Goal: Contribute content: Contribute content

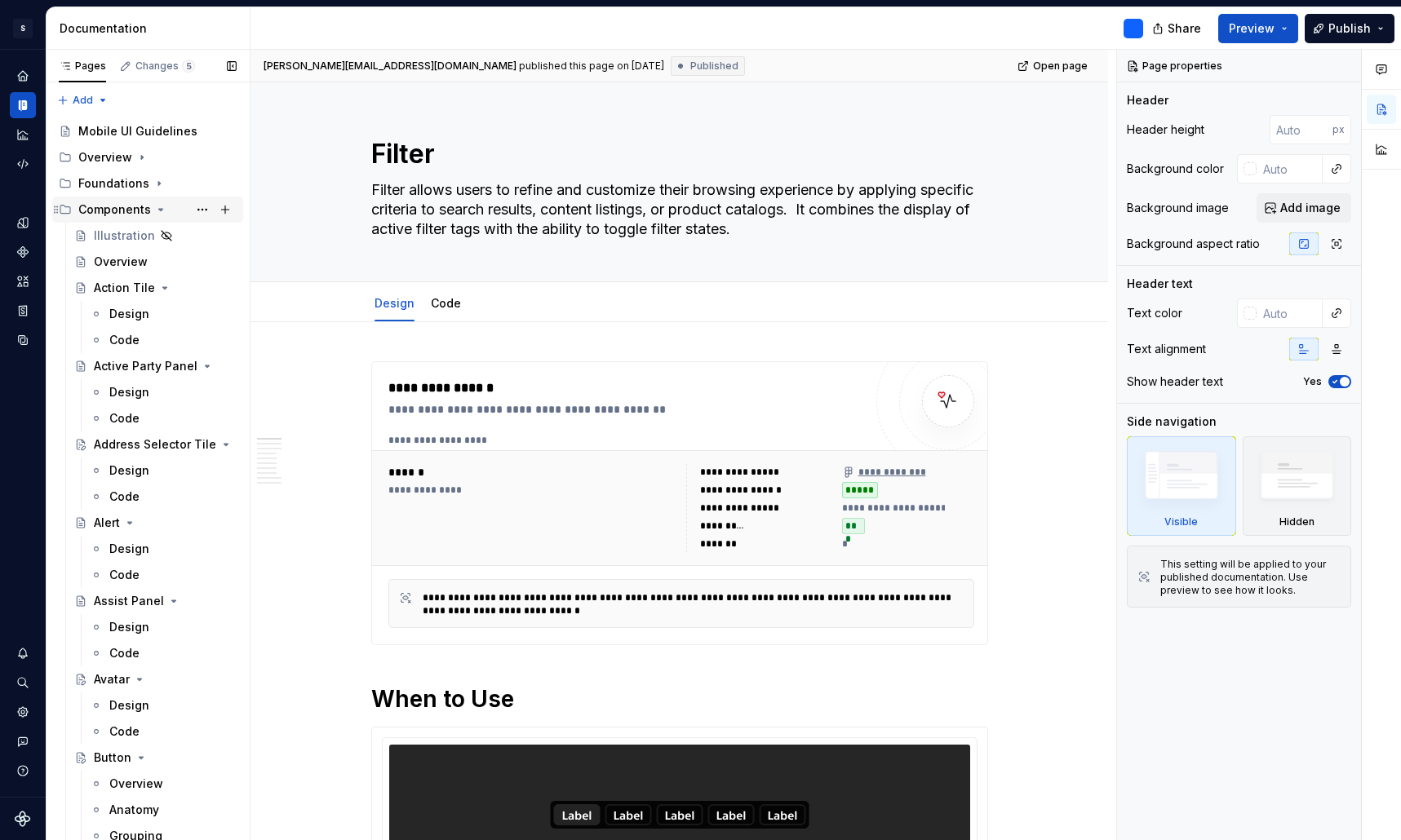
click at [119, 210] on div "Components" at bounding box center [114, 209] width 73 height 16
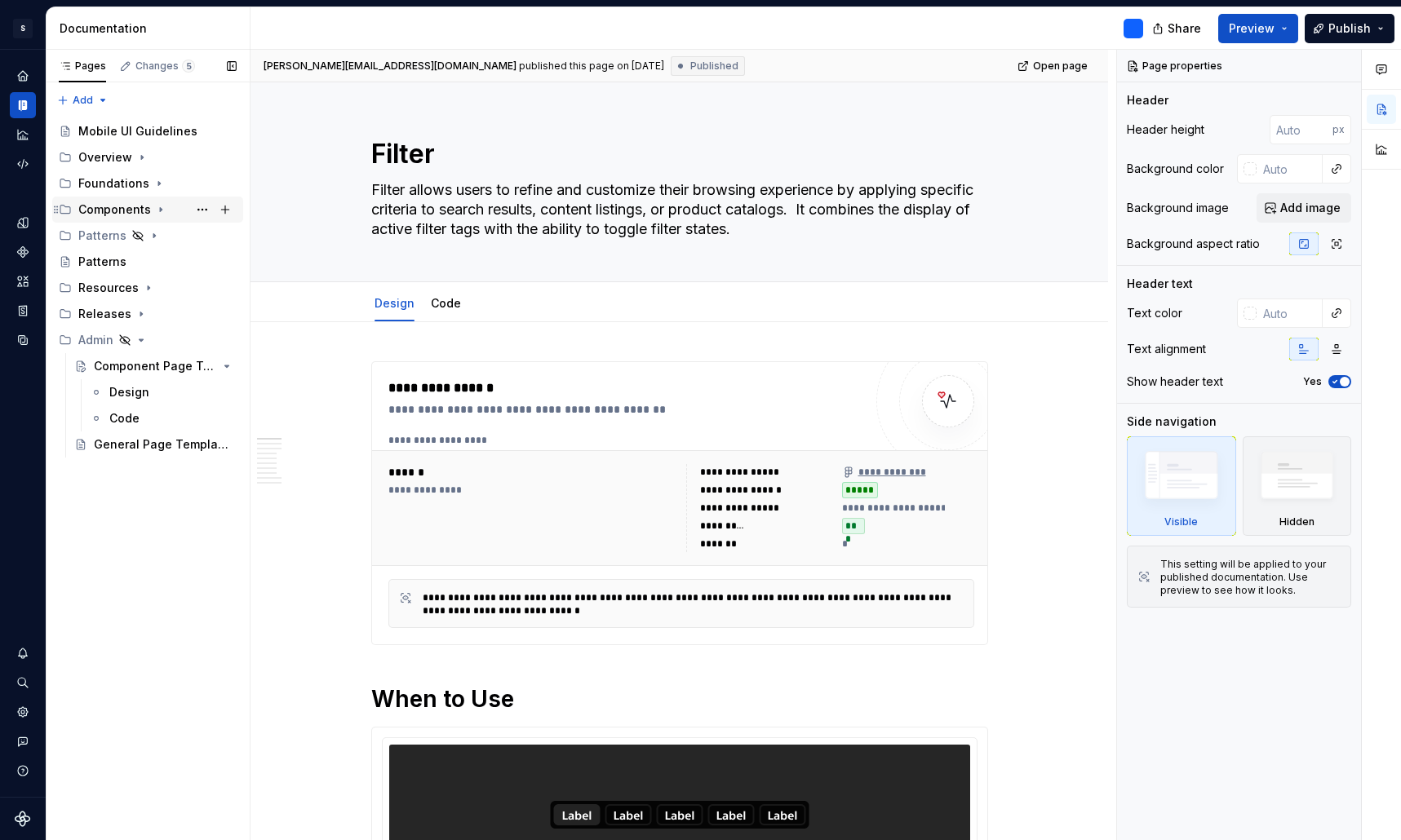
click at [117, 207] on div "Components" at bounding box center [114, 209] width 73 height 16
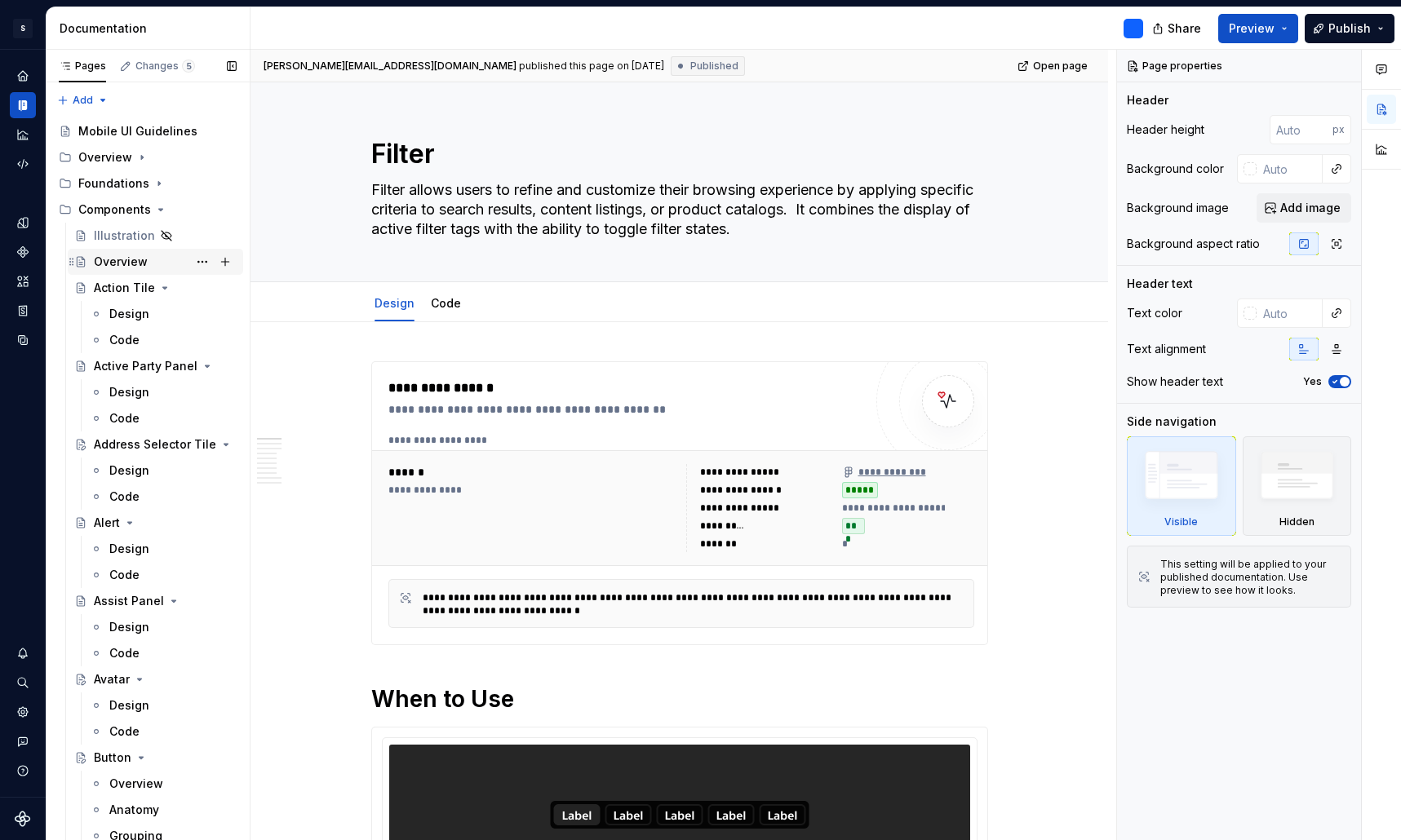
click at [123, 258] on div "Overview" at bounding box center [121, 262] width 54 height 16
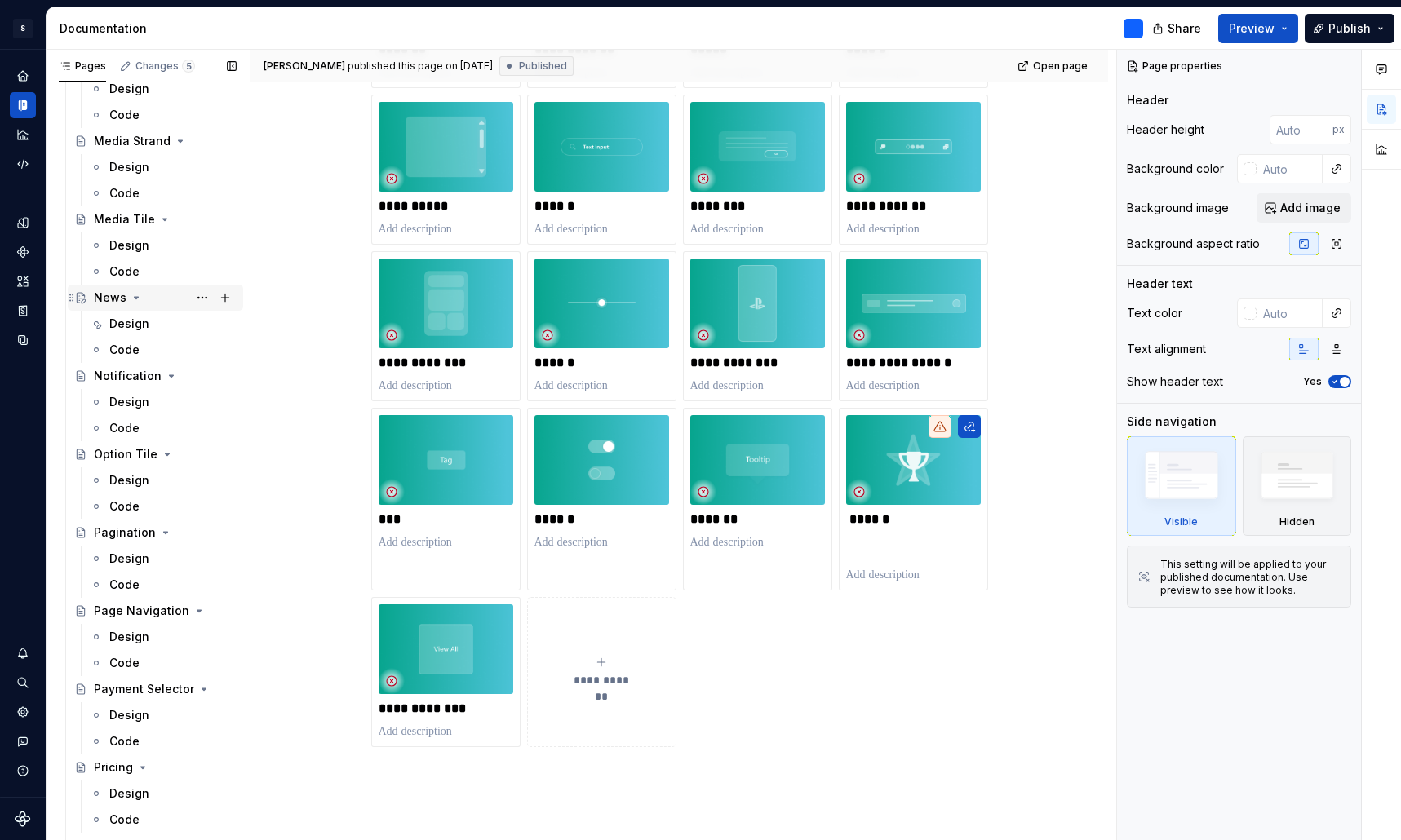
scroll to position [2273, 0]
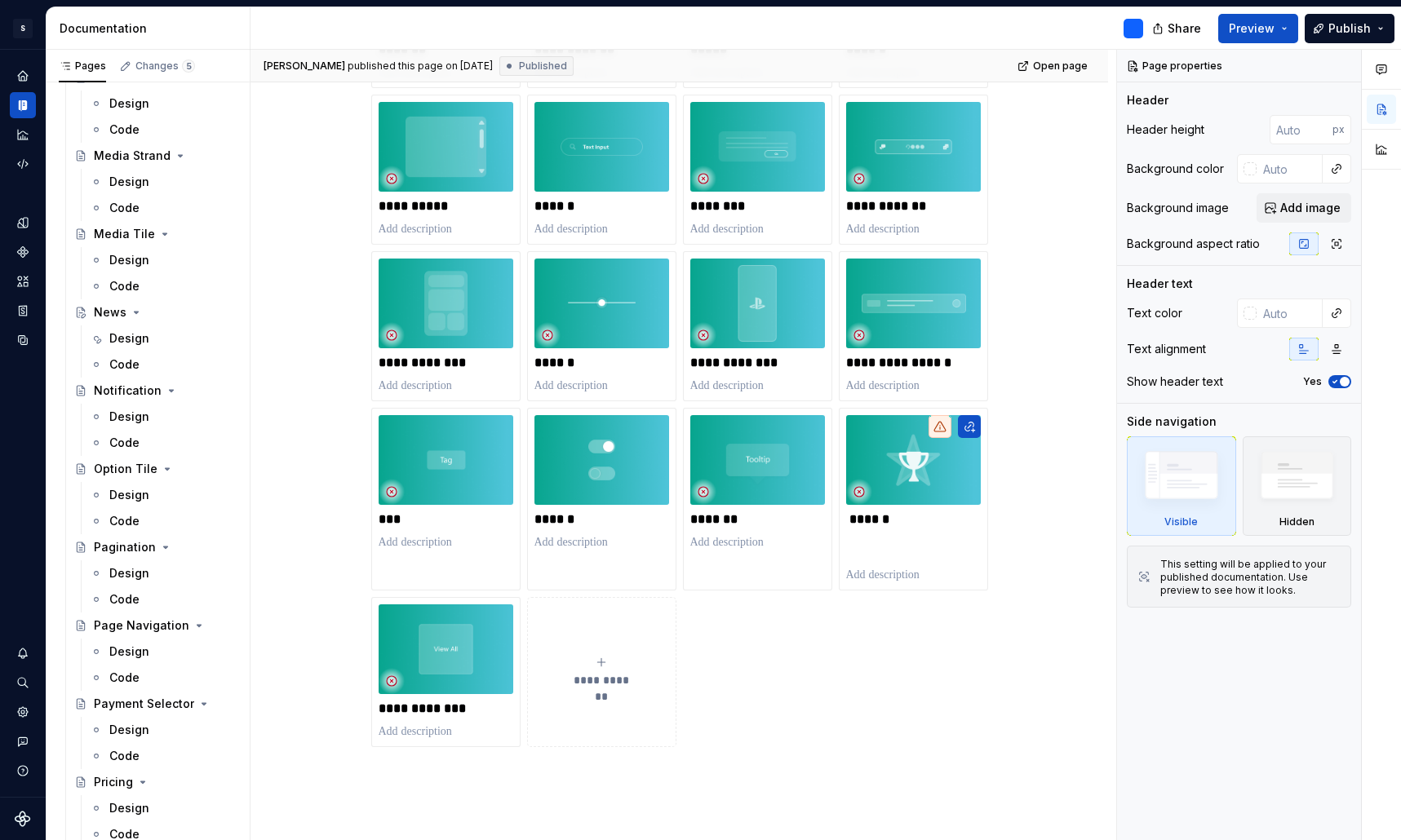
click at [608, 658] on icon "submit" at bounding box center [601, 662] width 13 height 13
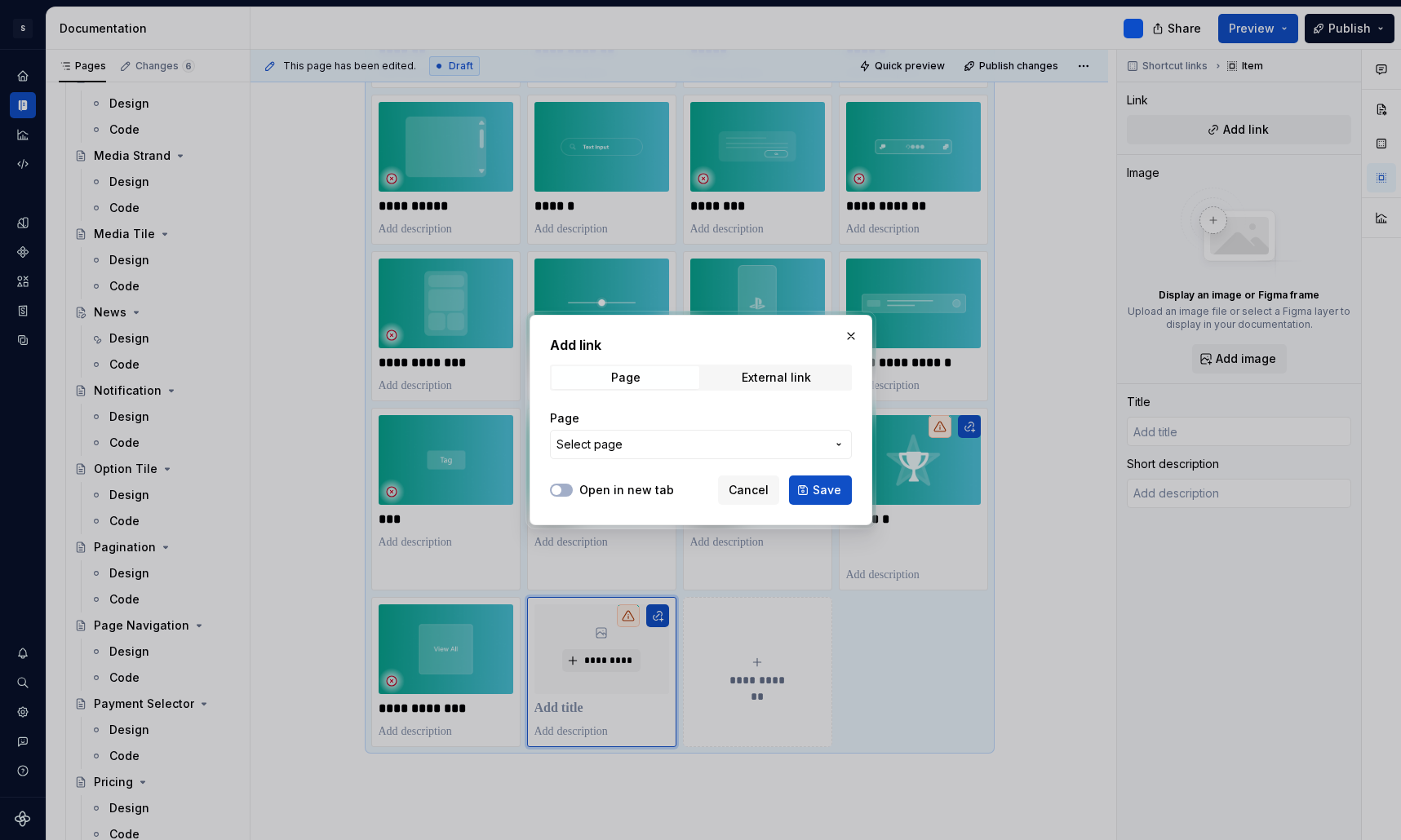
type textarea "*"
click at [667, 442] on span "Select page" at bounding box center [691, 444] width 269 height 16
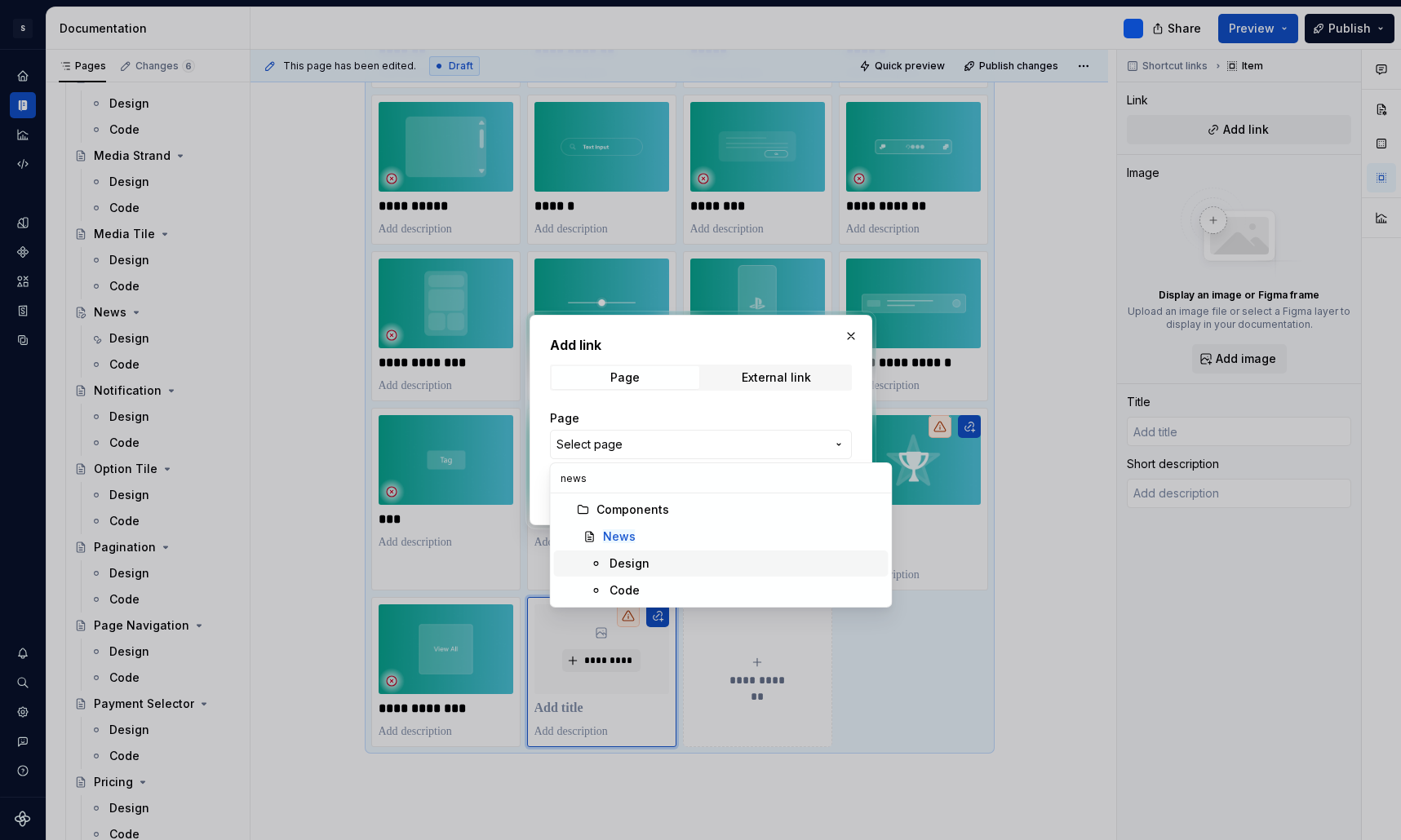
type input "news"
click at [641, 567] on div "Design" at bounding box center [630, 563] width 40 height 16
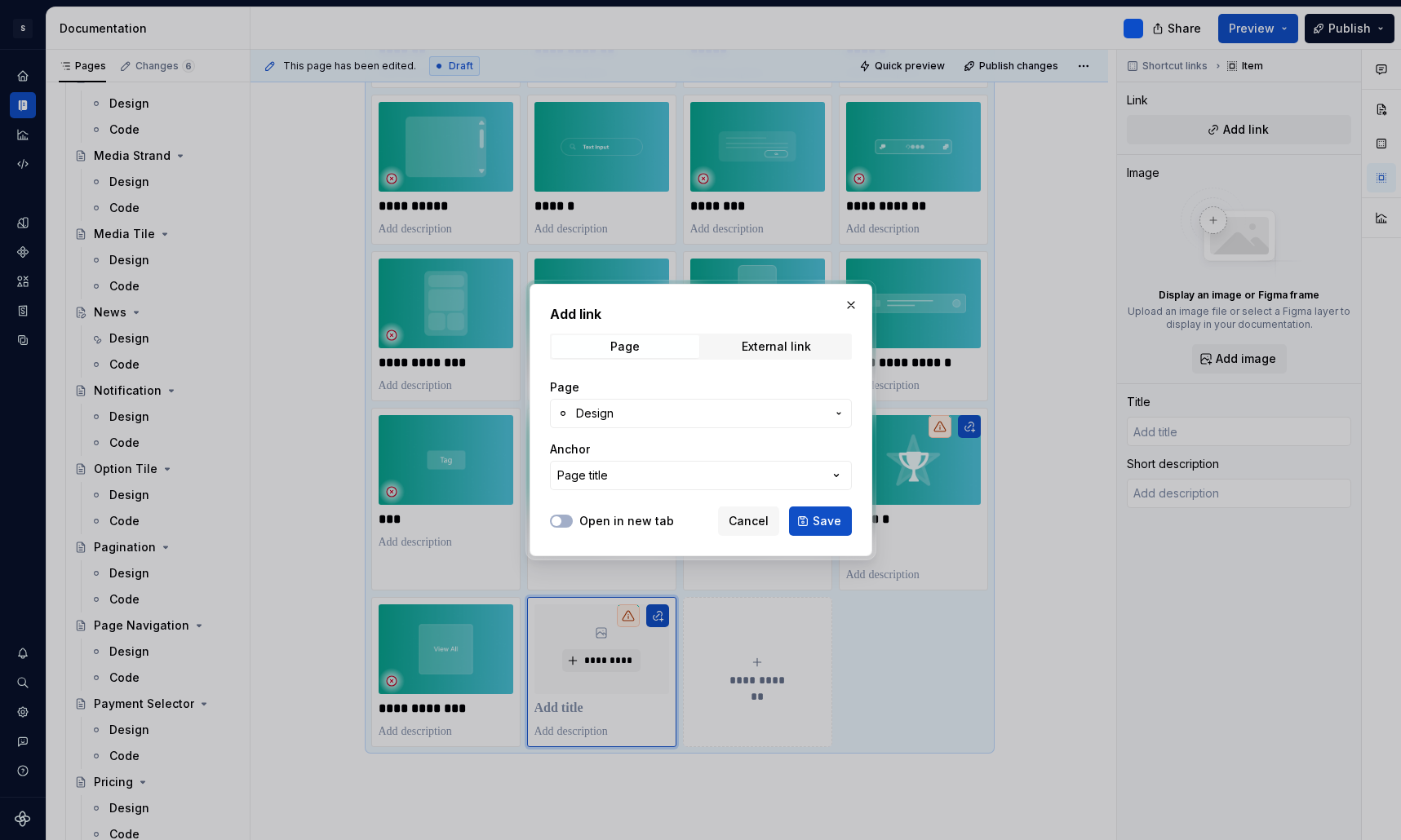
click at [712, 414] on span "Design" at bounding box center [701, 413] width 250 height 16
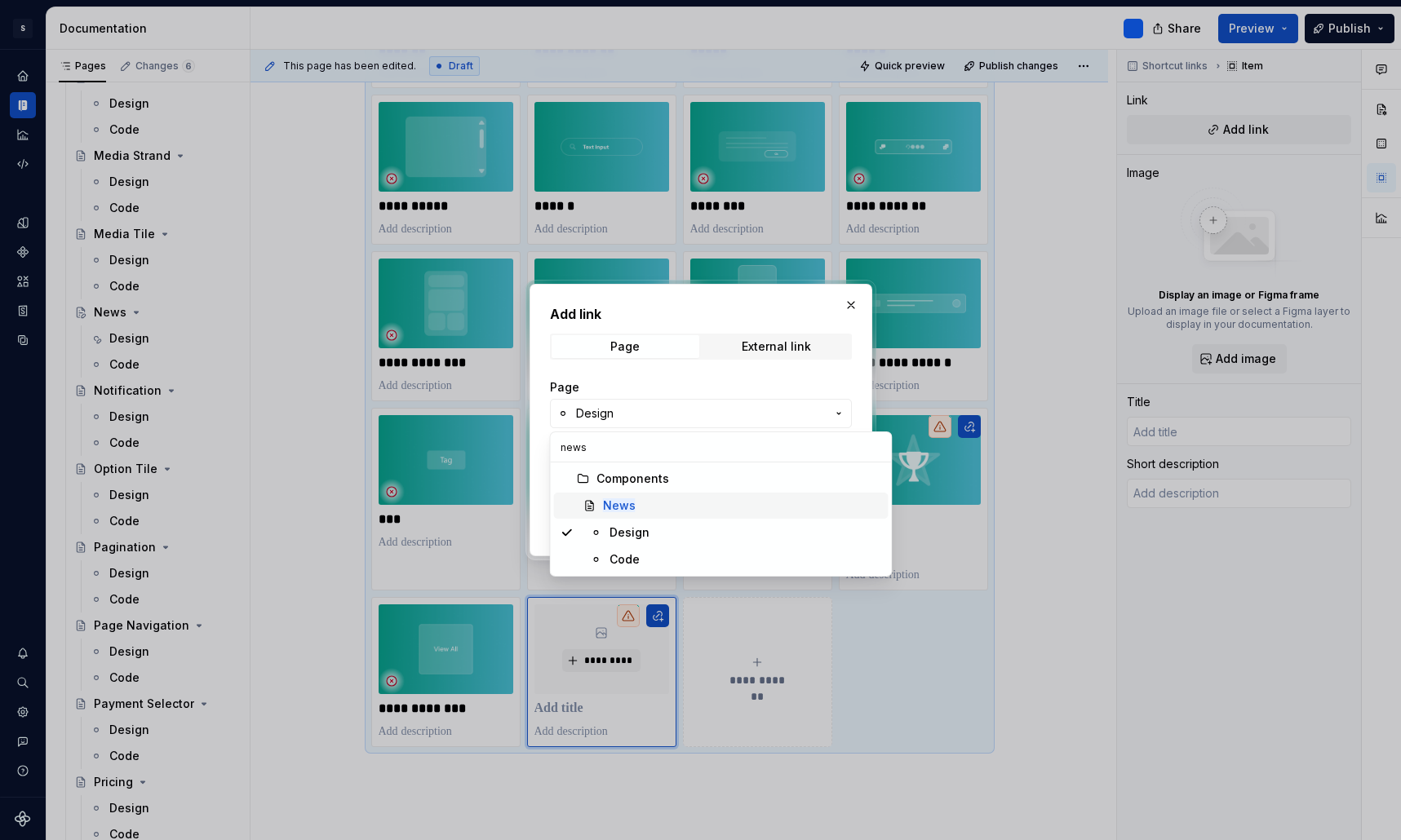
type input "news"
click at [629, 502] on mark "News" at bounding box center [619, 506] width 33 height 14
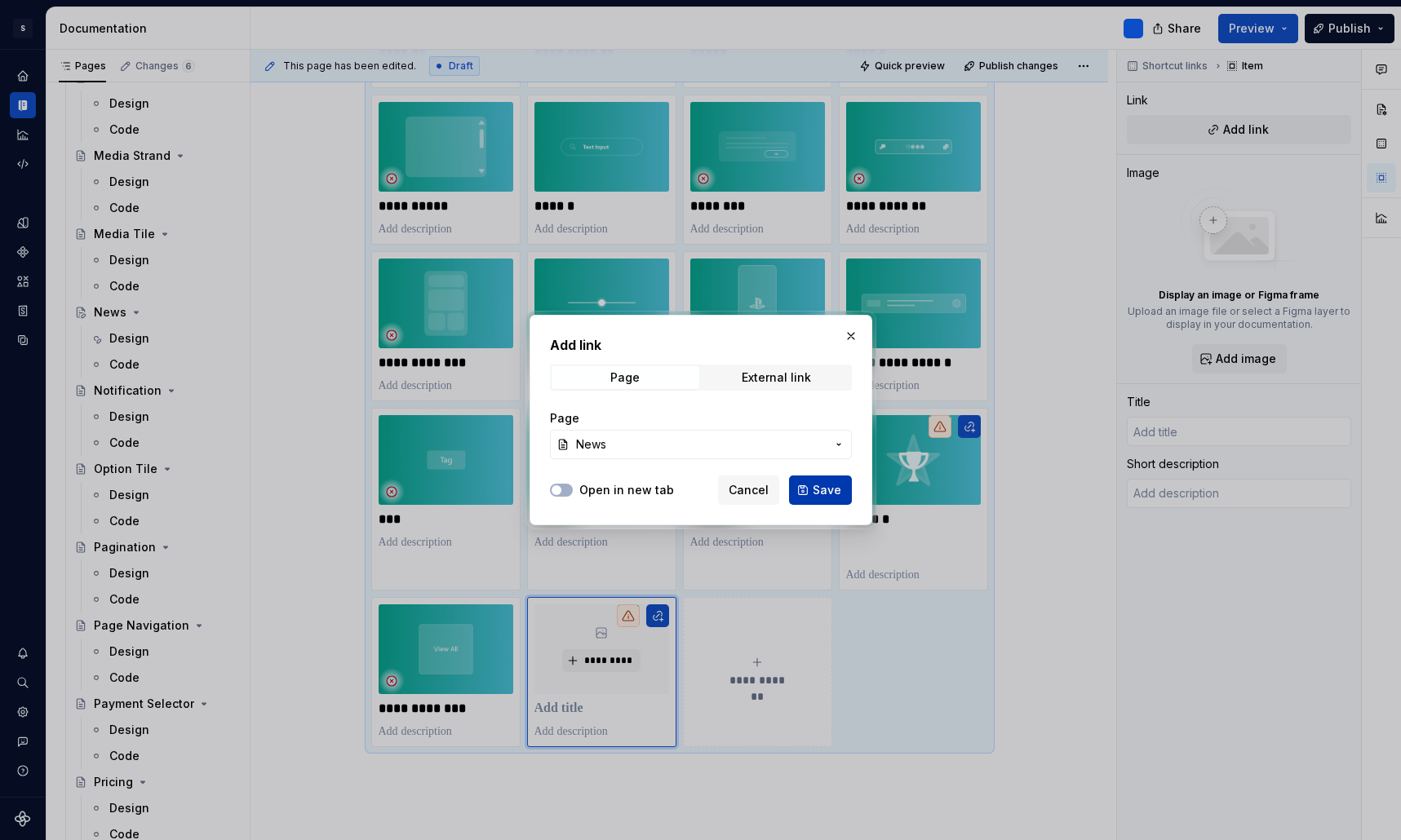
click at [826, 490] on span "Save" at bounding box center [827, 490] width 29 height 16
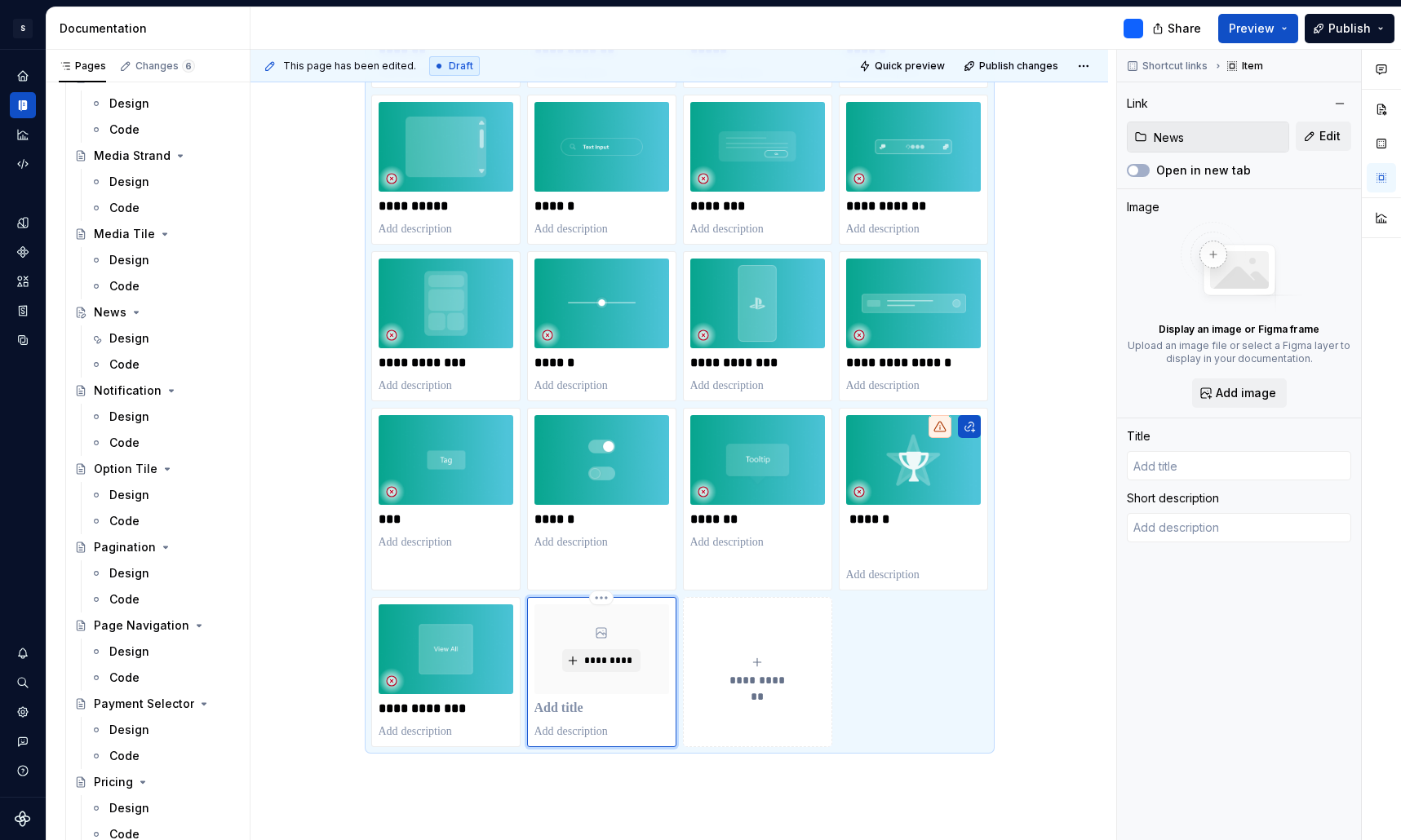
click at [573, 714] on p at bounding box center [601, 708] width 135 height 16
type textarea "*"
type input "News"
type textarea "The News component is used to highlight time-based editorial content such as in…"
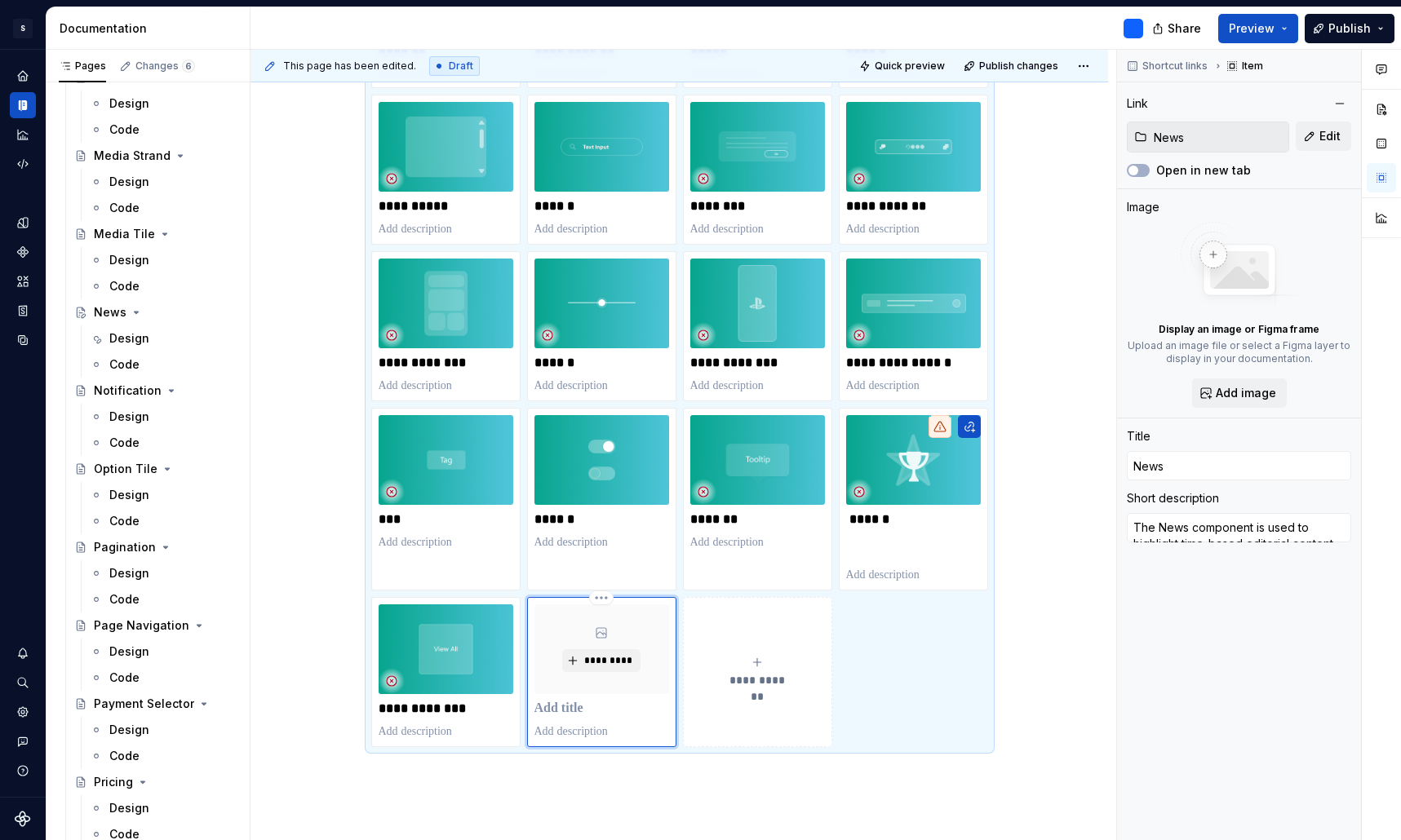
type textarea "*"
type input "NewsN"
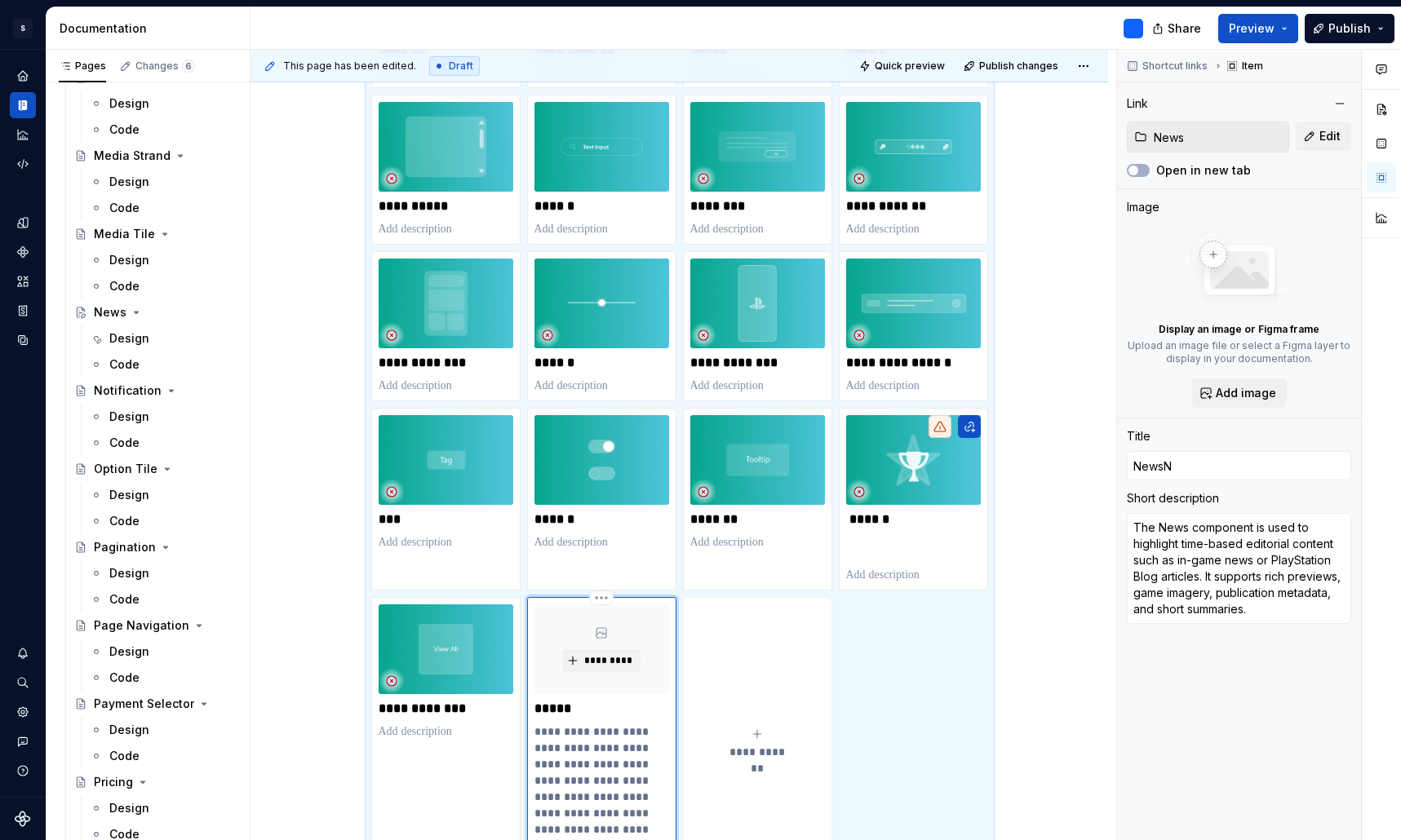
type textarea "*"
type input "NewsNe"
type textarea "*"
type input "NewsNew"
type textarea "*"
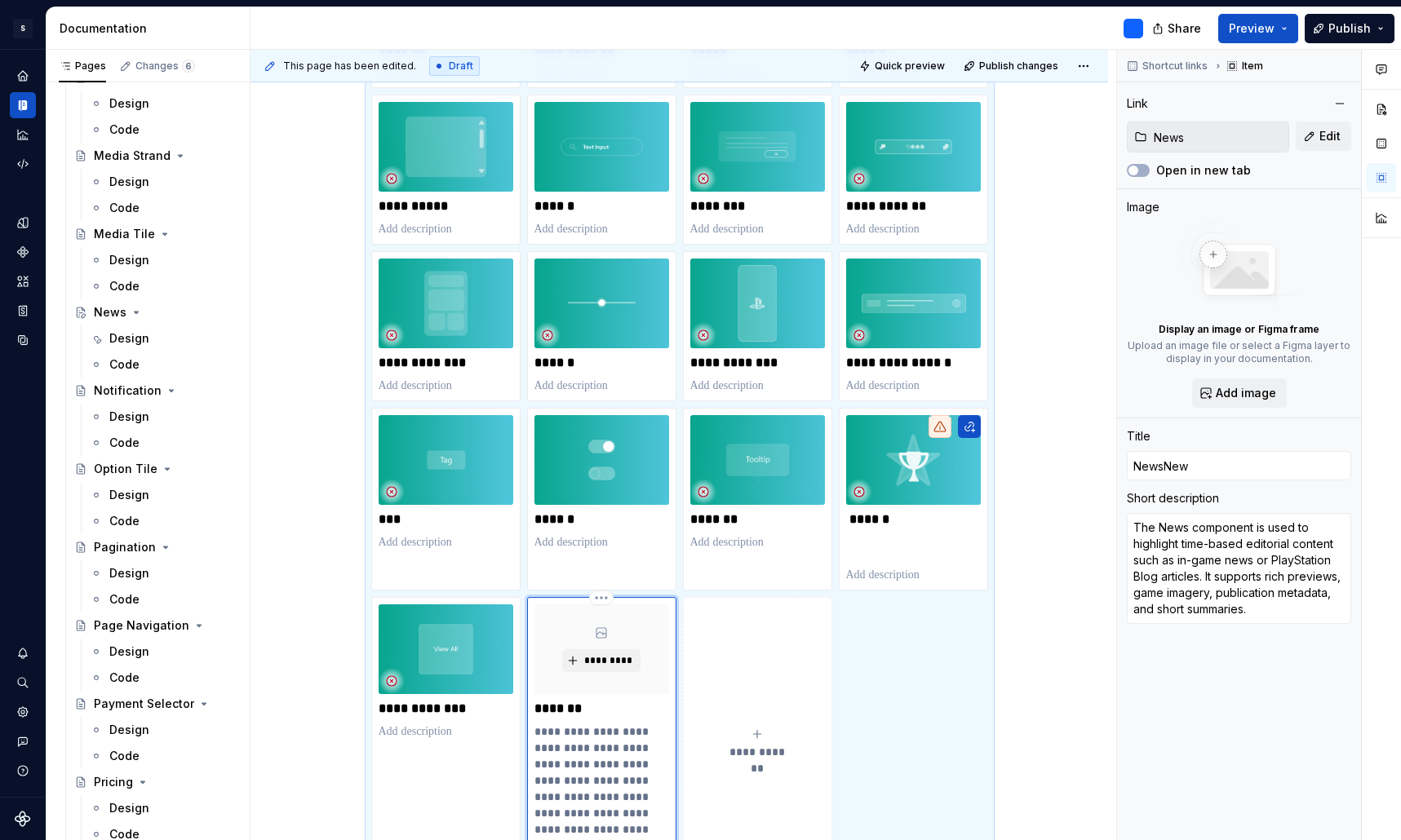
type input "NewsNews"
type textarea "*"
type input "NewsNew"
type textarea "*"
type input "NewsNe"
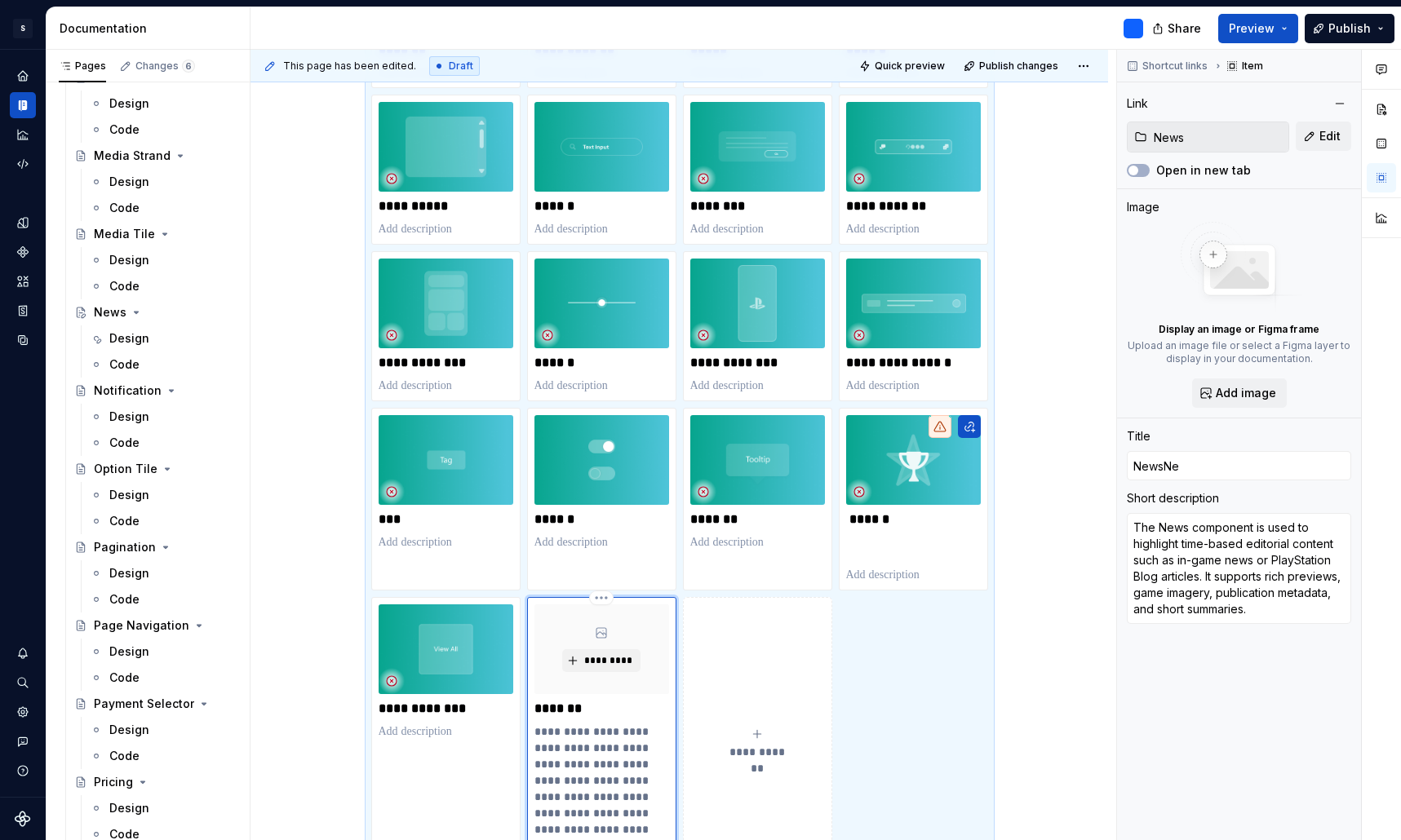
type textarea "*"
type input "NewsN"
type textarea "*"
type input "News"
type textarea "*"
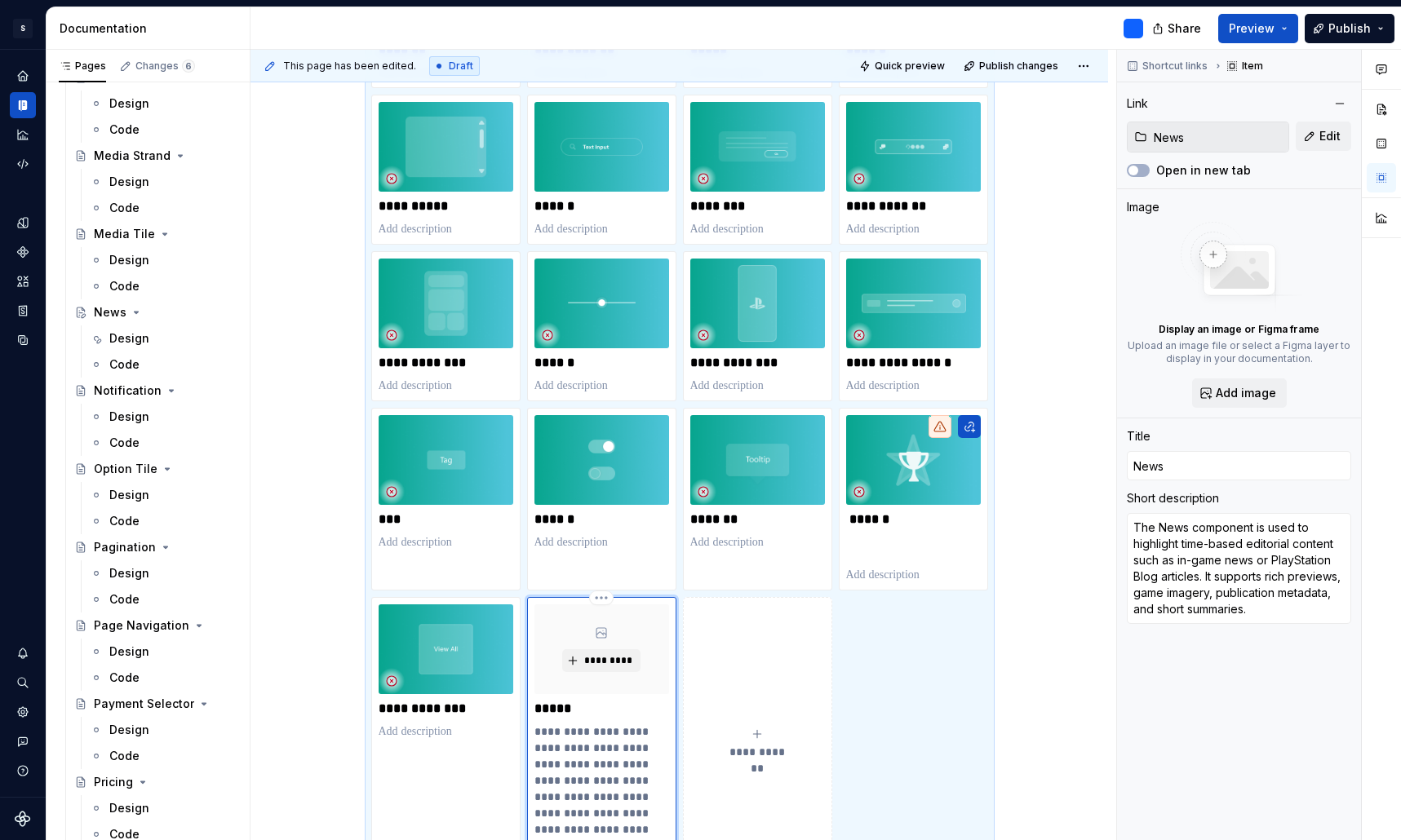
type input "New"
type textarea "*"
type input "News"
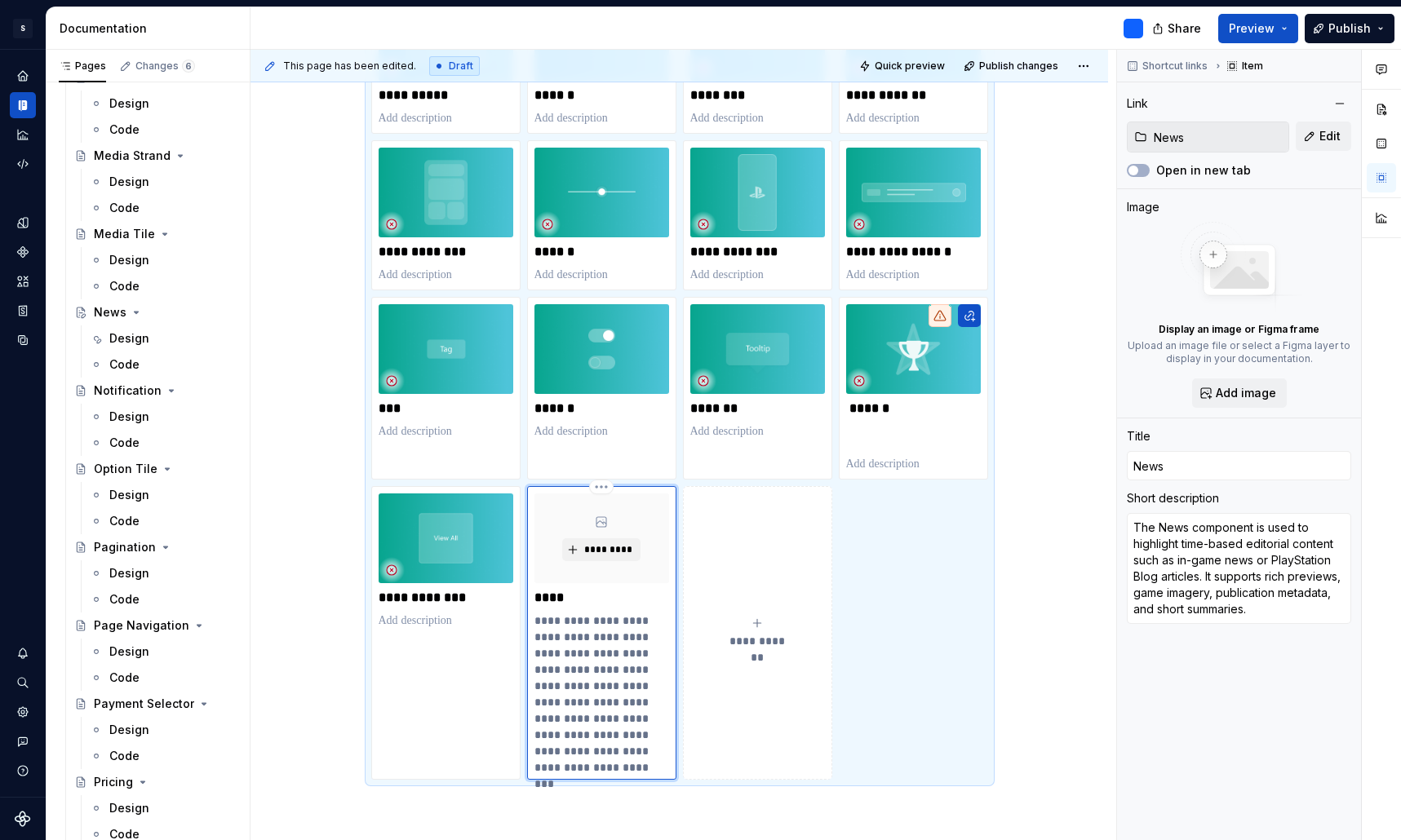
scroll to position [1954, 0]
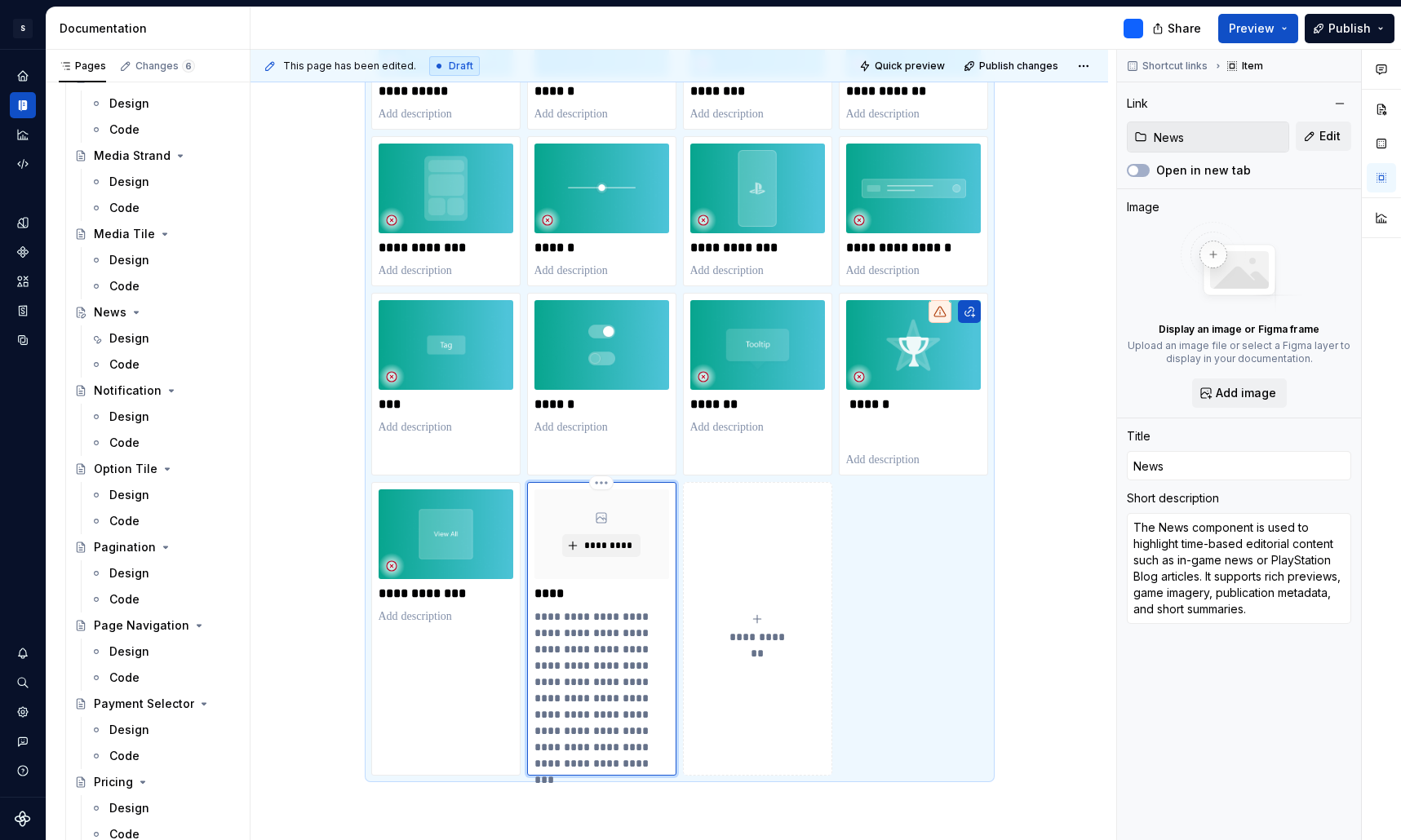
click at [598, 657] on p "**********" at bounding box center [601, 690] width 135 height 163
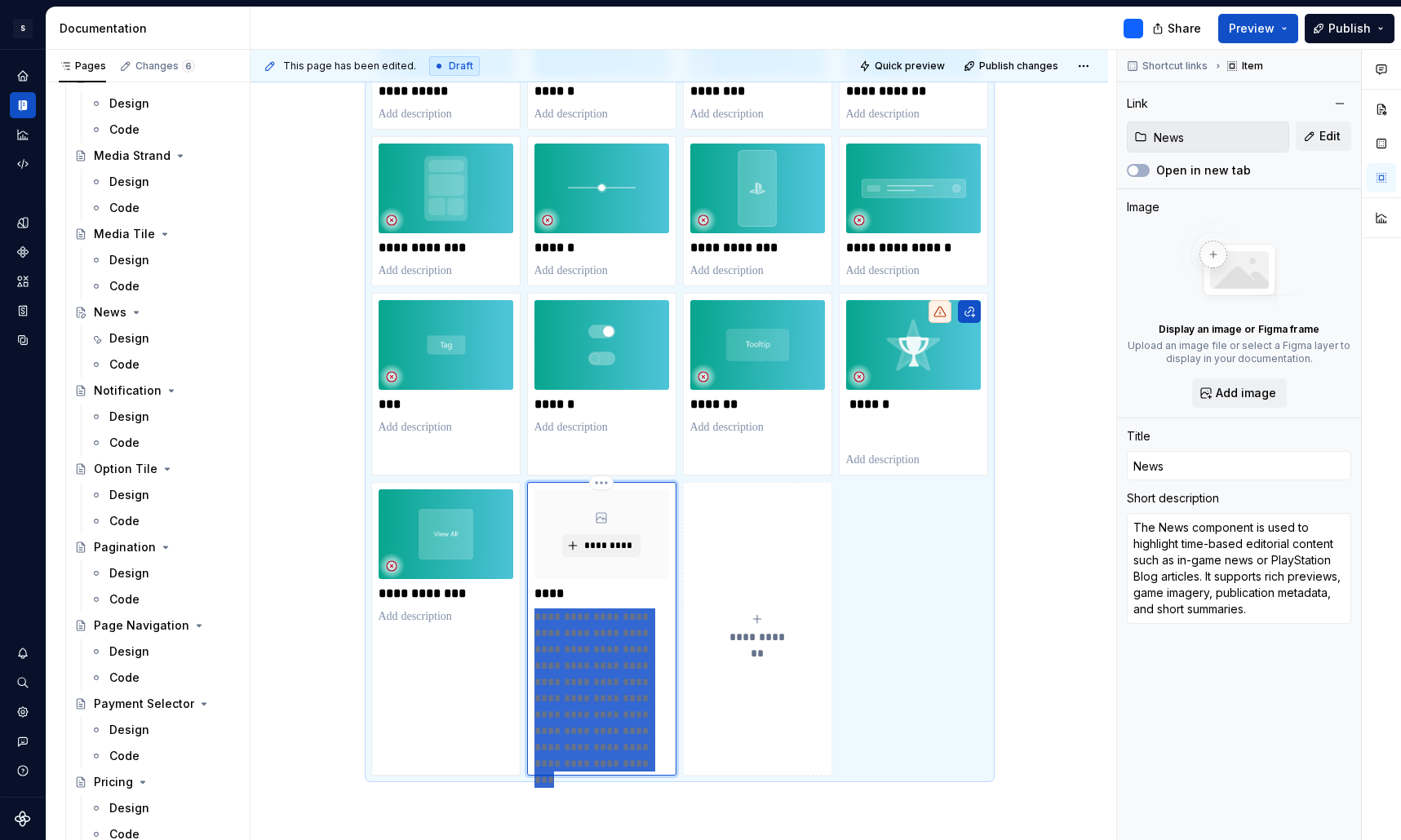
click at [598, 657] on p "**********" at bounding box center [601, 690] width 135 height 163
type textarea "*"
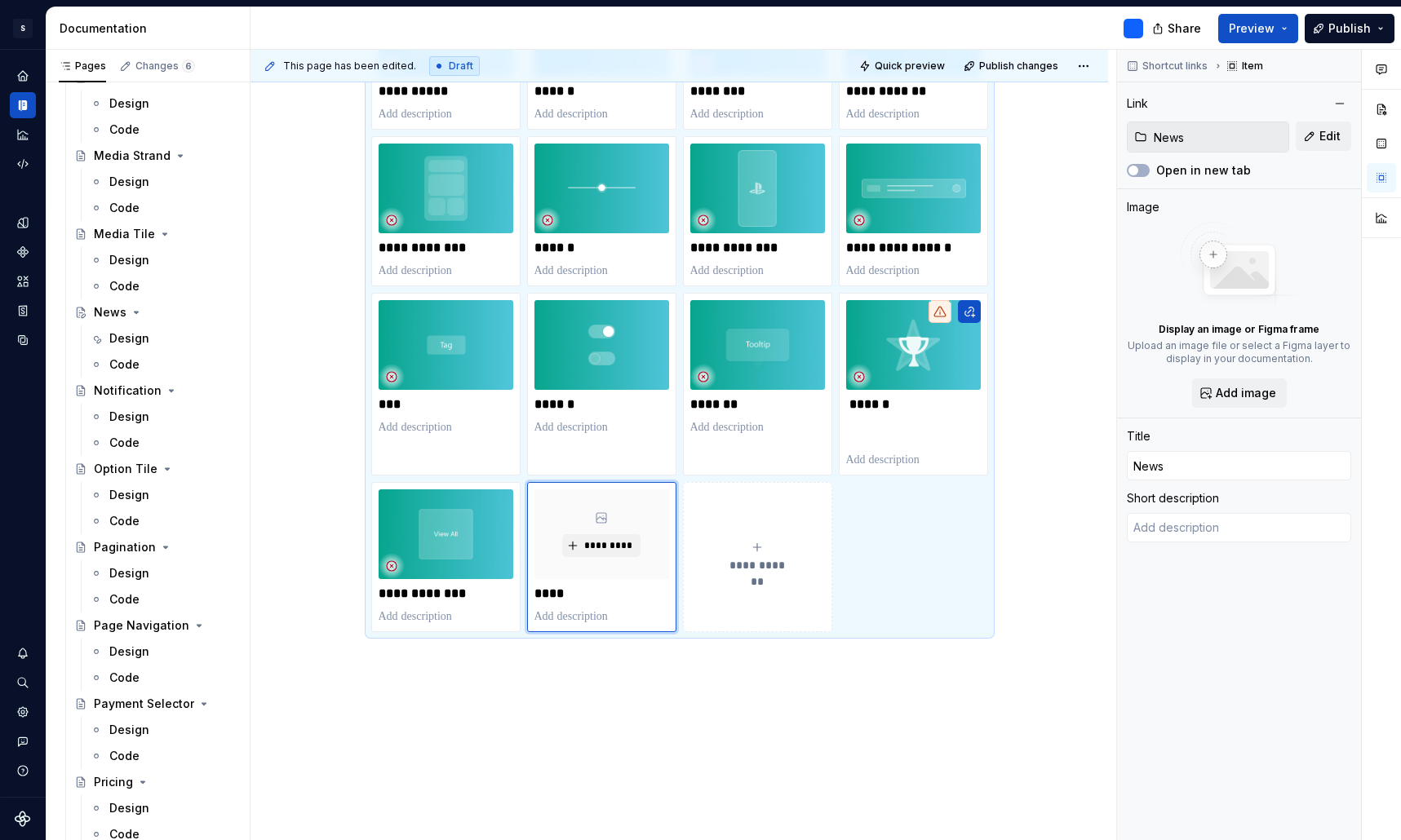
click at [620, 542] on span "*********" at bounding box center [607, 546] width 49 height 13
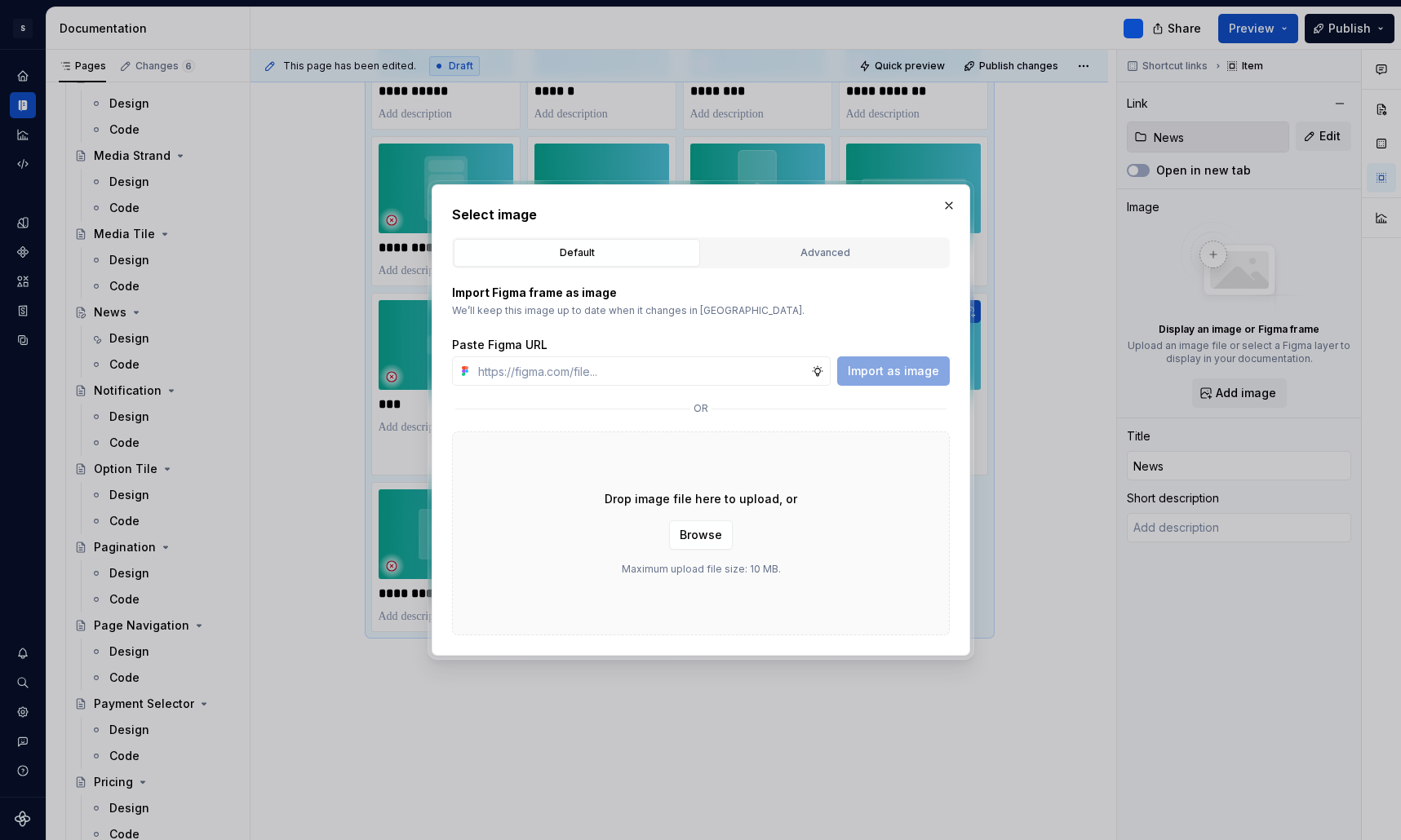
type textarea "*"
click at [811, 258] on div "Advanced" at bounding box center [825, 252] width 235 height 16
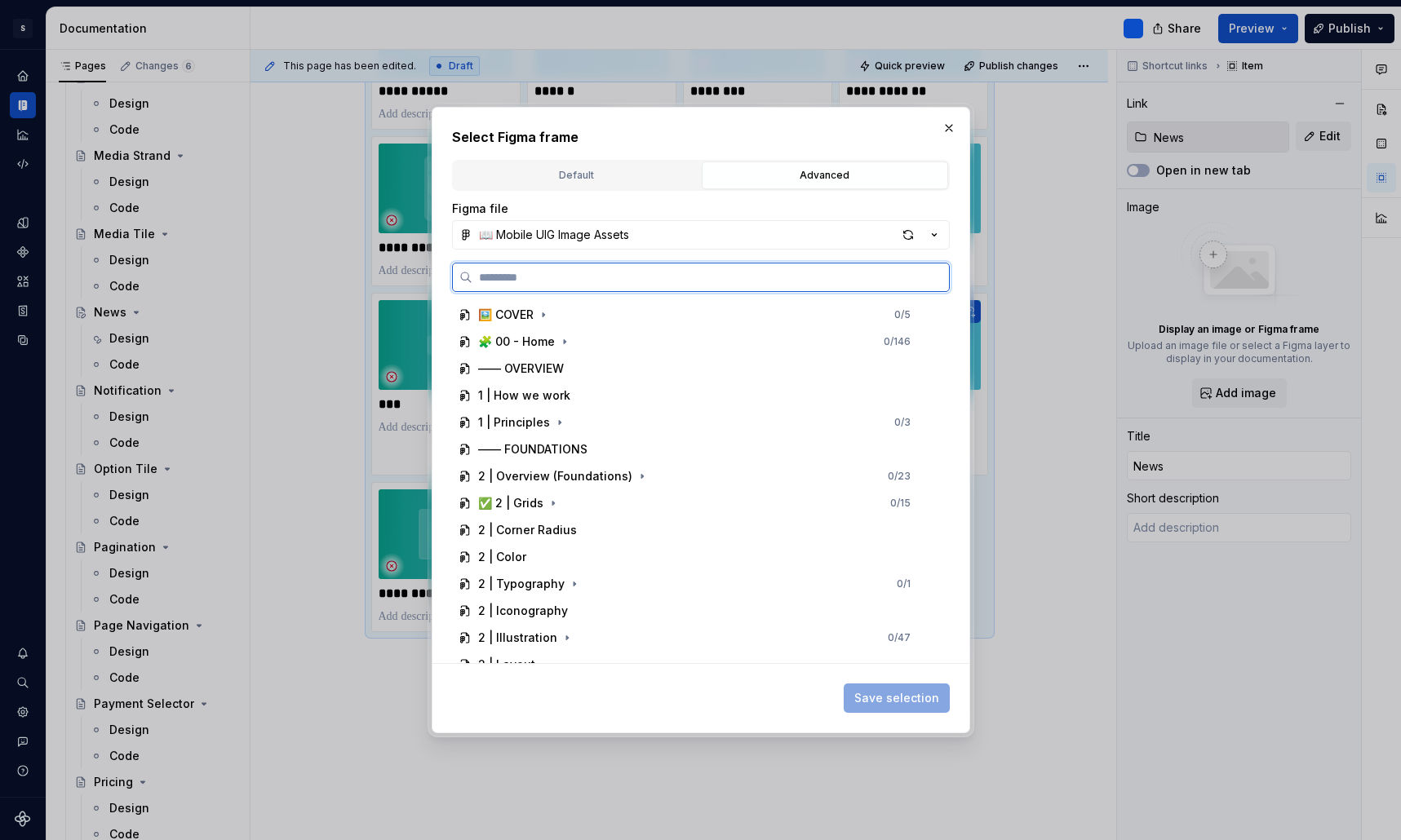
click at [580, 280] on input "search" at bounding box center [710, 277] width 476 height 16
type input "****"
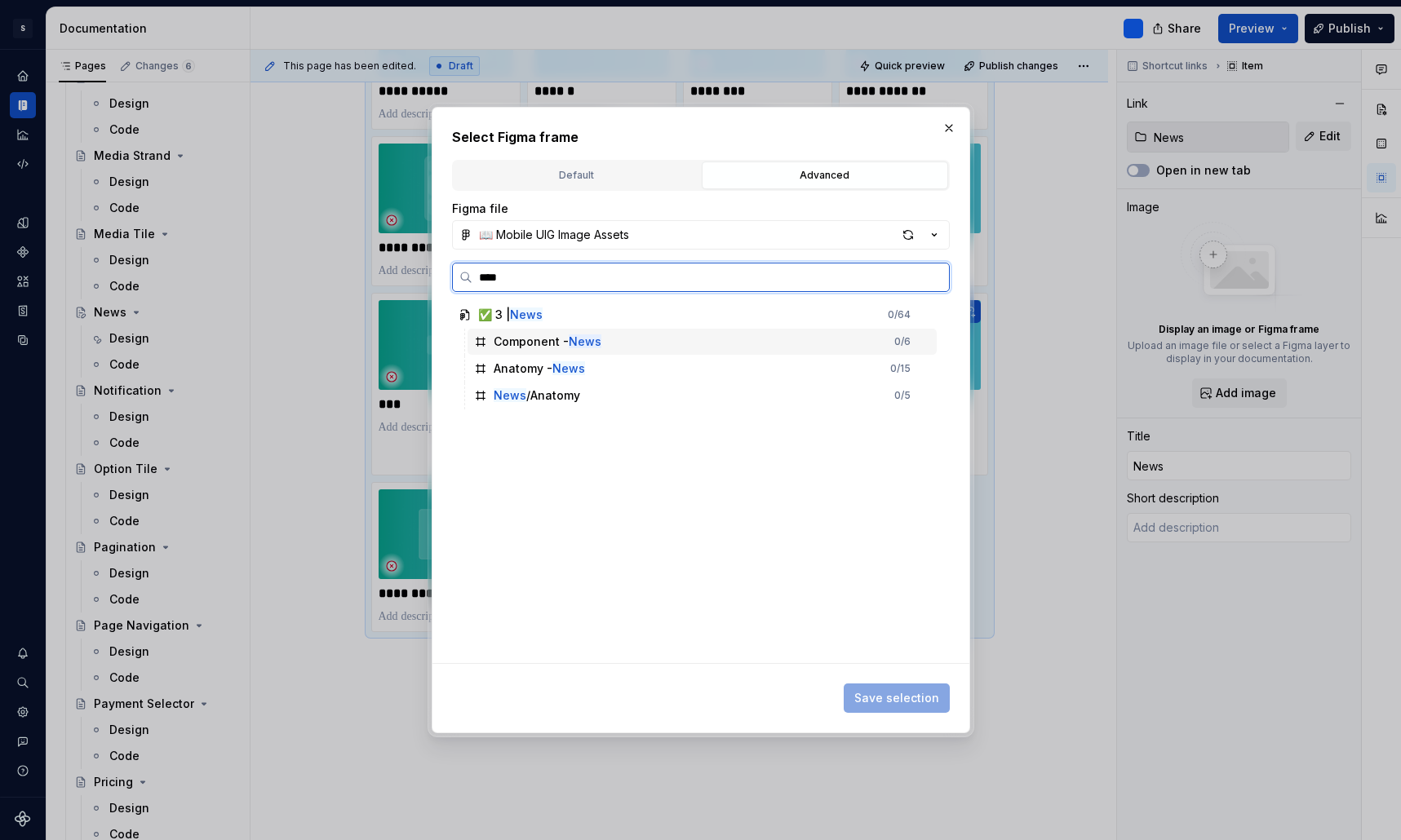
click at [627, 344] on div "Component - News 0 / 6" at bounding box center [703, 341] width 470 height 26
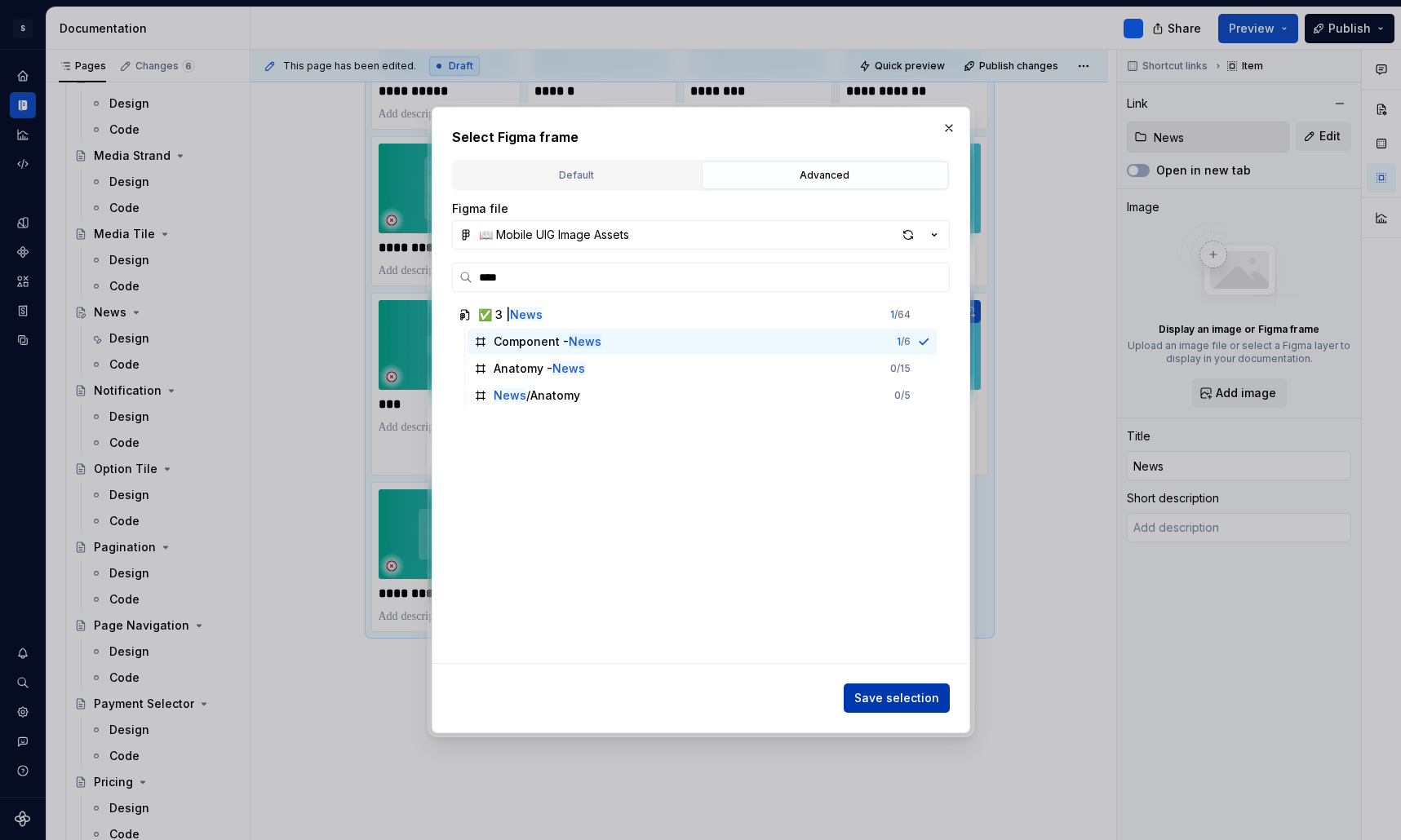
click at [895, 697] on span "Save selection" at bounding box center [896, 697] width 85 height 16
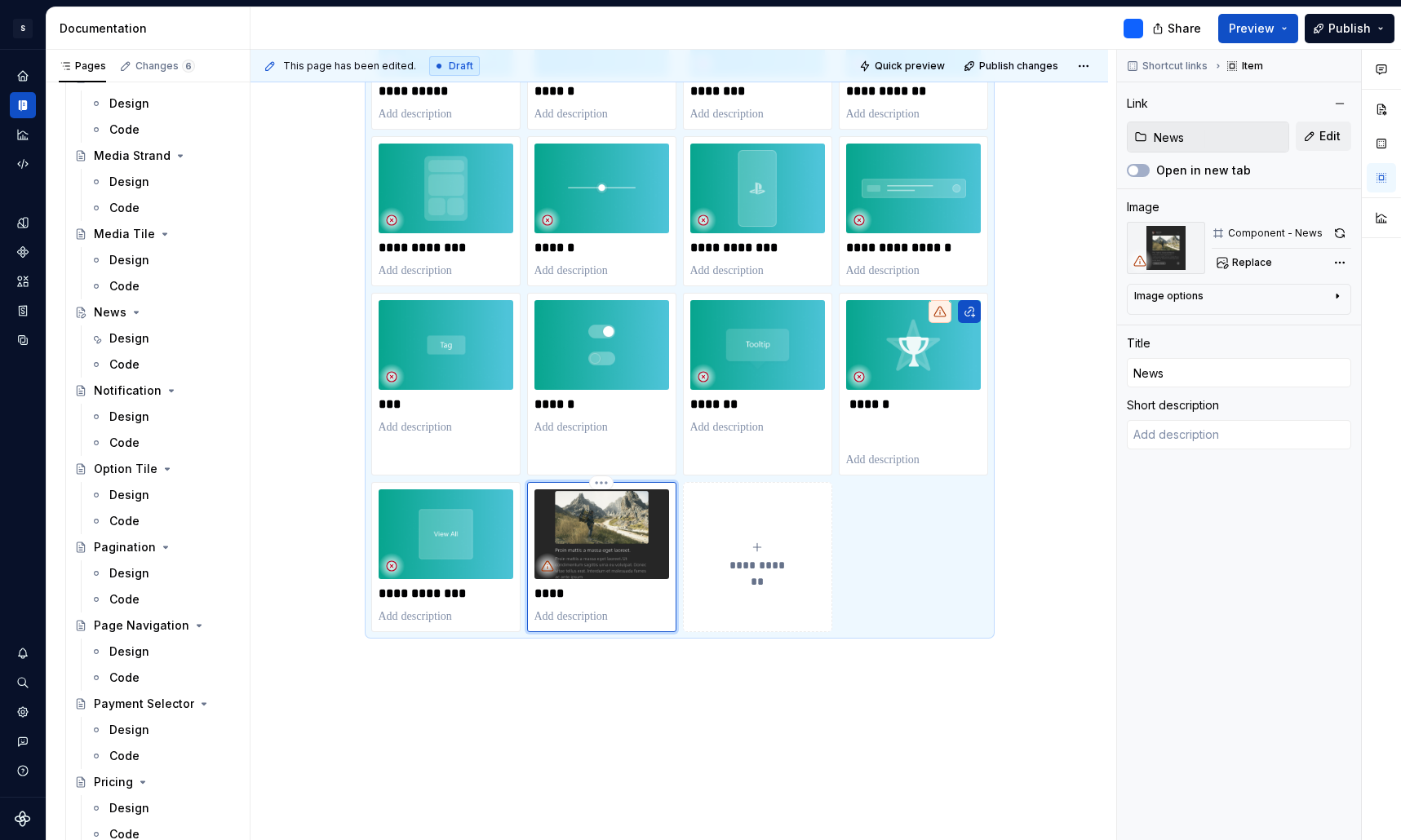
click at [609, 530] on img at bounding box center [601, 534] width 135 height 90
click at [1250, 264] on span "Replace" at bounding box center [1252, 263] width 40 height 13
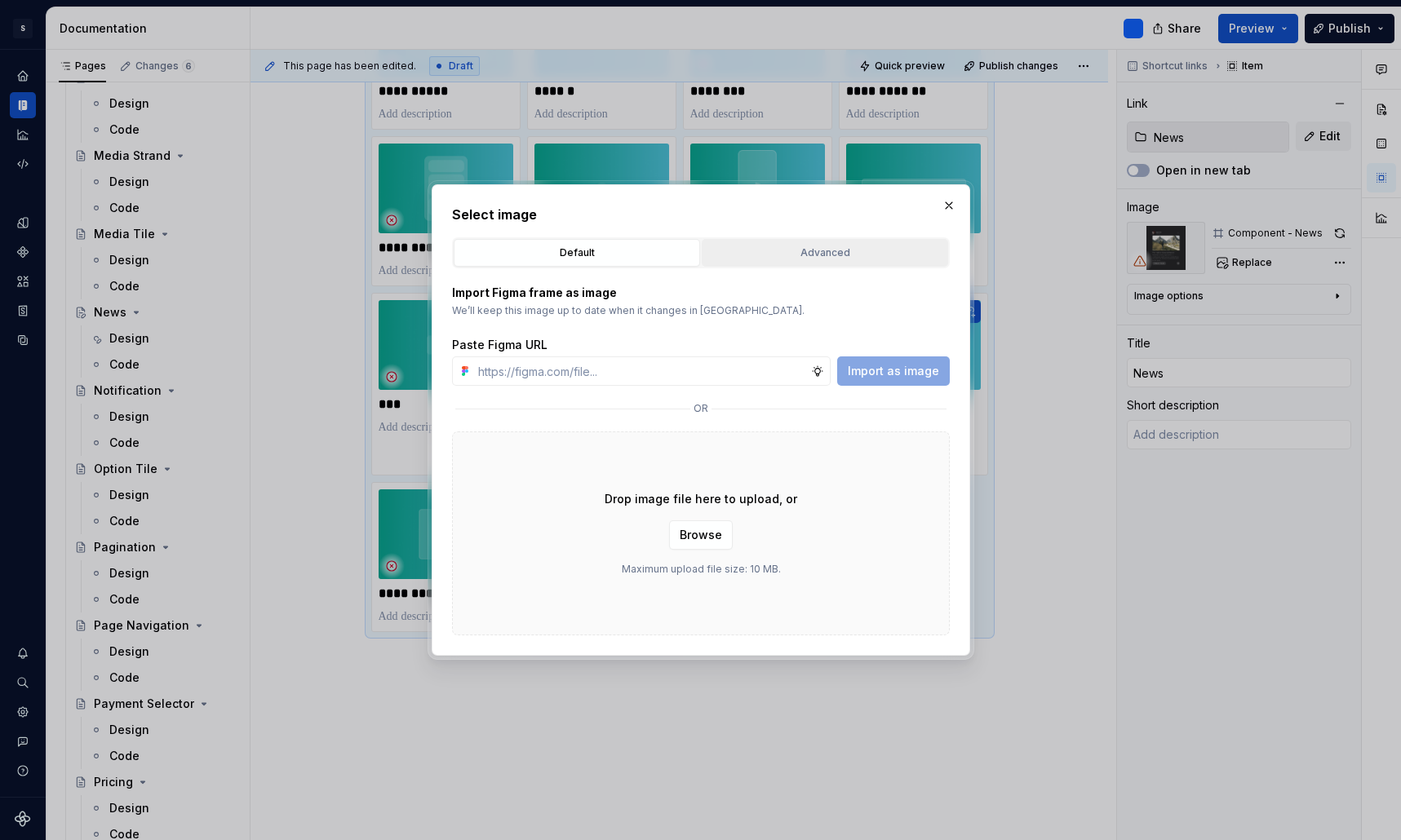
click at [835, 258] on div "Advanced" at bounding box center [825, 252] width 235 height 16
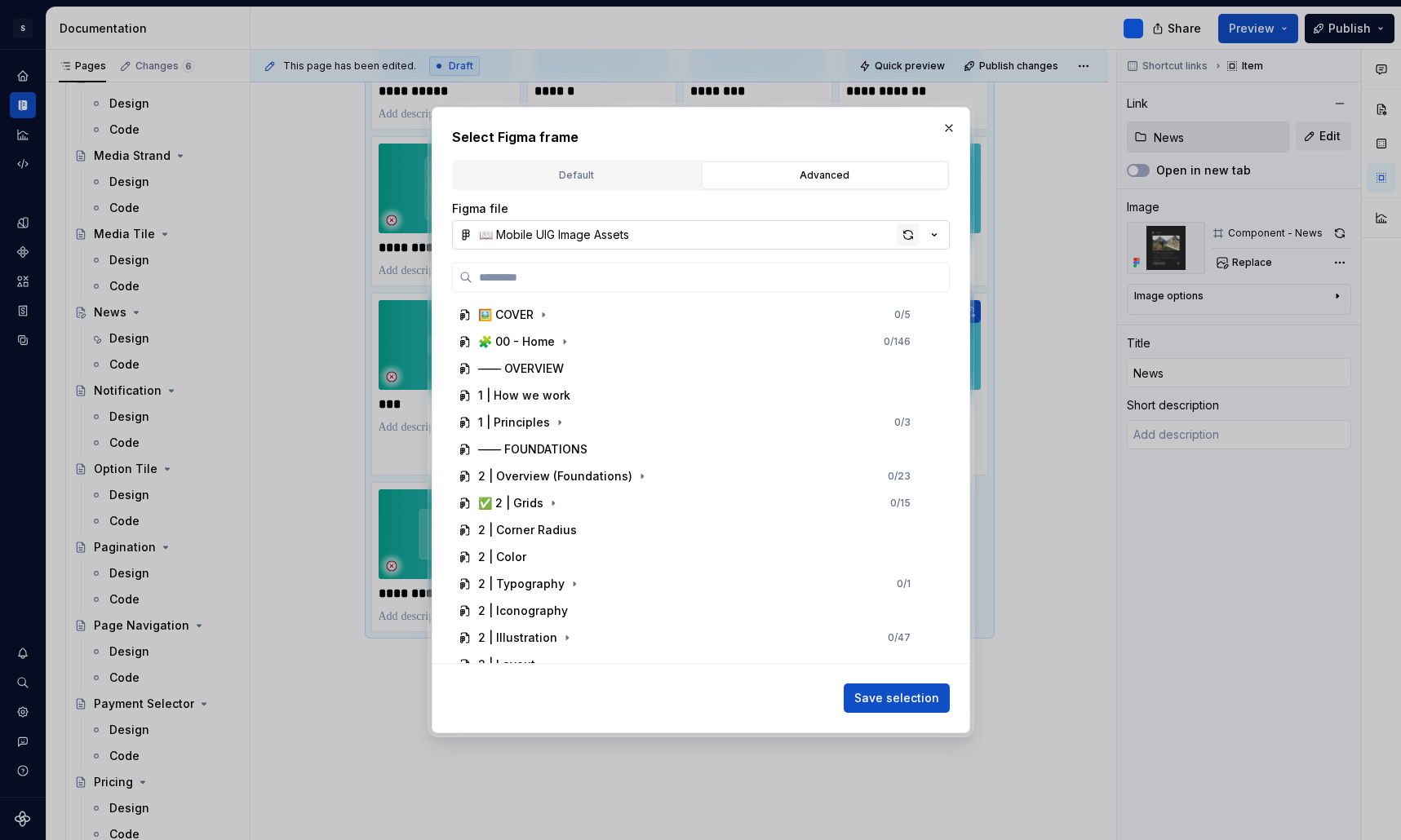
click at [911, 231] on div "button" at bounding box center [908, 235] width 23 height 23
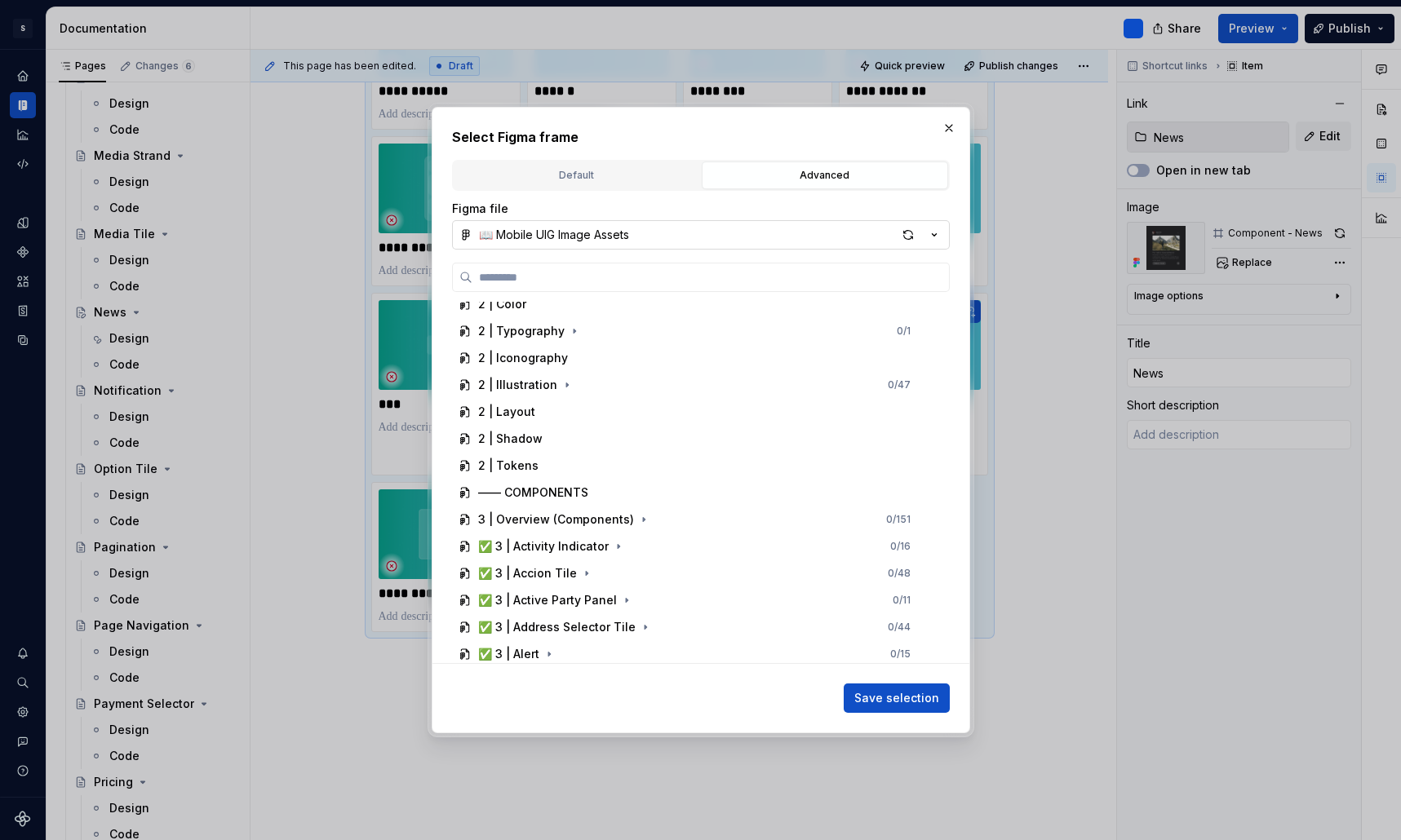
scroll to position [258, 0]
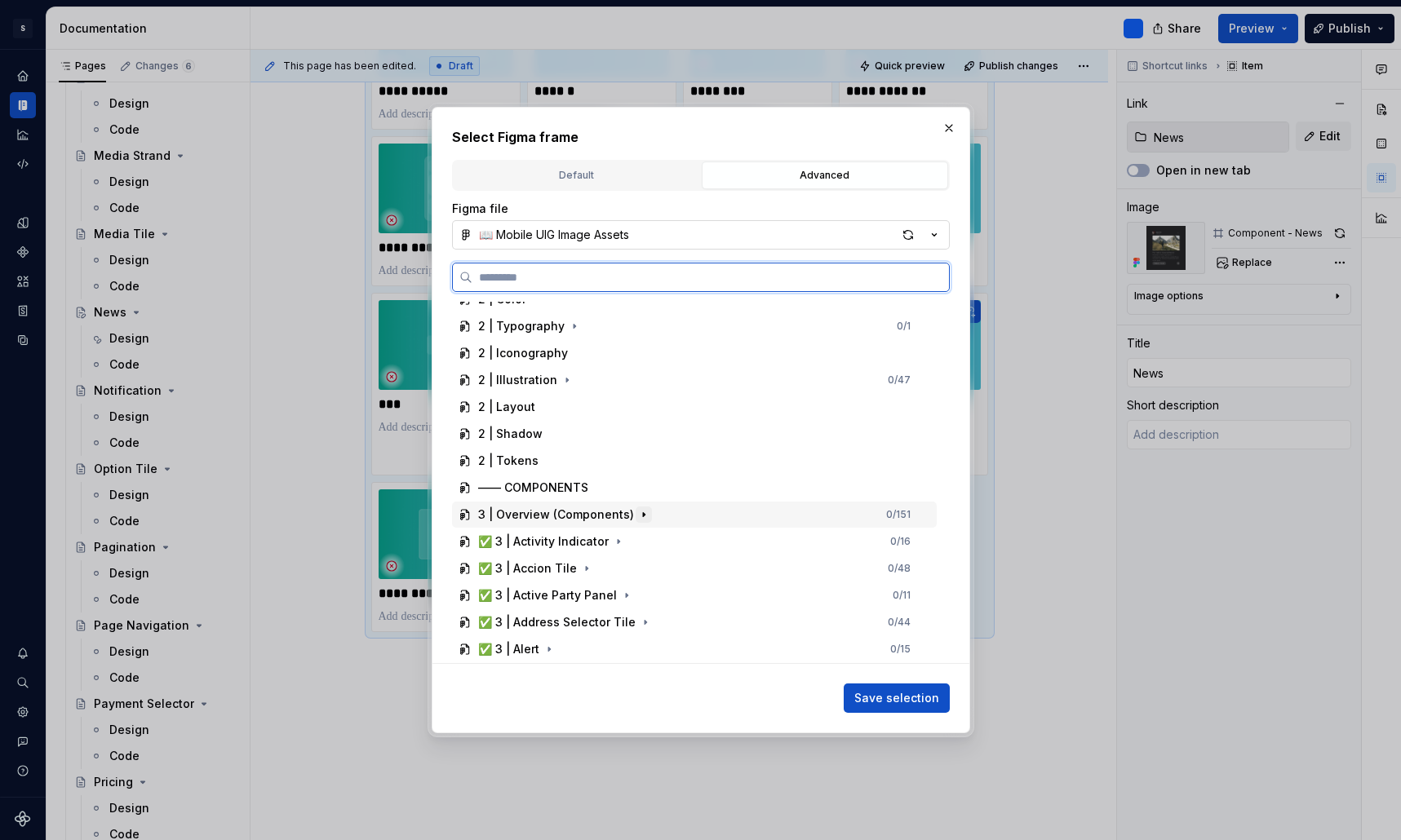
click at [640, 515] on icon "button" at bounding box center [644, 515] width 13 height 13
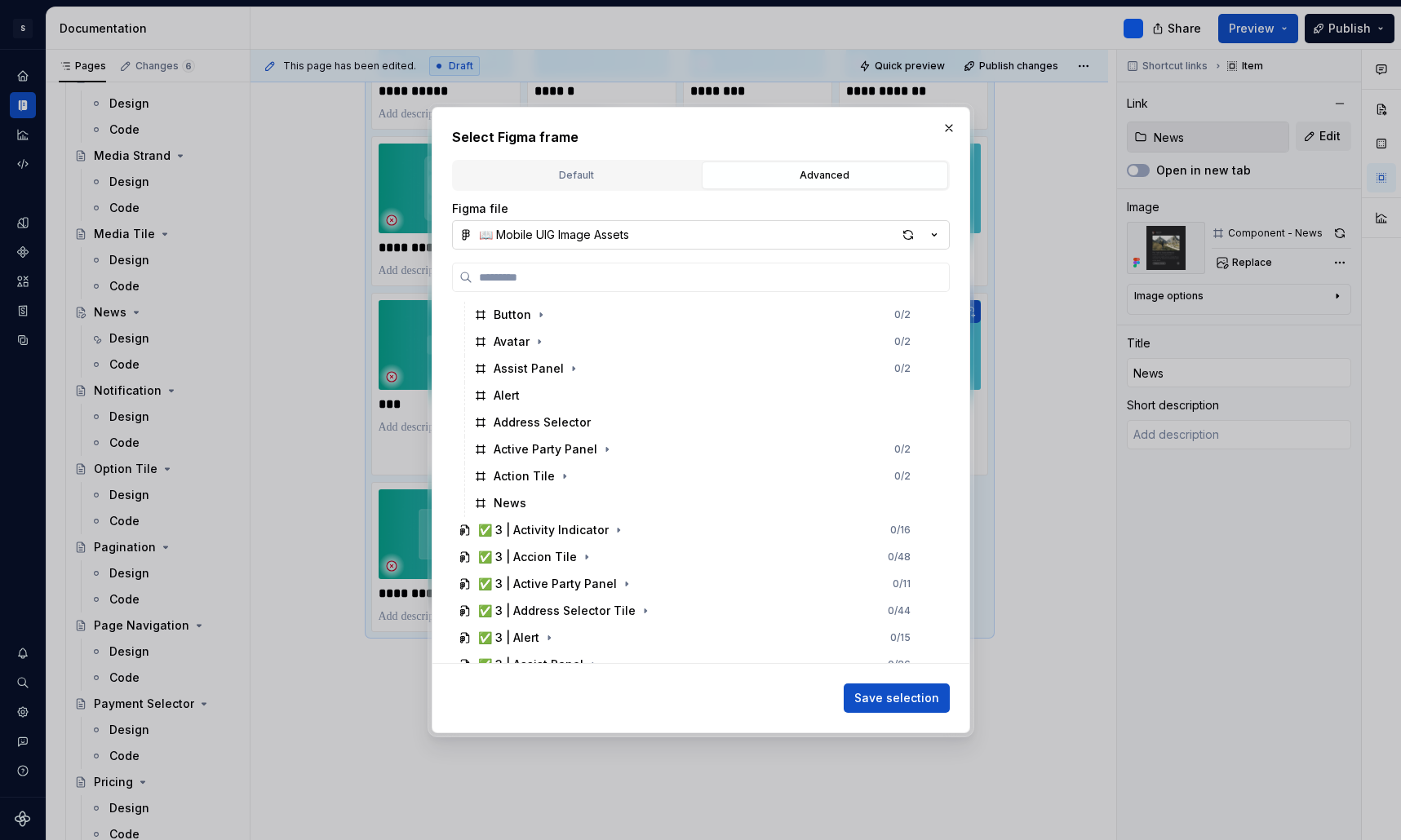
scroll to position [1930, 0]
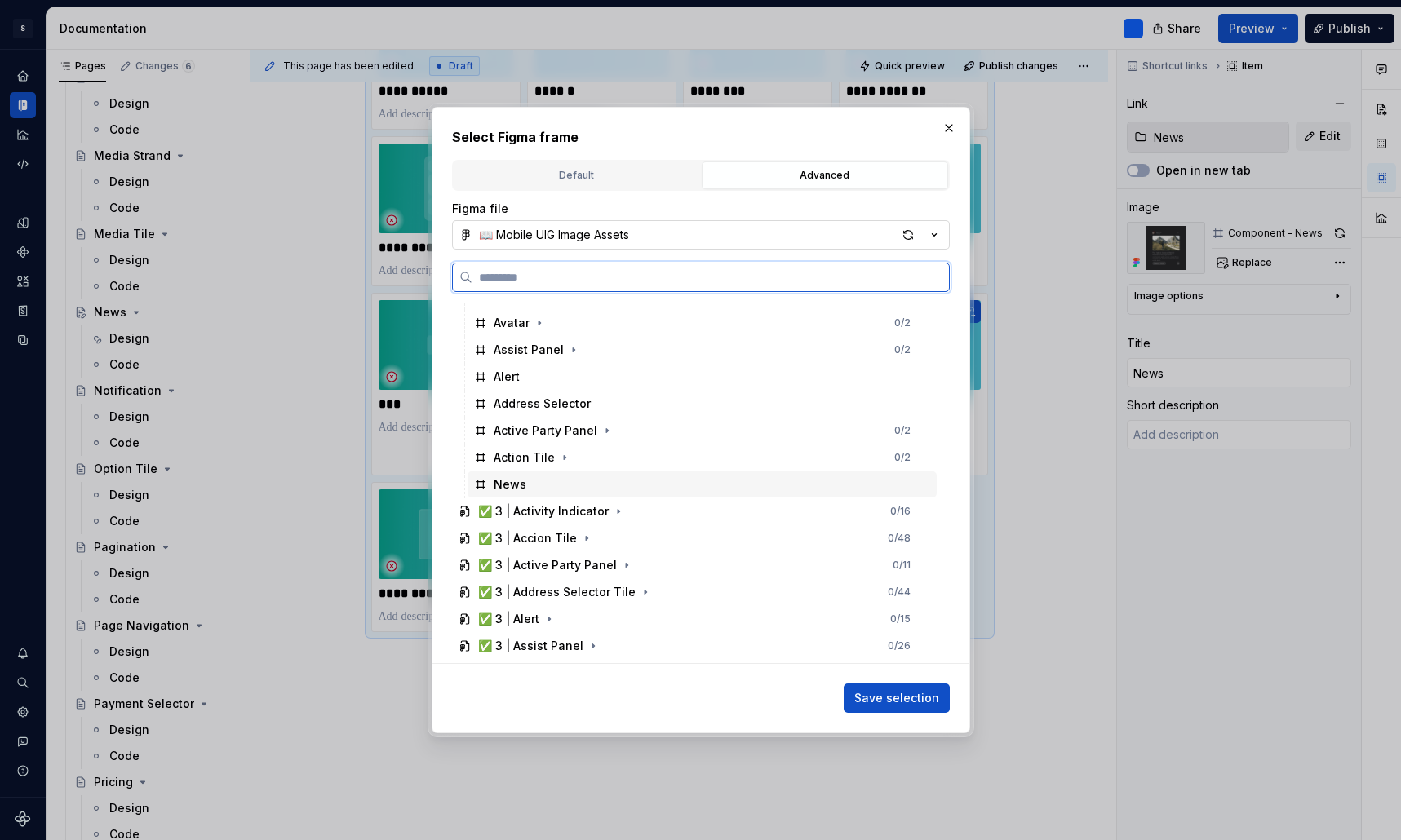
click at [521, 487] on div "News" at bounding box center [510, 484] width 33 height 16
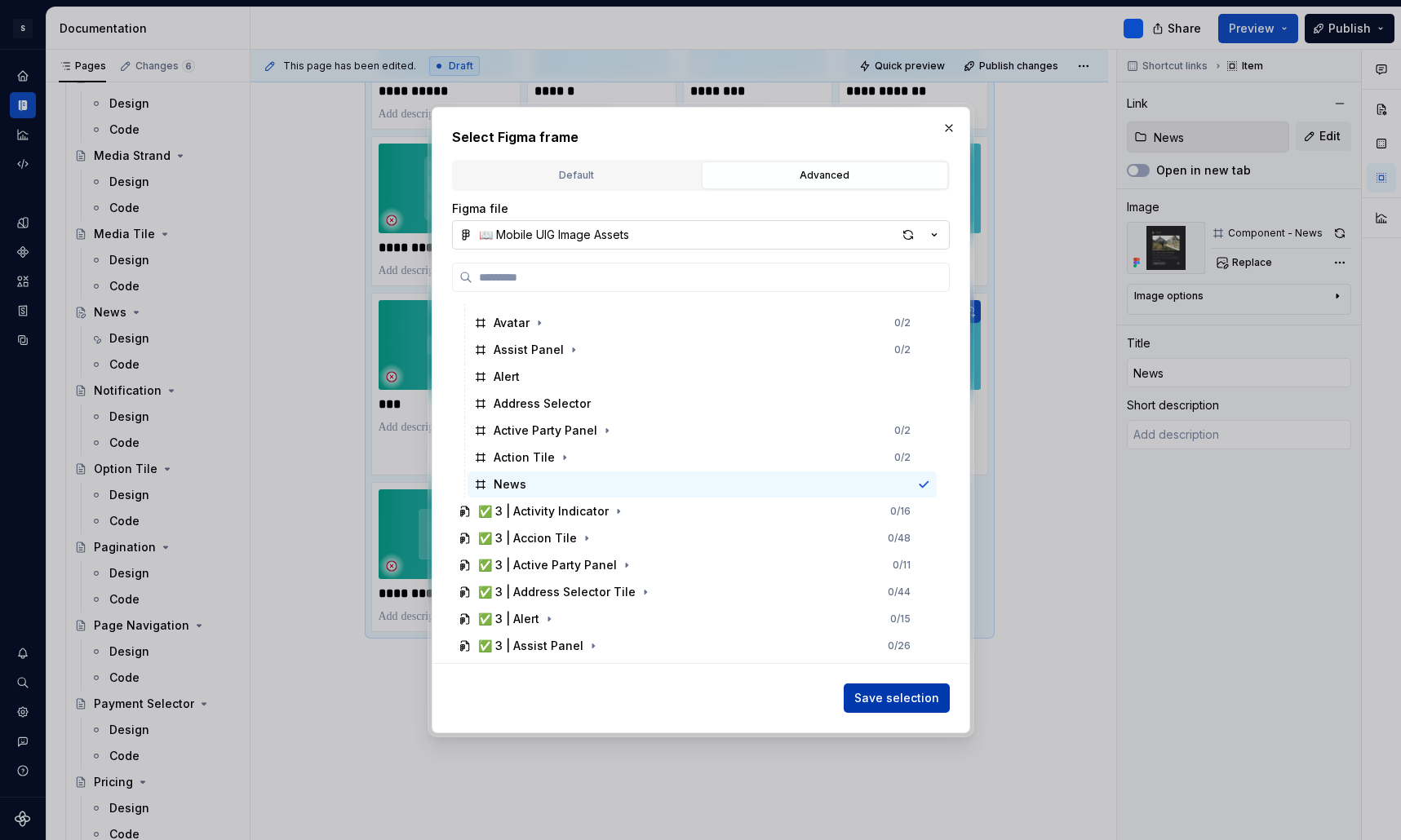
click at [912, 703] on span "Save selection" at bounding box center [896, 697] width 85 height 16
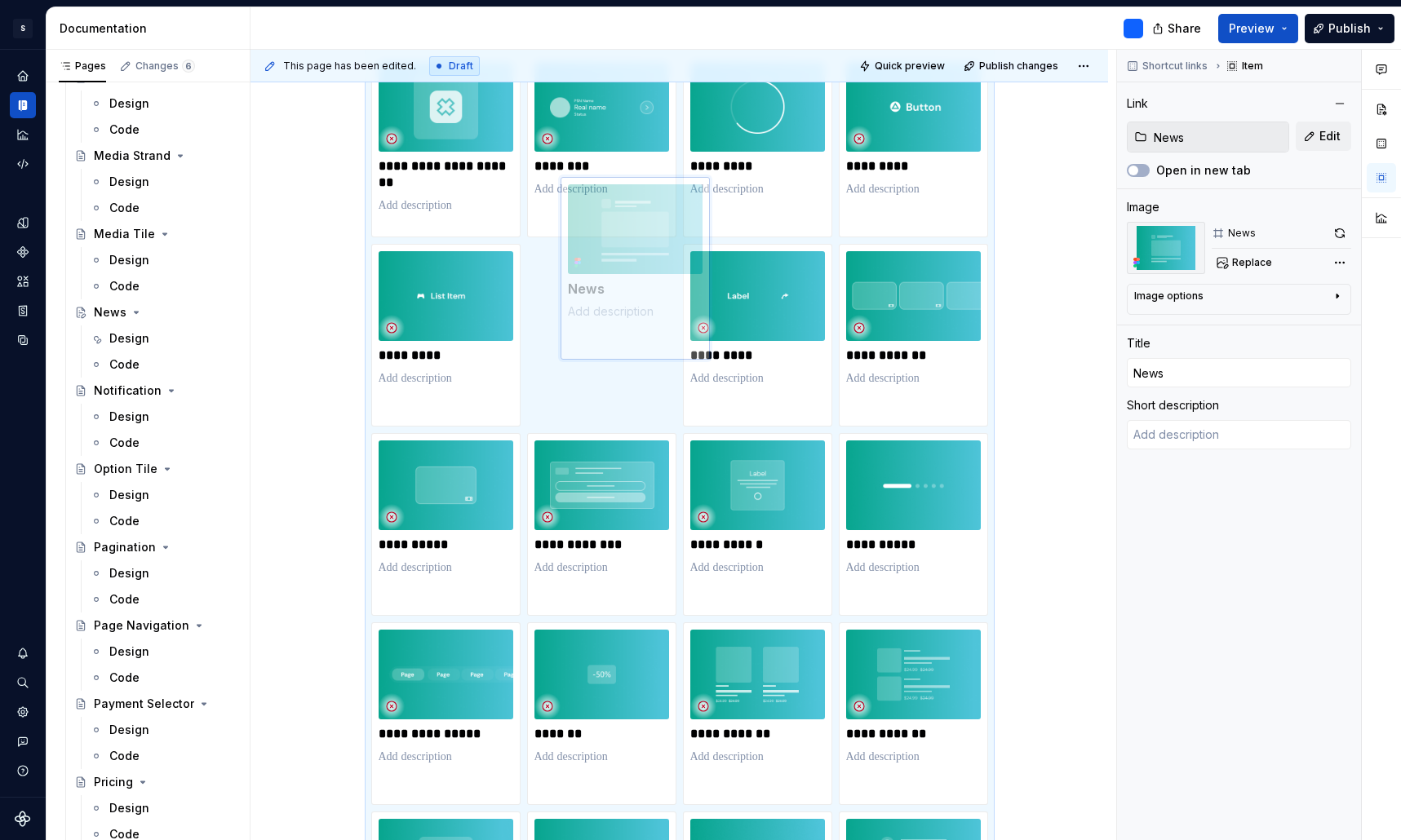
scroll to position [1209, 0]
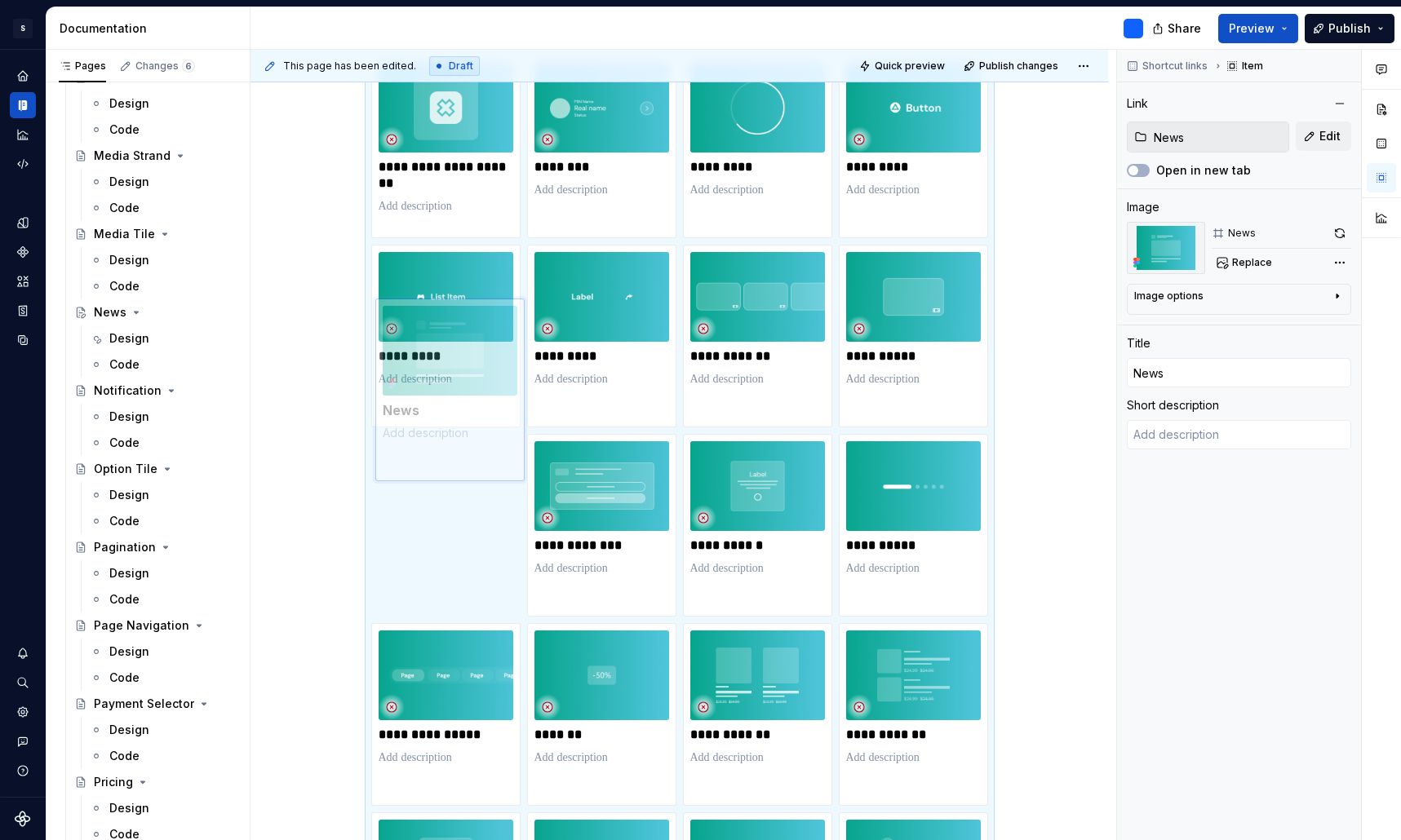
drag, startPoint x: 667, startPoint y: 688, endPoint x: 508, endPoint y: 391, distance: 336.9
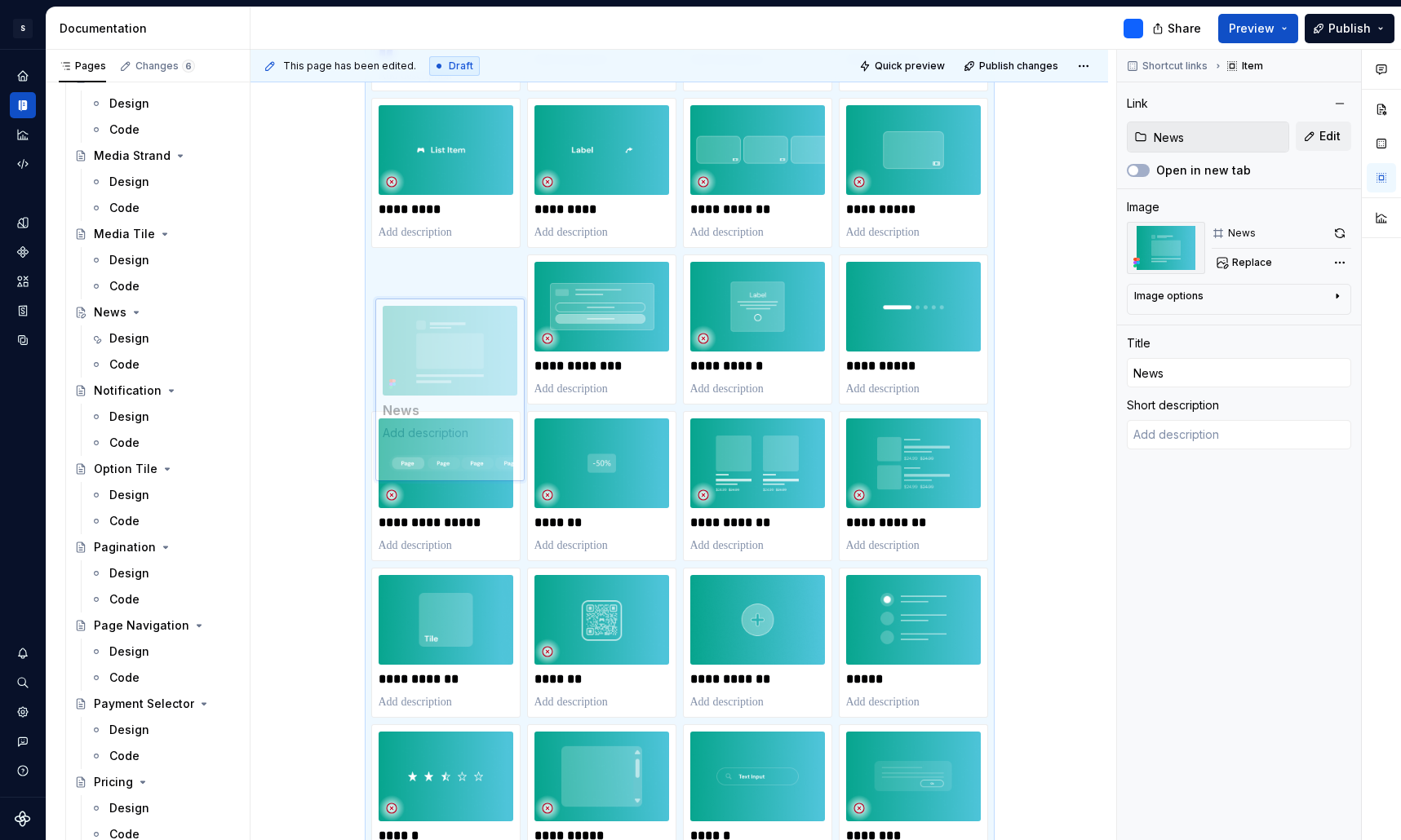
scroll to position [1165, 0]
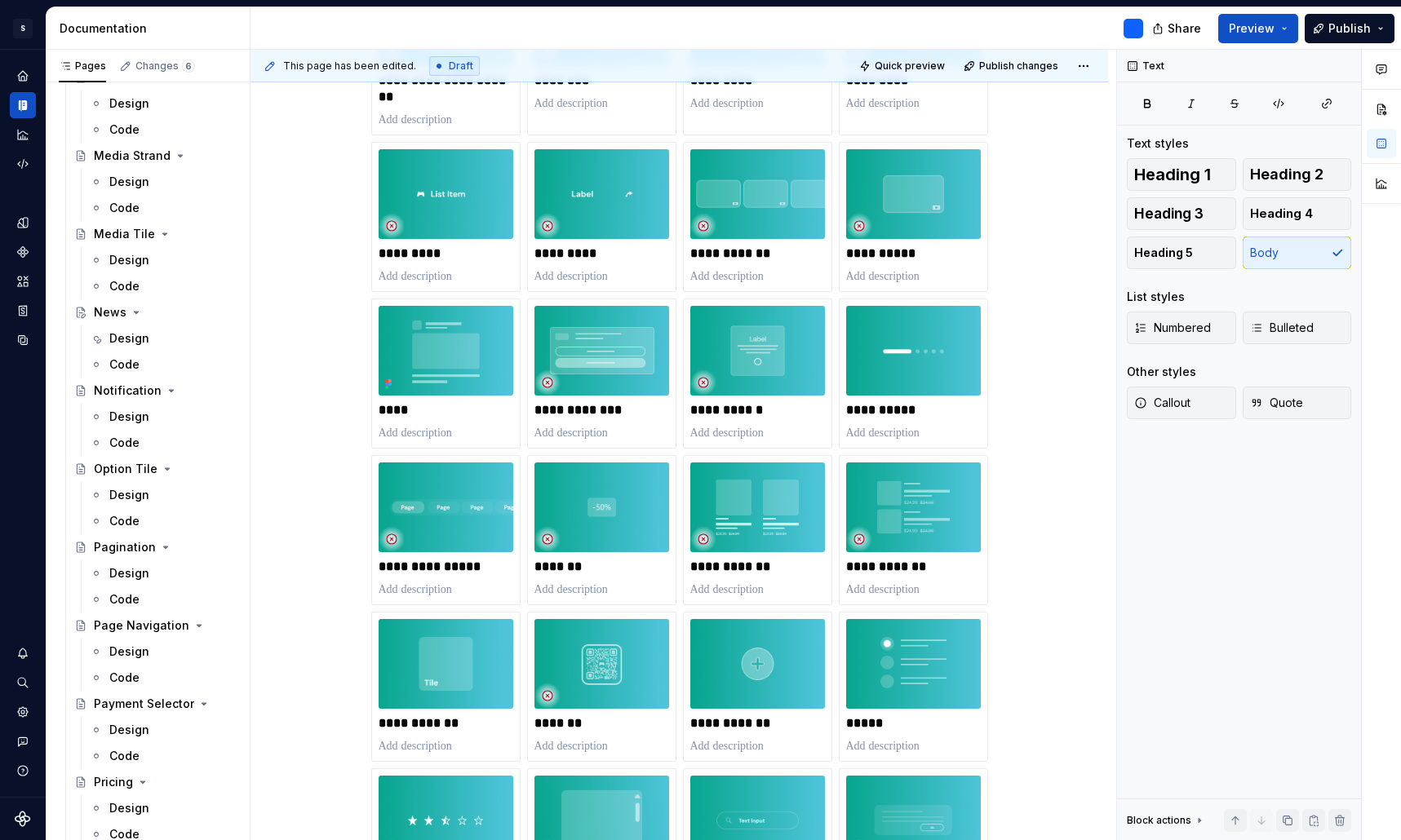
click at [1051, 387] on div "**********" at bounding box center [679, 423] width 858 height 2618
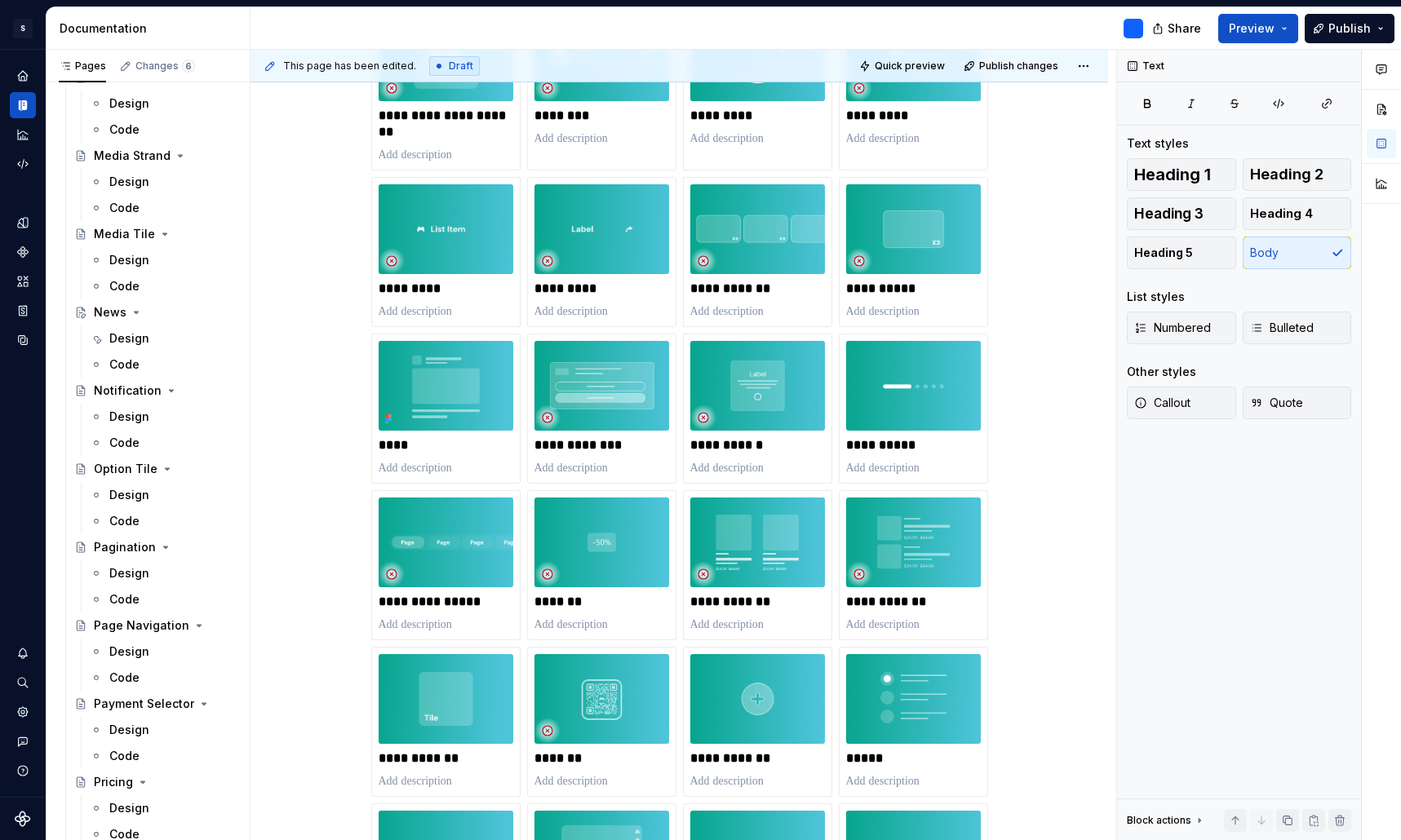
scroll to position [1109, 0]
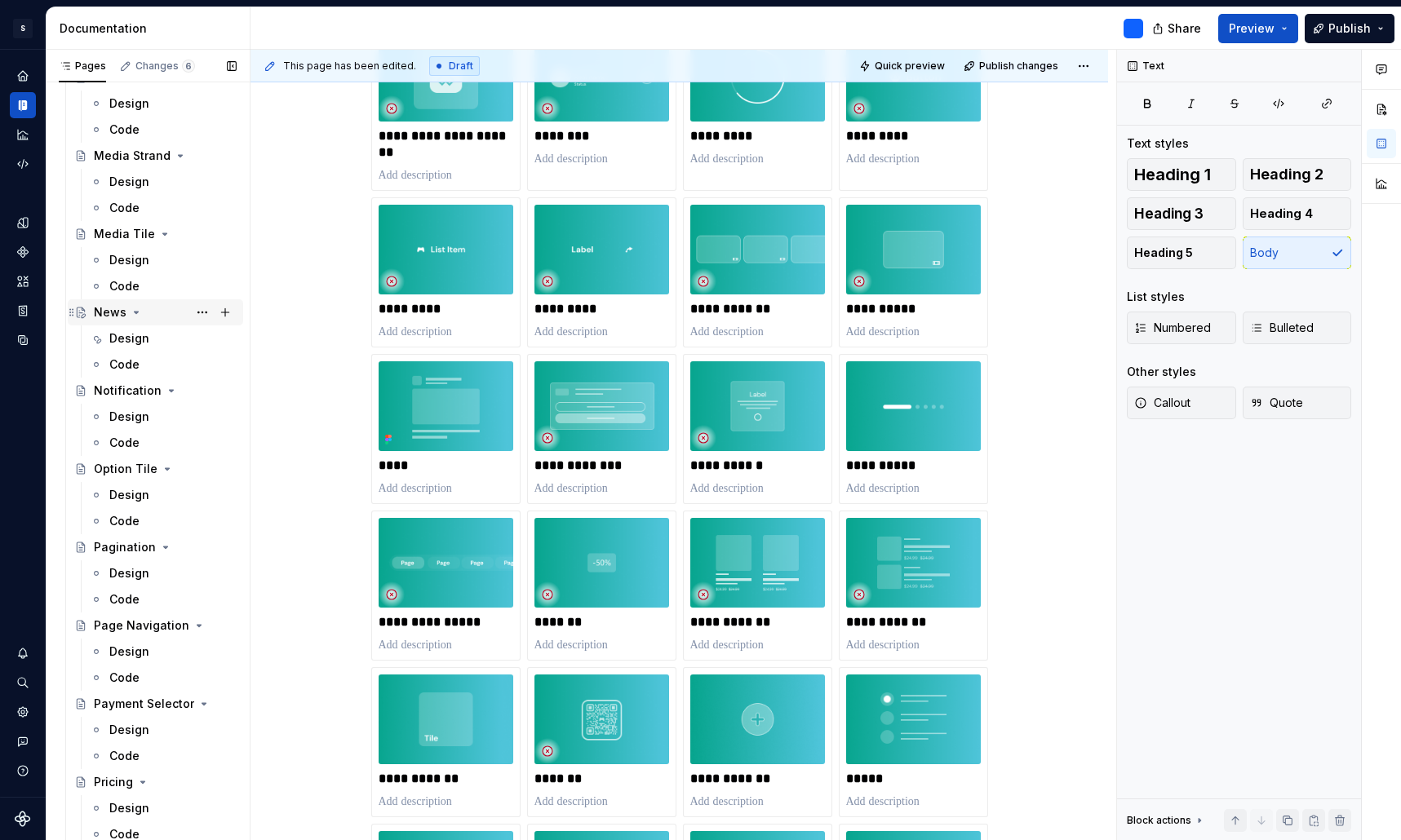
click at [113, 315] on div "News" at bounding box center [110, 312] width 33 height 16
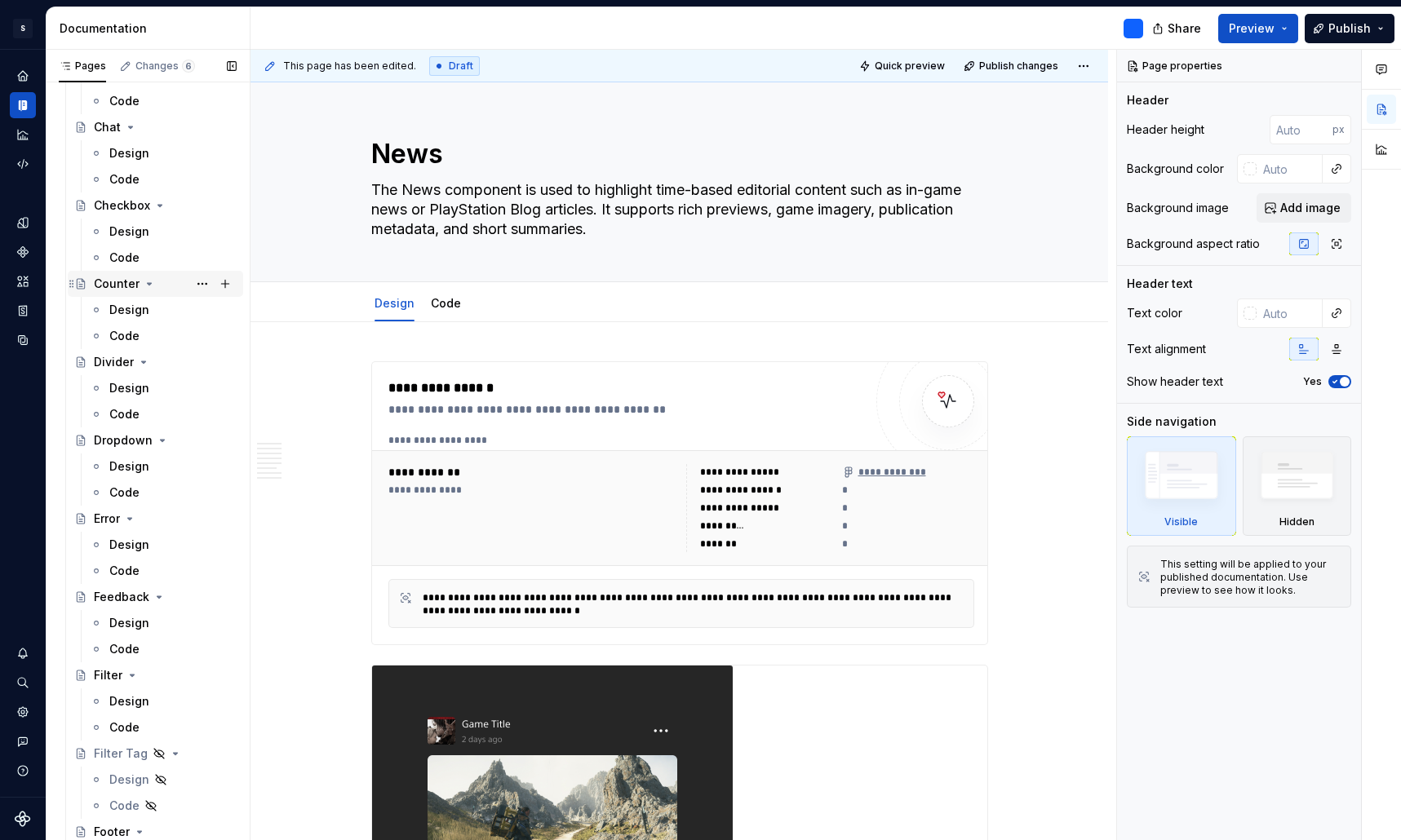
scroll to position [810, 0]
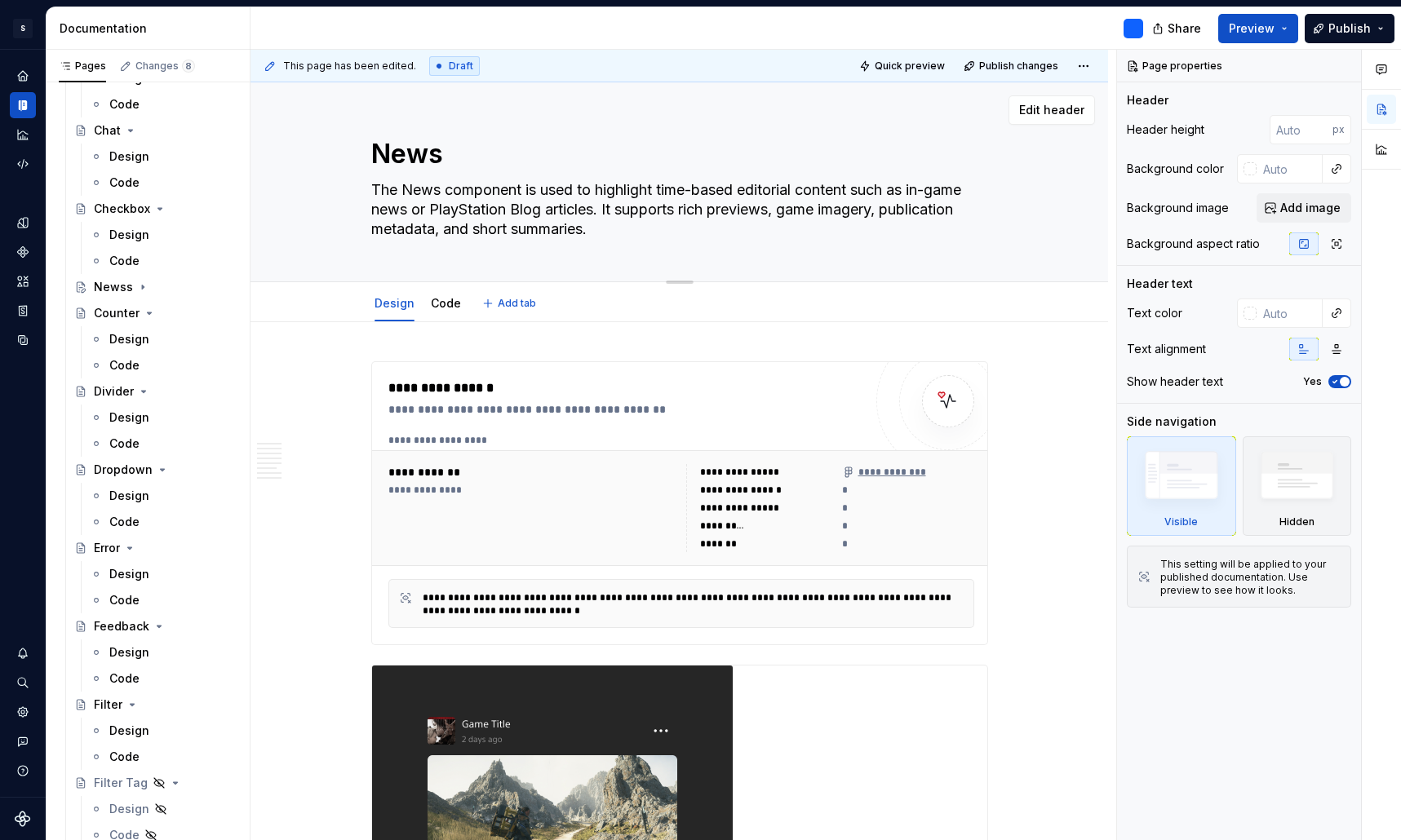
click at [529, 198] on textarea "The News component is used to highlight time-based editorial content such as in…" at bounding box center [677, 210] width 617 height 65
type textarea "*"
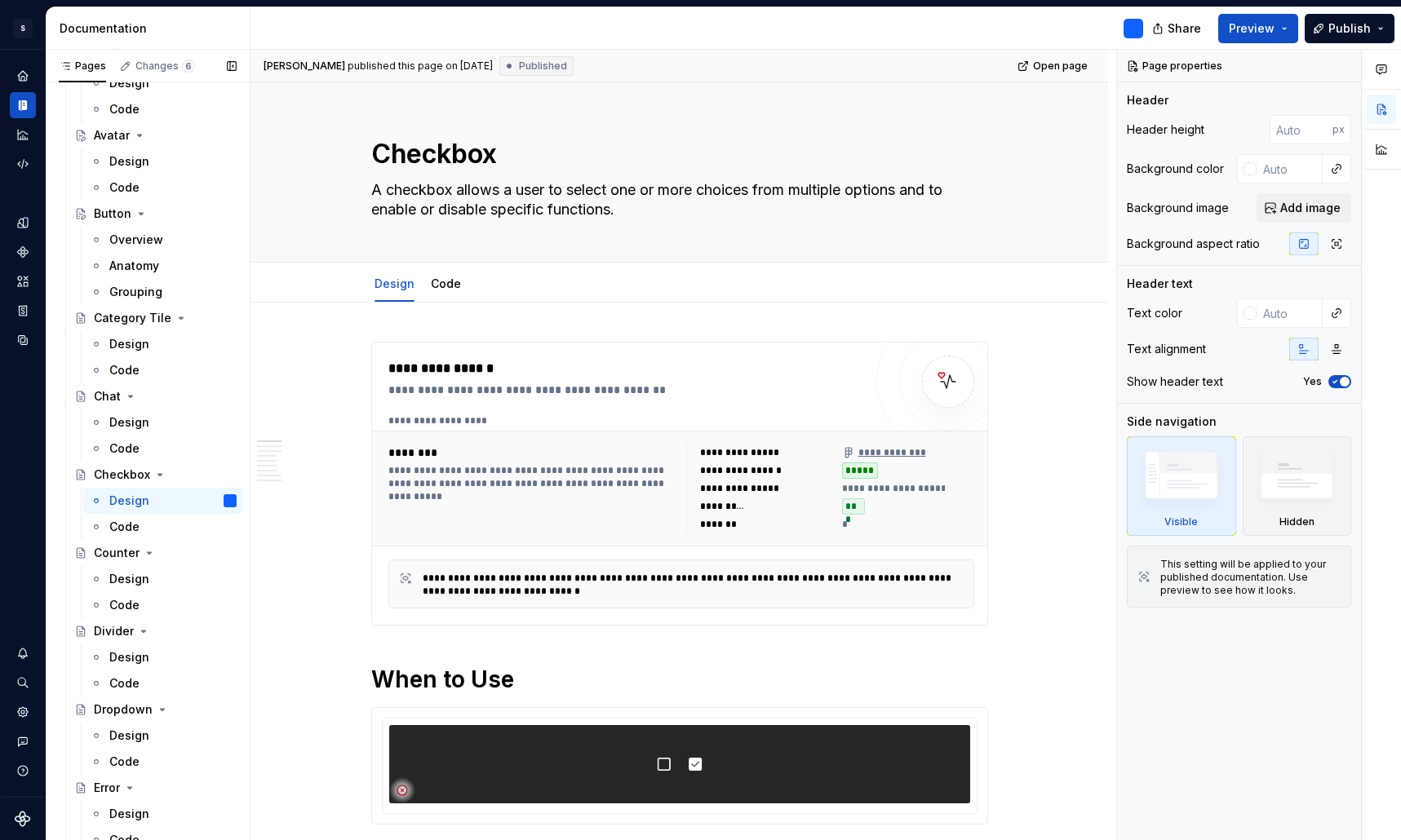
scroll to position [549, 0]
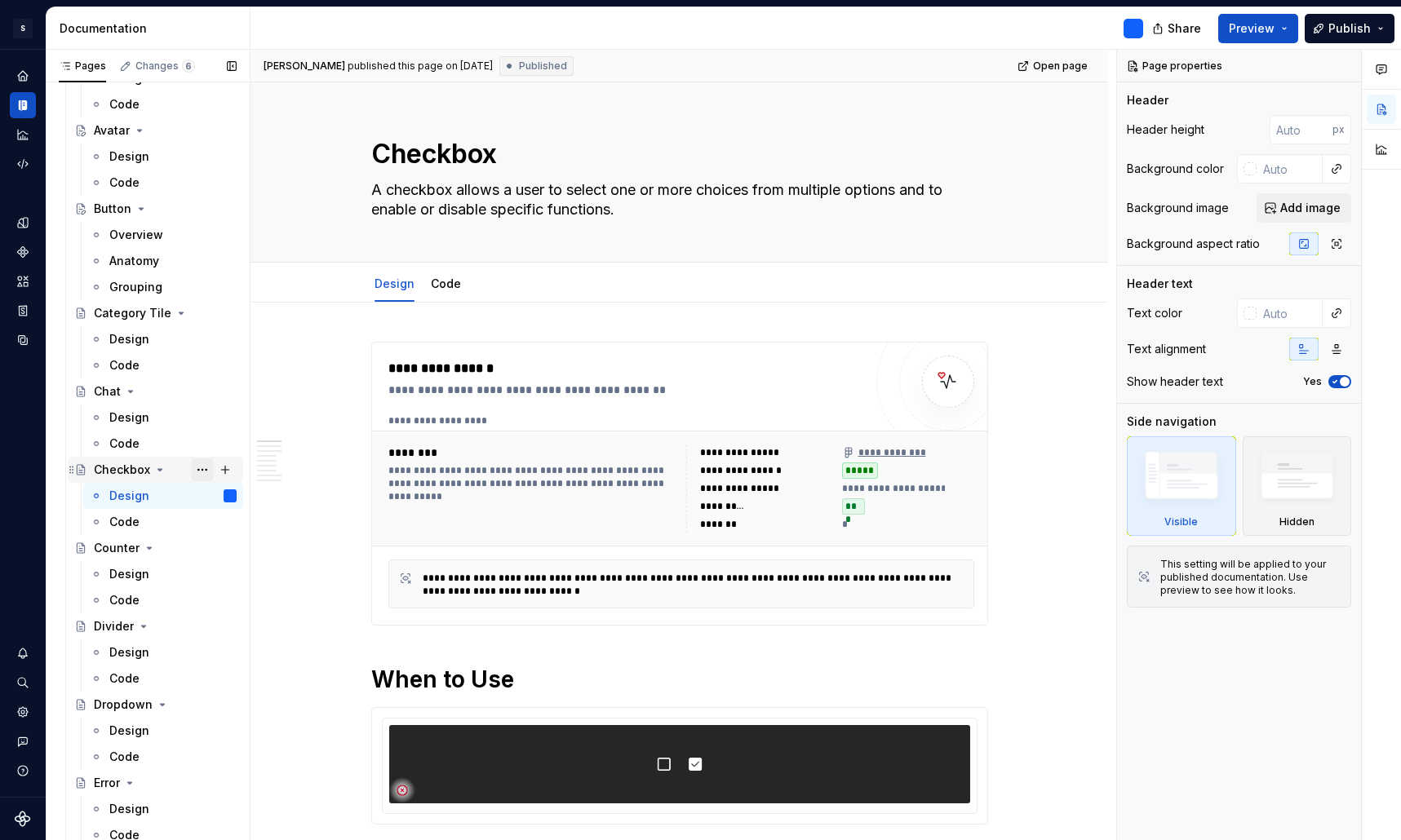
click at [198, 471] on button "Page tree" at bounding box center [202, 469] width 23 height 23
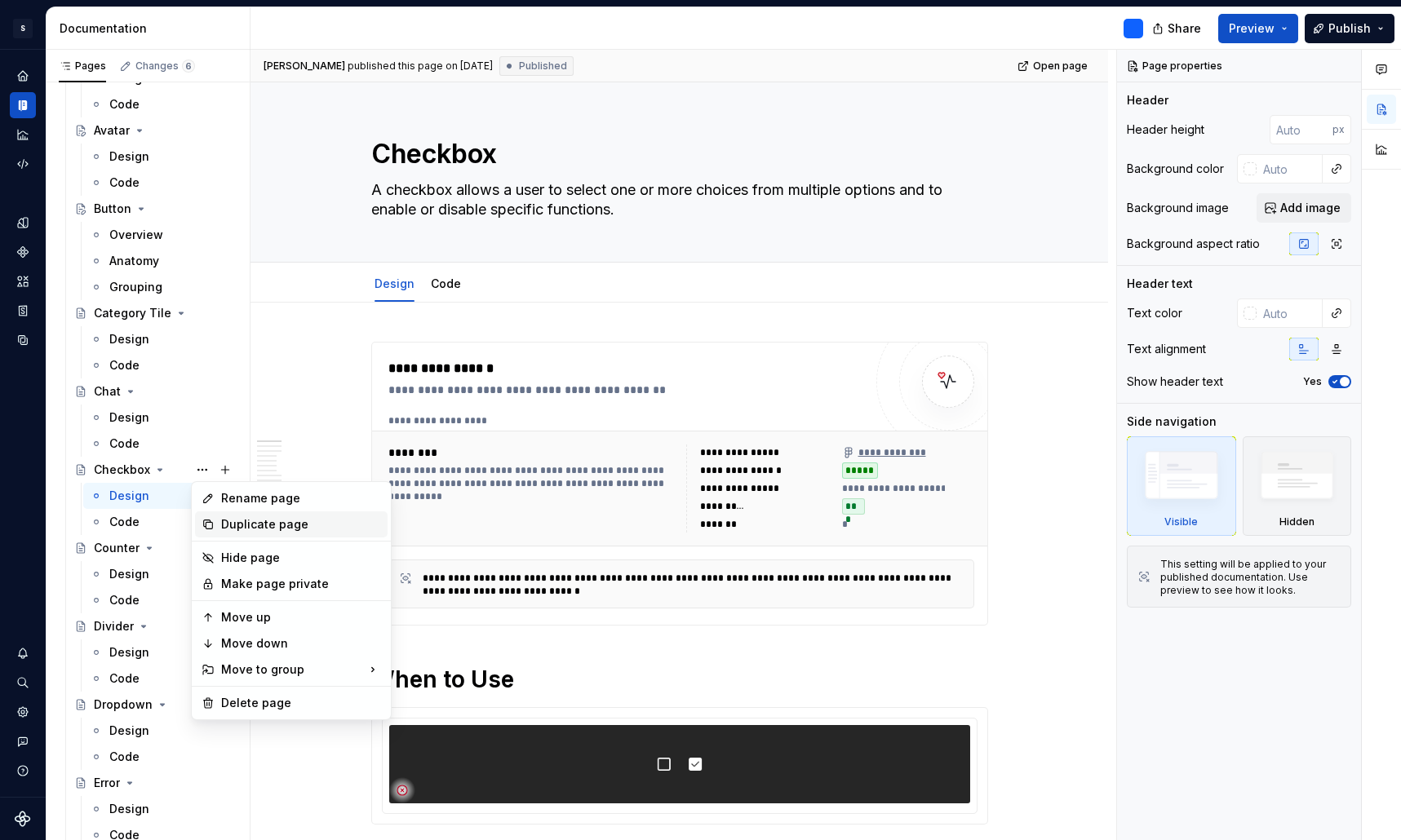
click at [258, 521] on div "Duplicate page" at bounding box center [301, 524] width 160 height 16
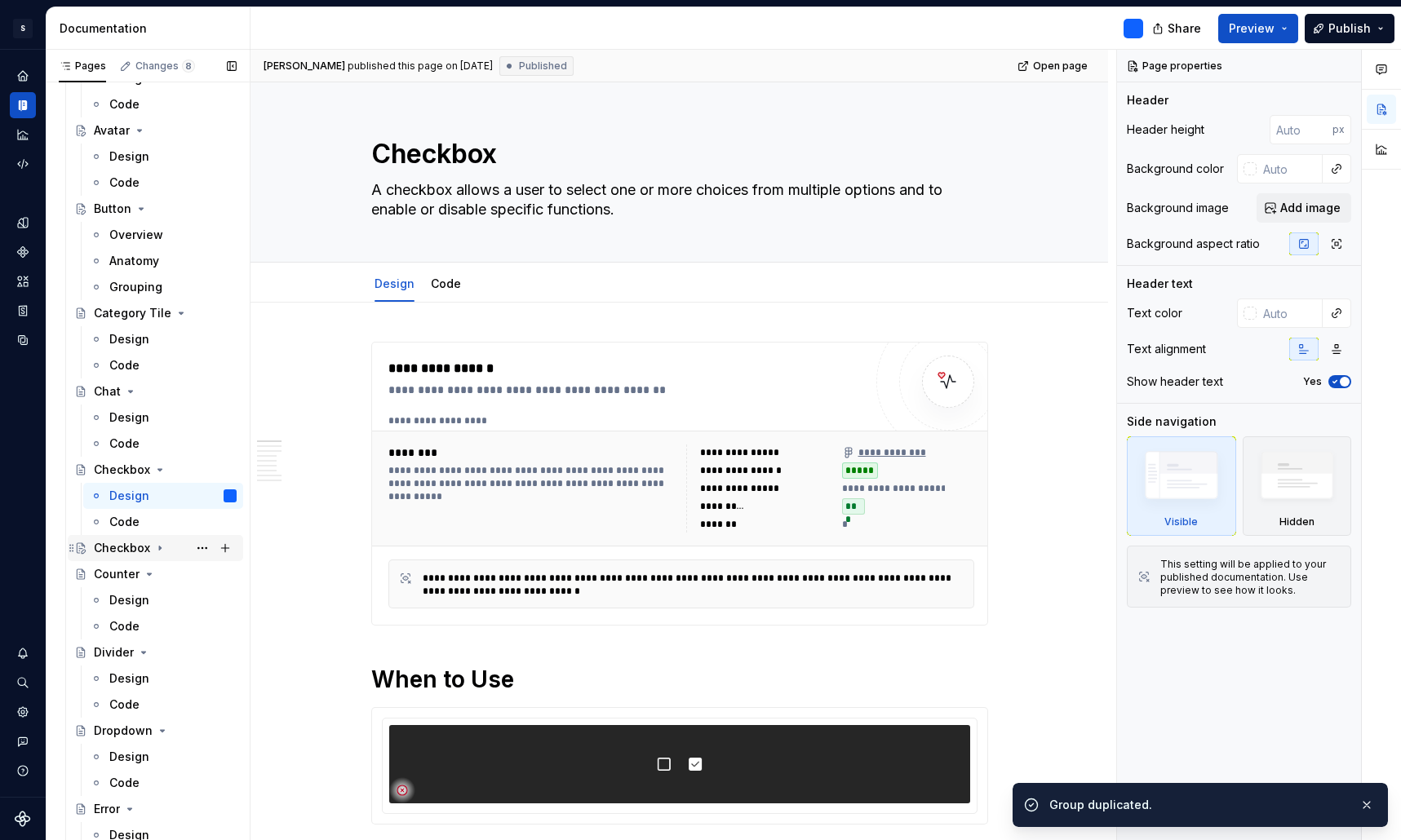
click at [123, 548] on div "Checkbox" at bounding box center [122, 547] width 56 height 16
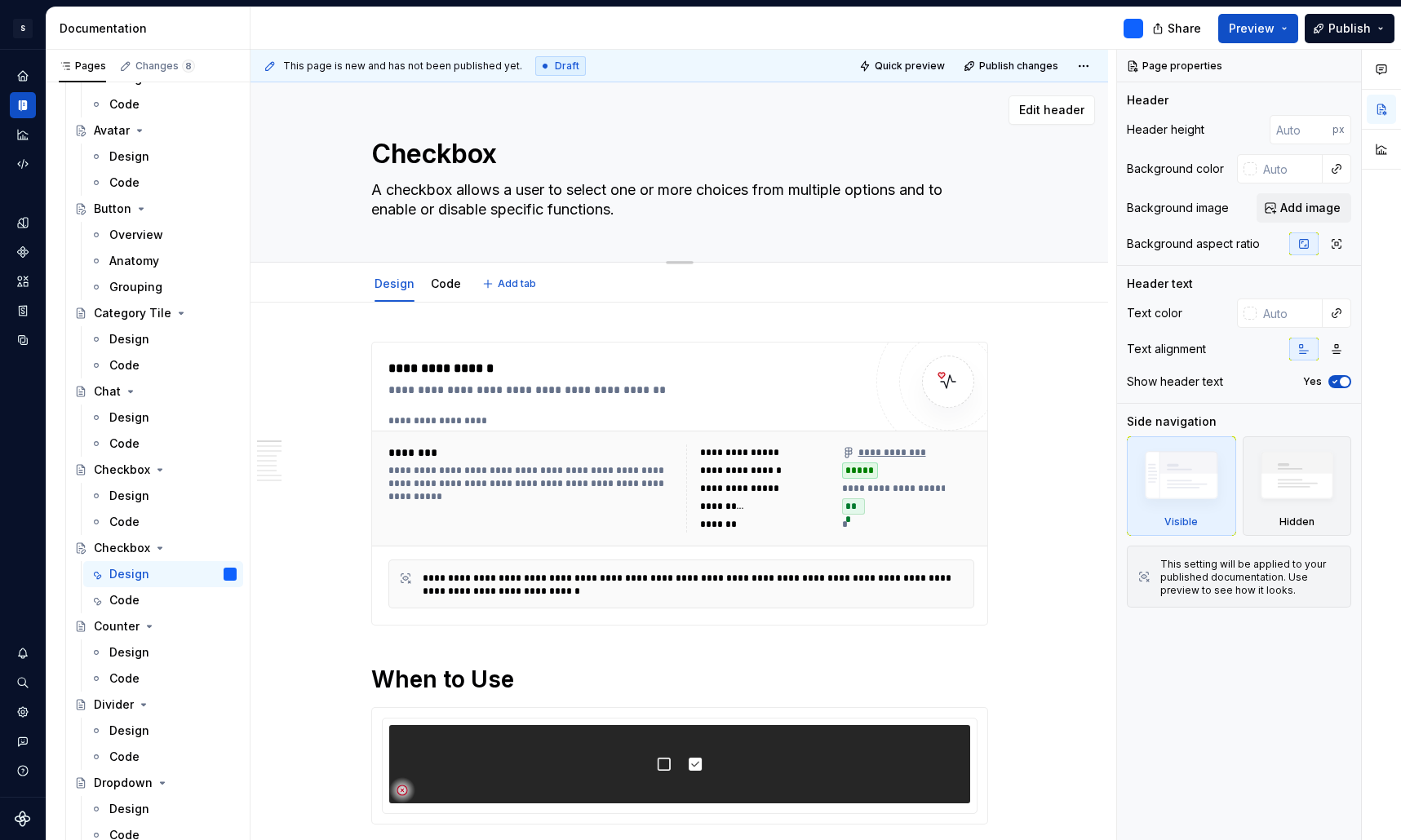
click at [448, 153] on textarea "Checkbox" at bounding box center [677, 154] width 617 height 39
click at [123, 549] on div "Checkbox" at bounding box center [122, 547] width 56 height 16
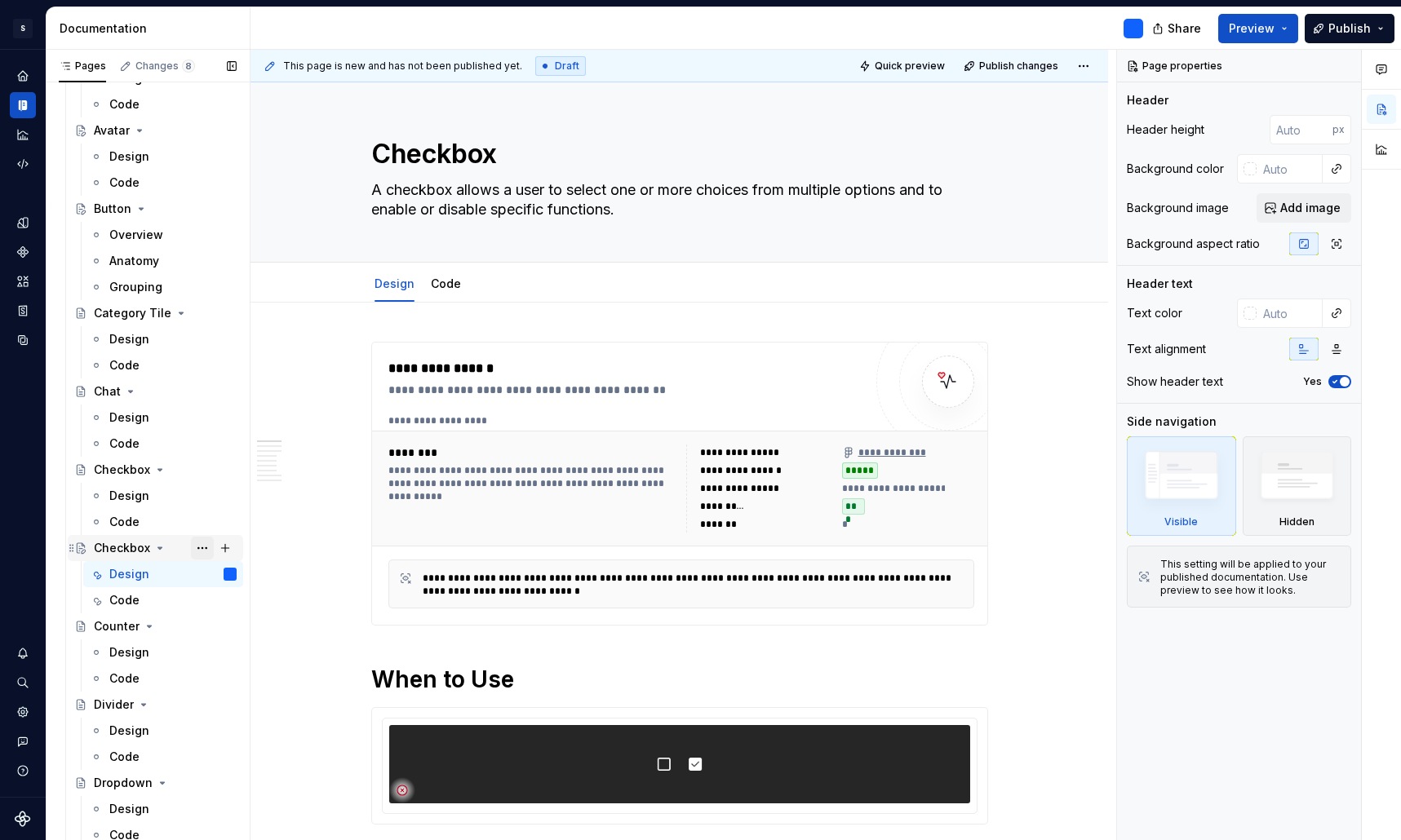
click at [201, 548] on button "Page tree" at bounding box center [202, 547] width 23 height 23
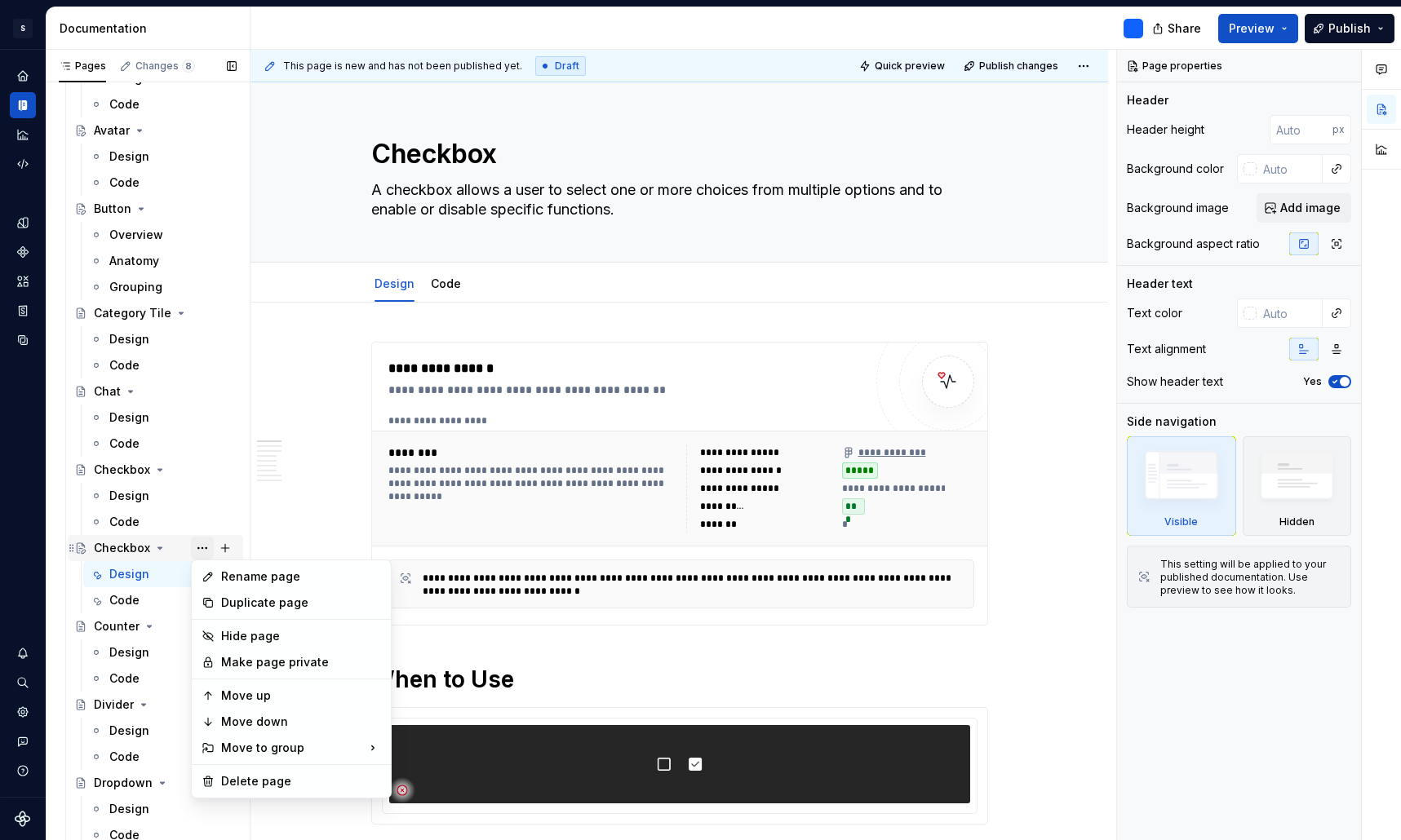
type textarea "*"
click at [245, 574] on div "Rename page" at bounding box center [301, 576] width 160 height 16
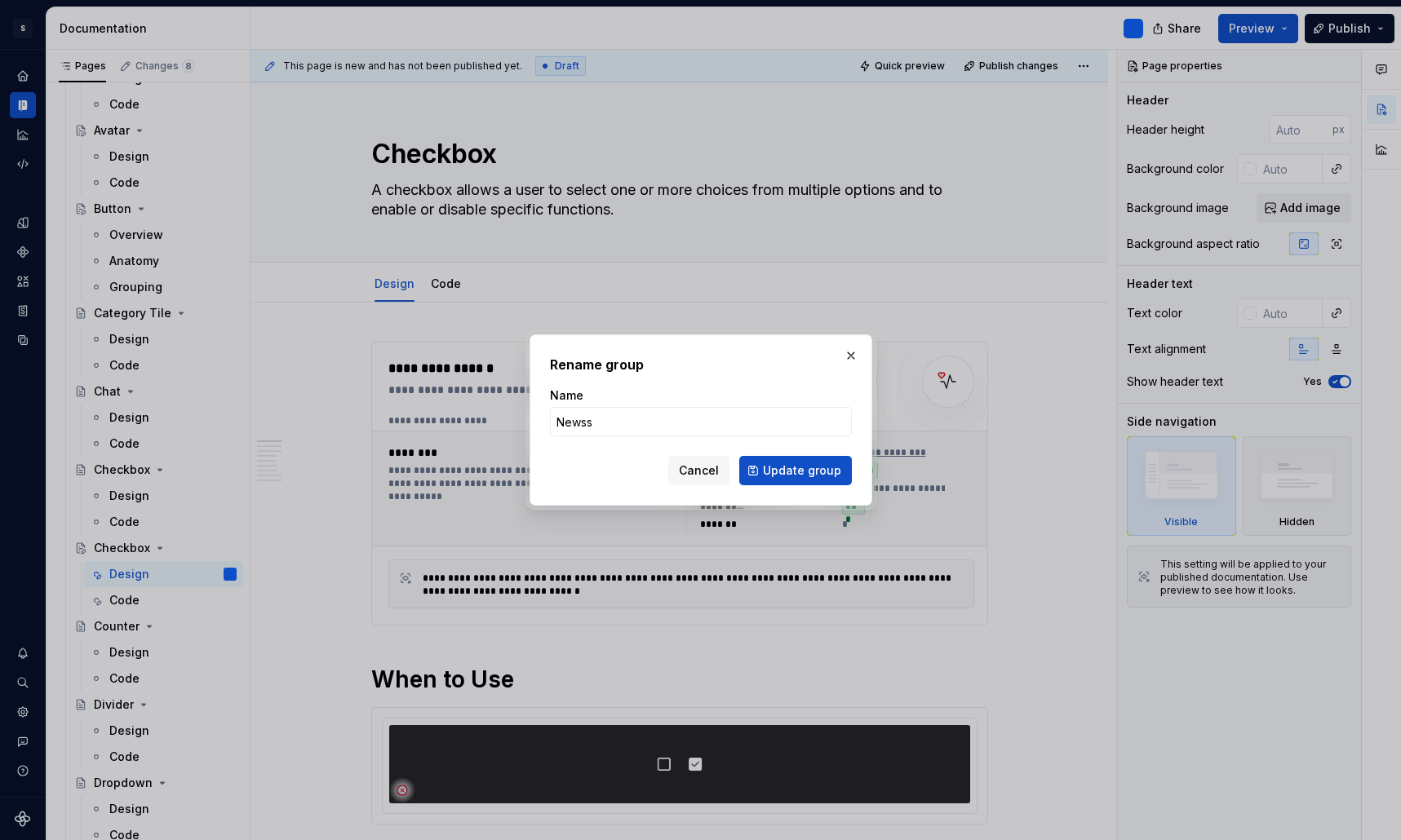
type input "News"
drag, startPoint x: 245, startPoint y: 574, endPoint x: 774, endPoint y: 469, distance: 539.3
click at [774, 469] on span "Update group" at bounding box center [802, 470] width 78 height 16
type textarea "*"
type textarea "News"
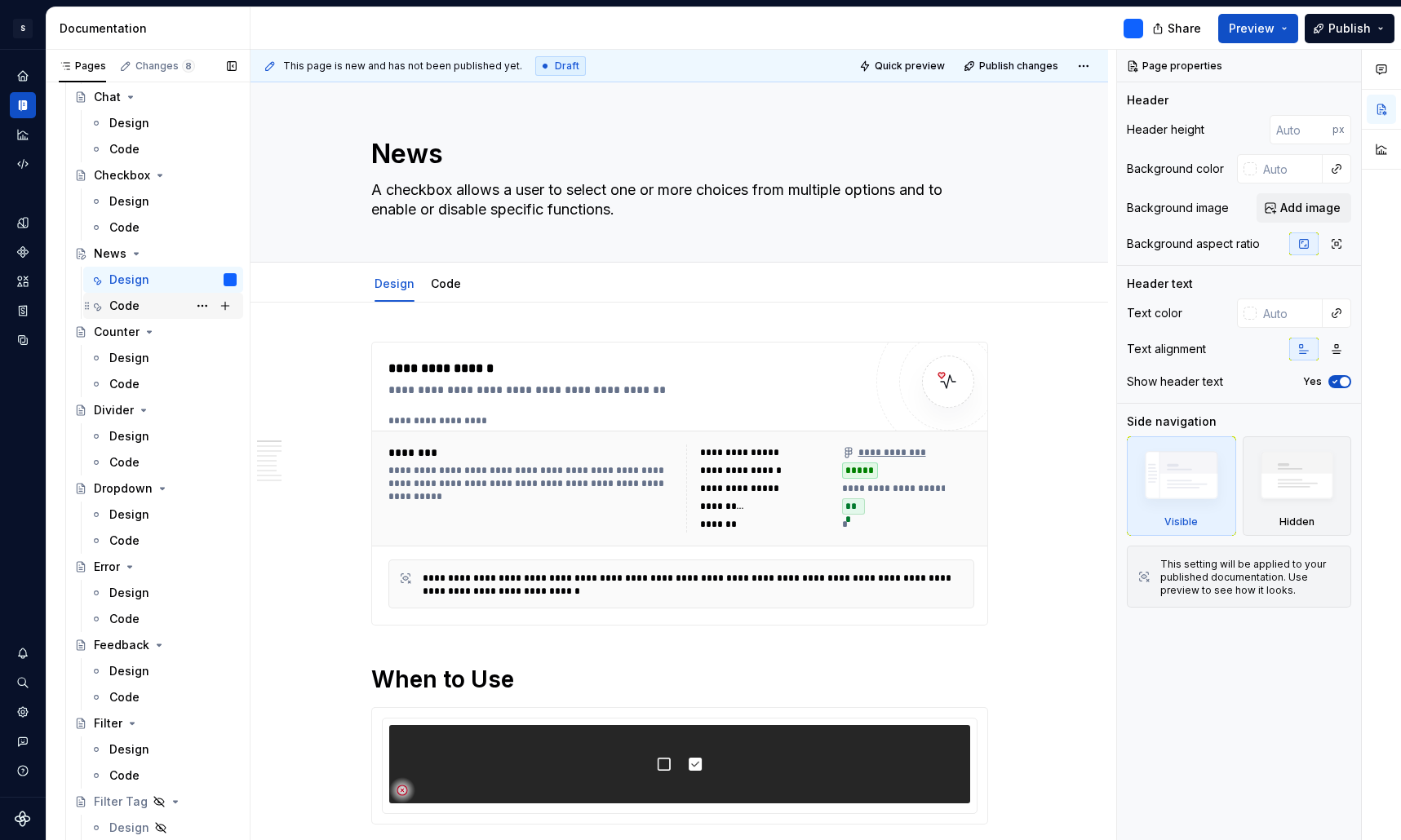
scroll to position [789, 0]
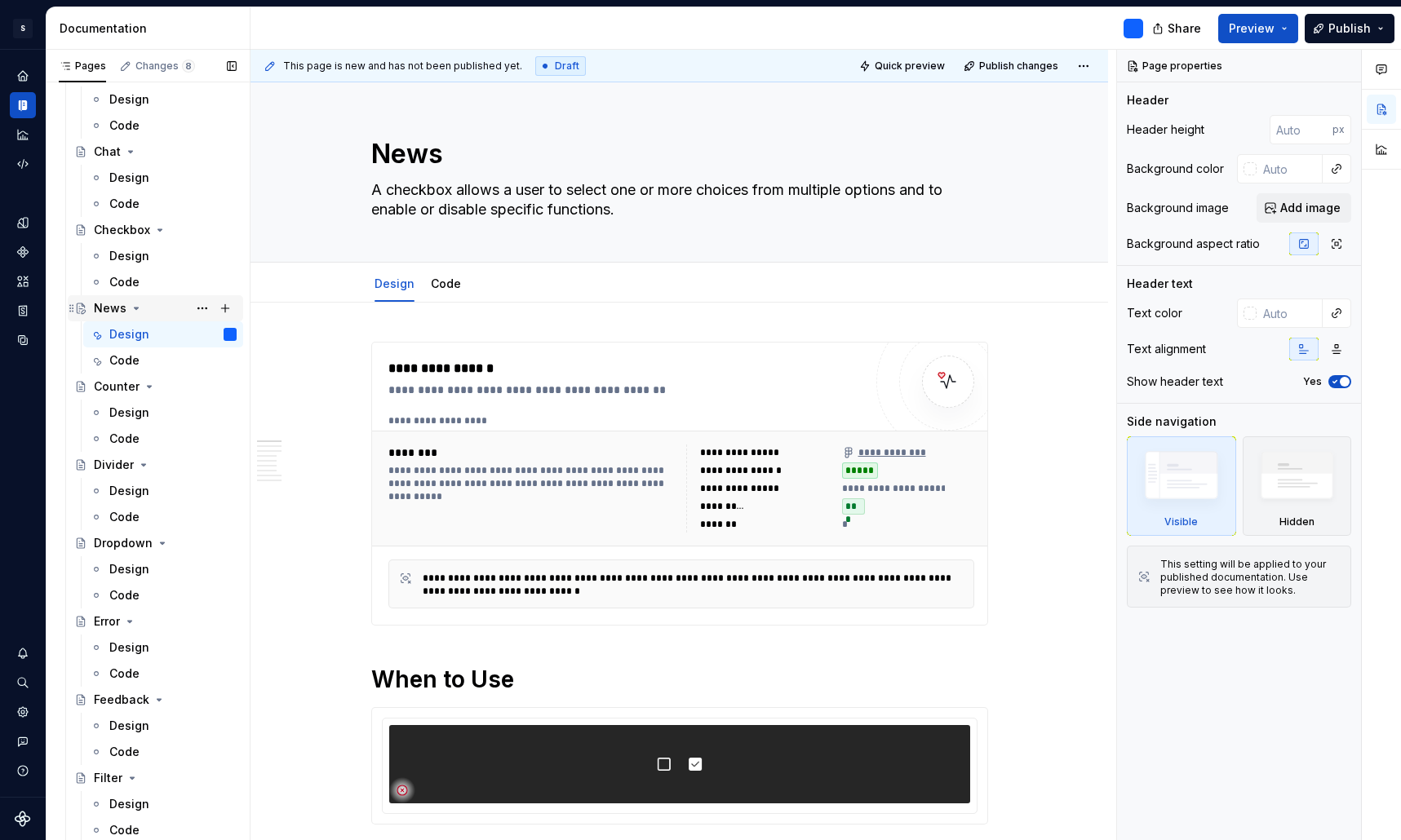
click at [108, 310] on div "News" at bounding box center [110, 308] width 33 height 16
click at [112, 315] on div "News" at bounding box center [110, 308] width 33 height 16
click at [202, 309] on button "Page tree" at bounding box center [202, 308] width 23 height 23
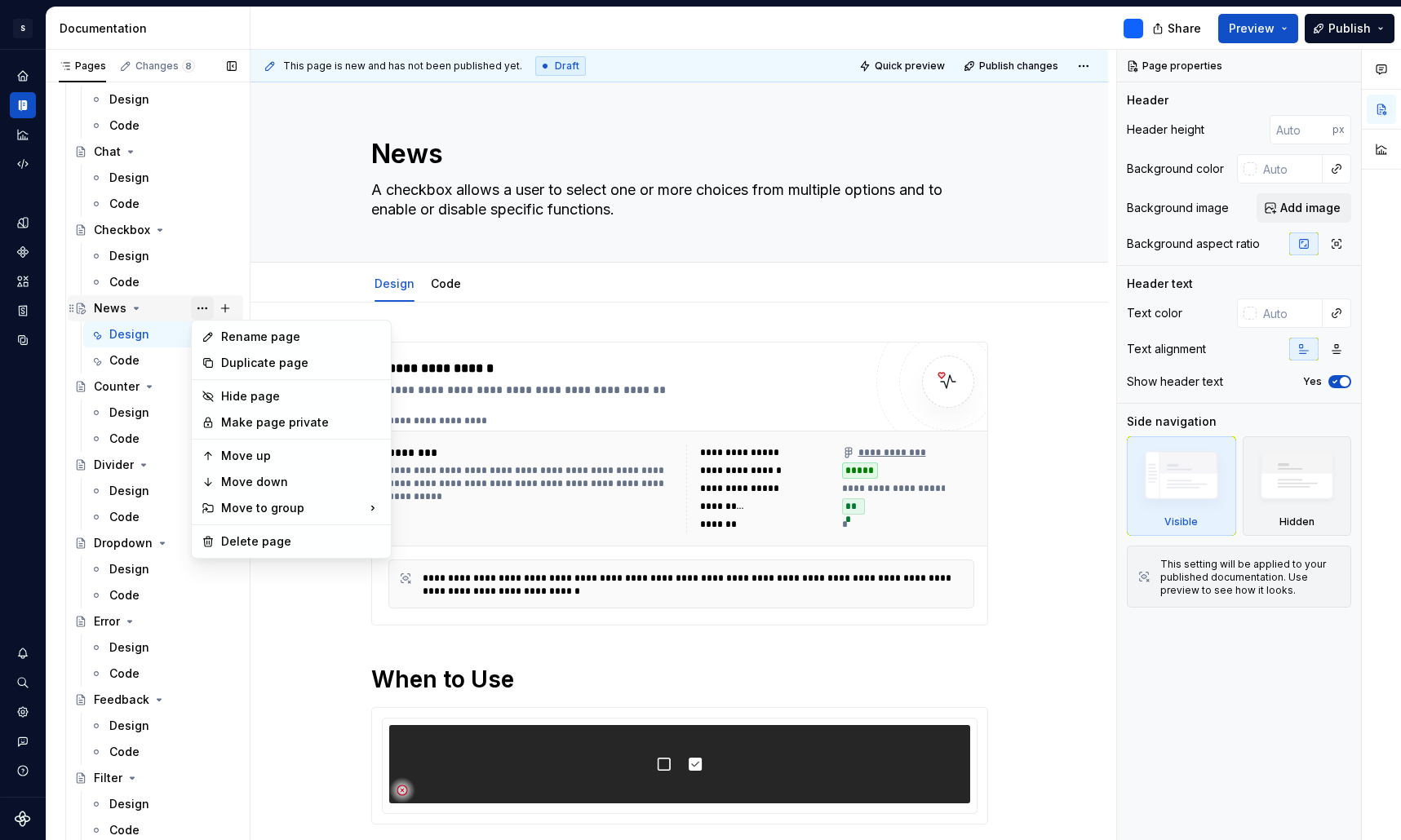
type textarea "*"
click at [257, 340] on div "Rename page" at bounding box center [301, 336] width 160 height 16
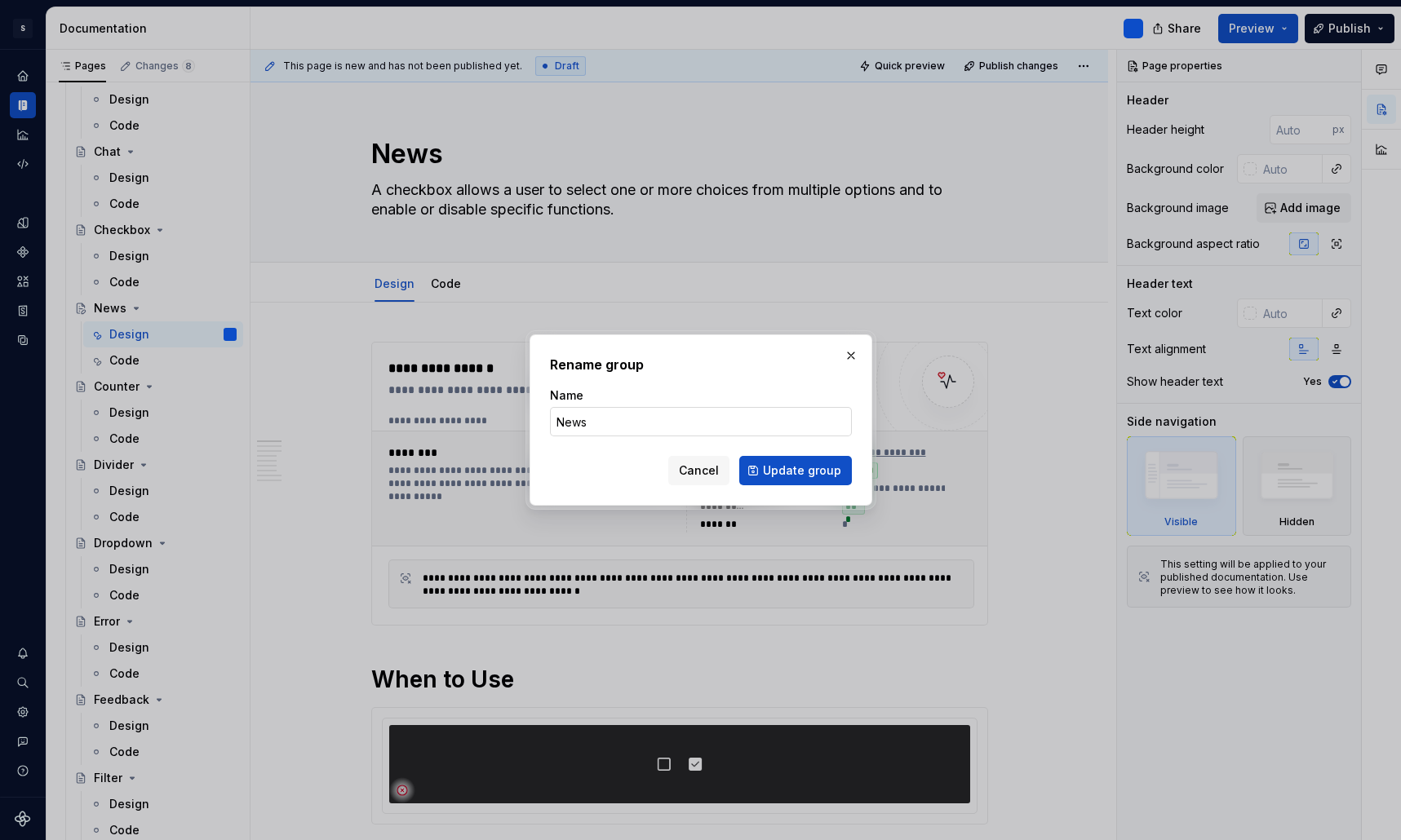
click at [601, 412] on input "News" at bounding box center [701, 422] width 302 height 29
click at [614, 425] on input "News" at bounding box center [701, 422] width 302 height 29
type input "Newss"
click at [771, 476] on span "Update group" at bounding box center [802, 470] width 78 height 16
type textarea "*"
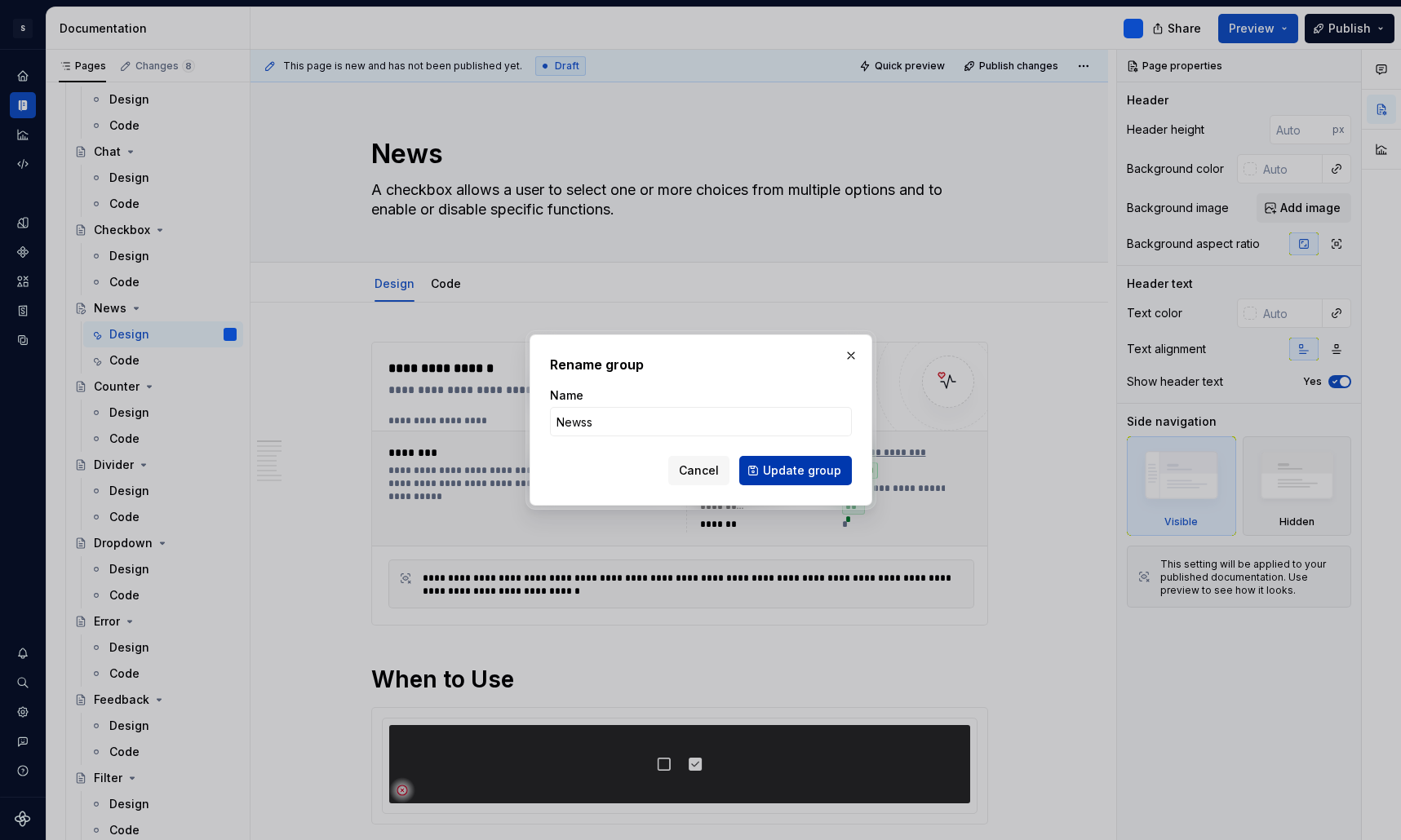
type textarea "Newss"
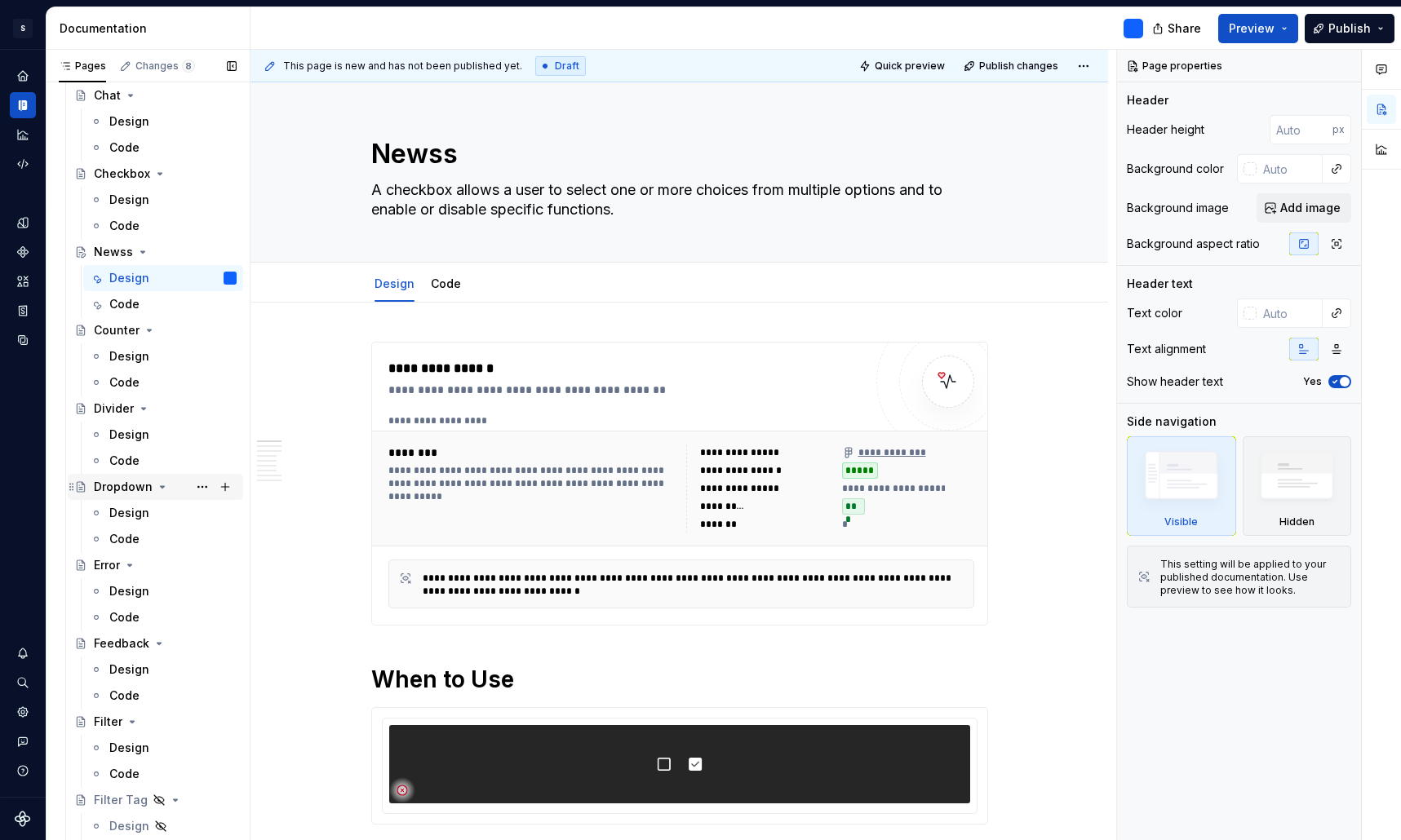
scroll to position [758, 0]
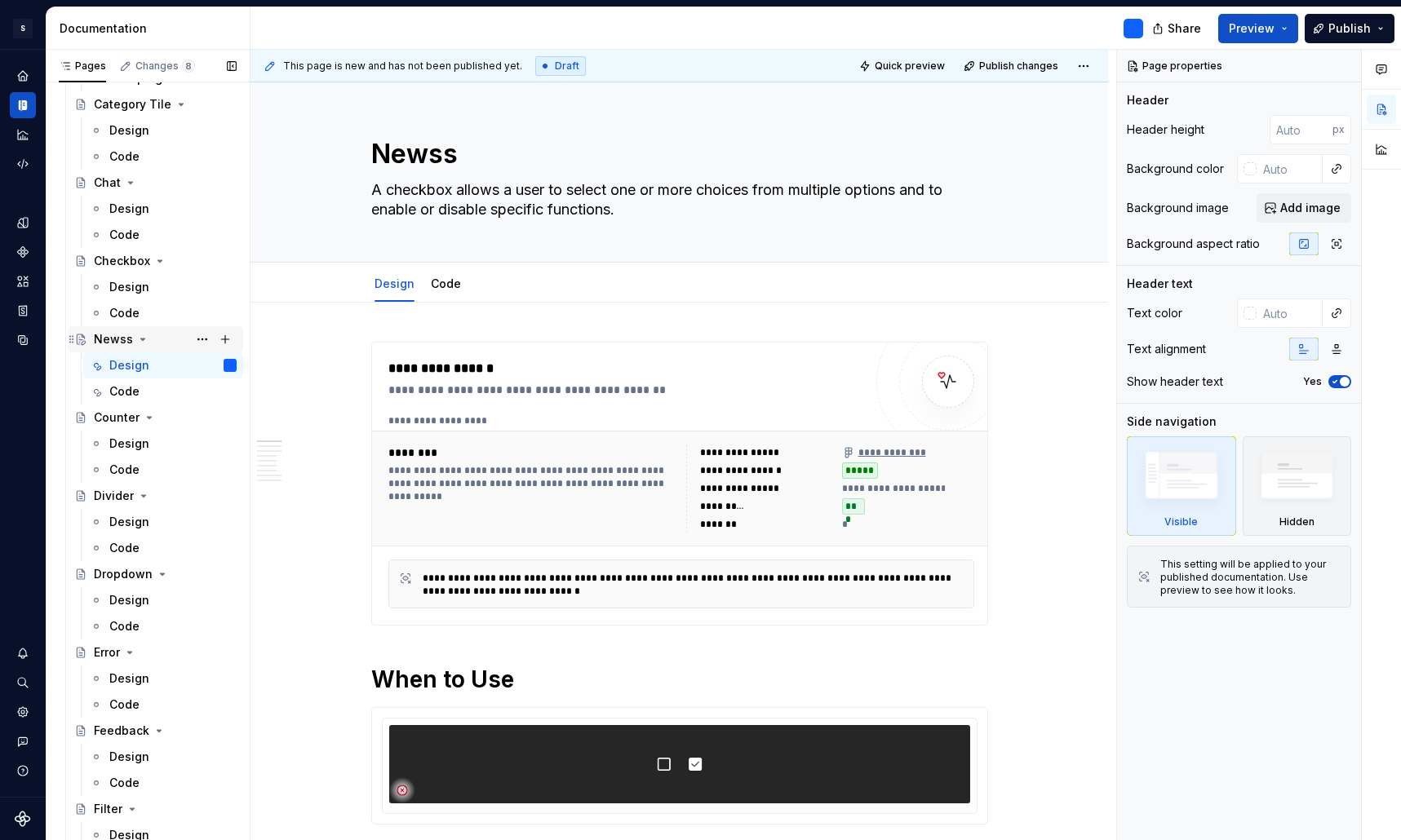
click at [120, 336] on div "Newss" at bounding box center [113, 339] width 39 height 16
click at [143, 337] on icon "Page tree" at bounding box center [143, 340] width 13 height 13
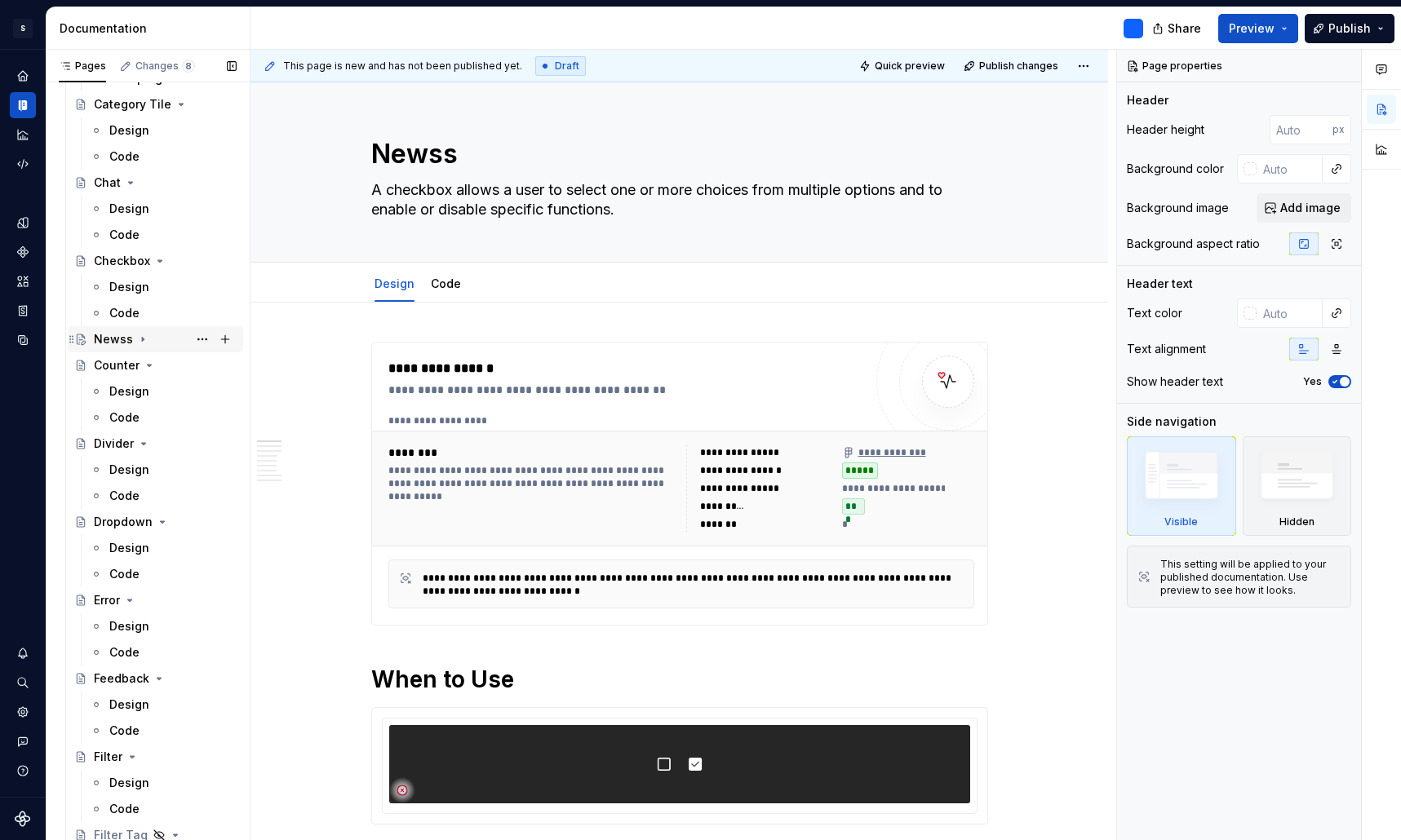
click at [106, 345] on div "Newss" at bounding box center [113, 339] width 39 height 16
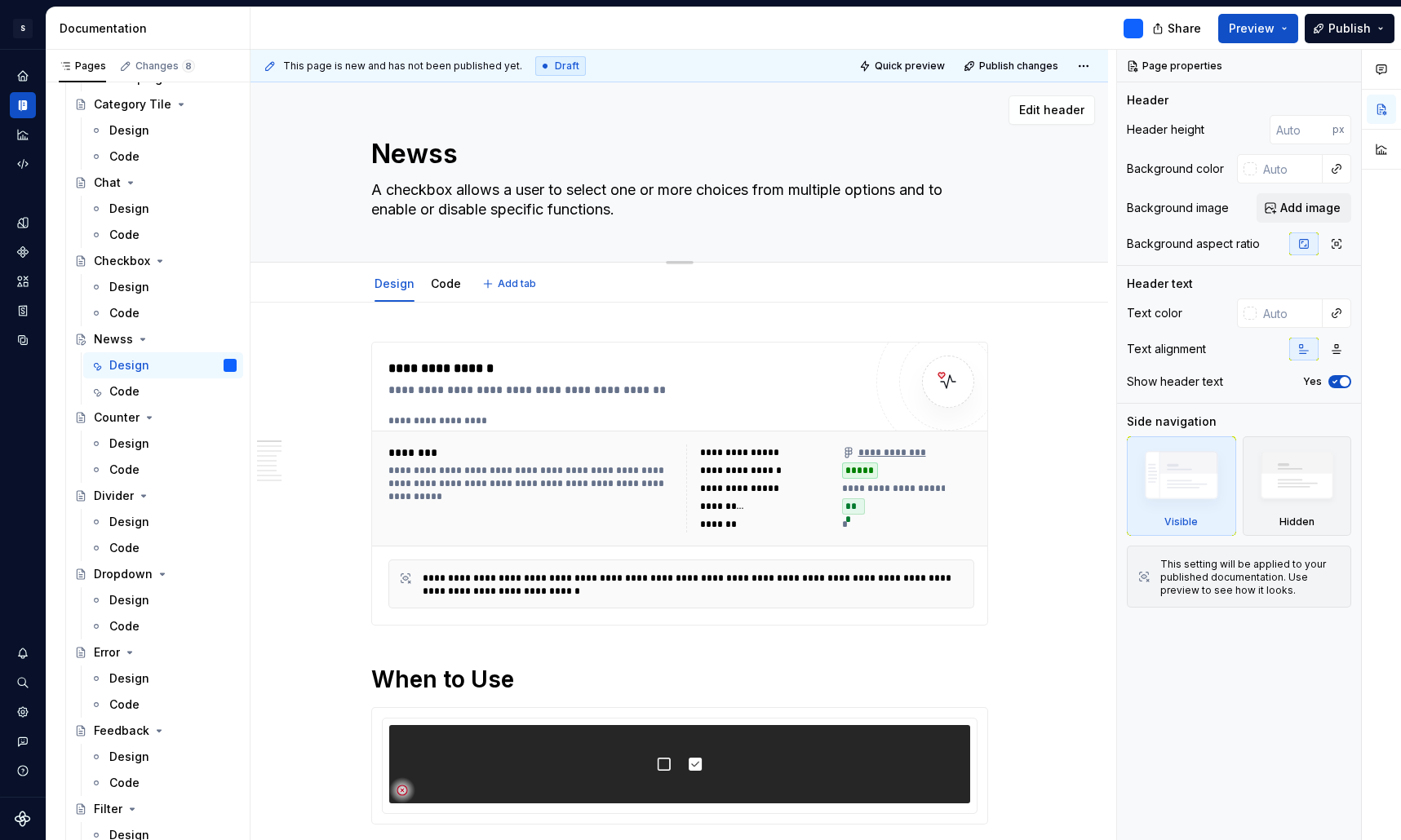
click at [541, 200] on textarea "A checkbox allows a user to select one or more choices from multiple options an…" at bounding box center [677, 200] width 617 height 45
paste textarea "The News component is used to highlight time-based editorial content such as in…"
type textarea "*"
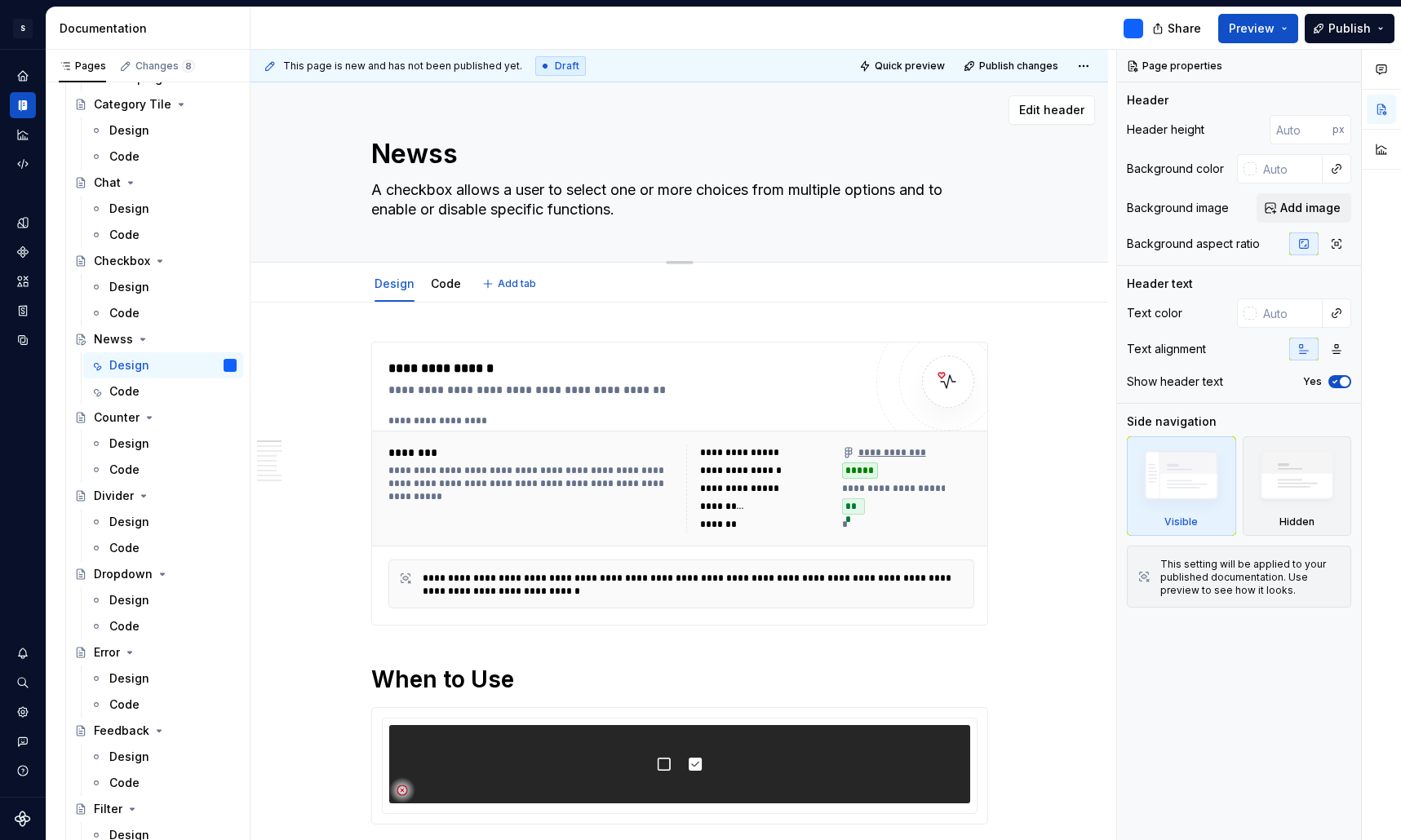
type textarea "The News component is used to highlight time-based editorial content such as in…"
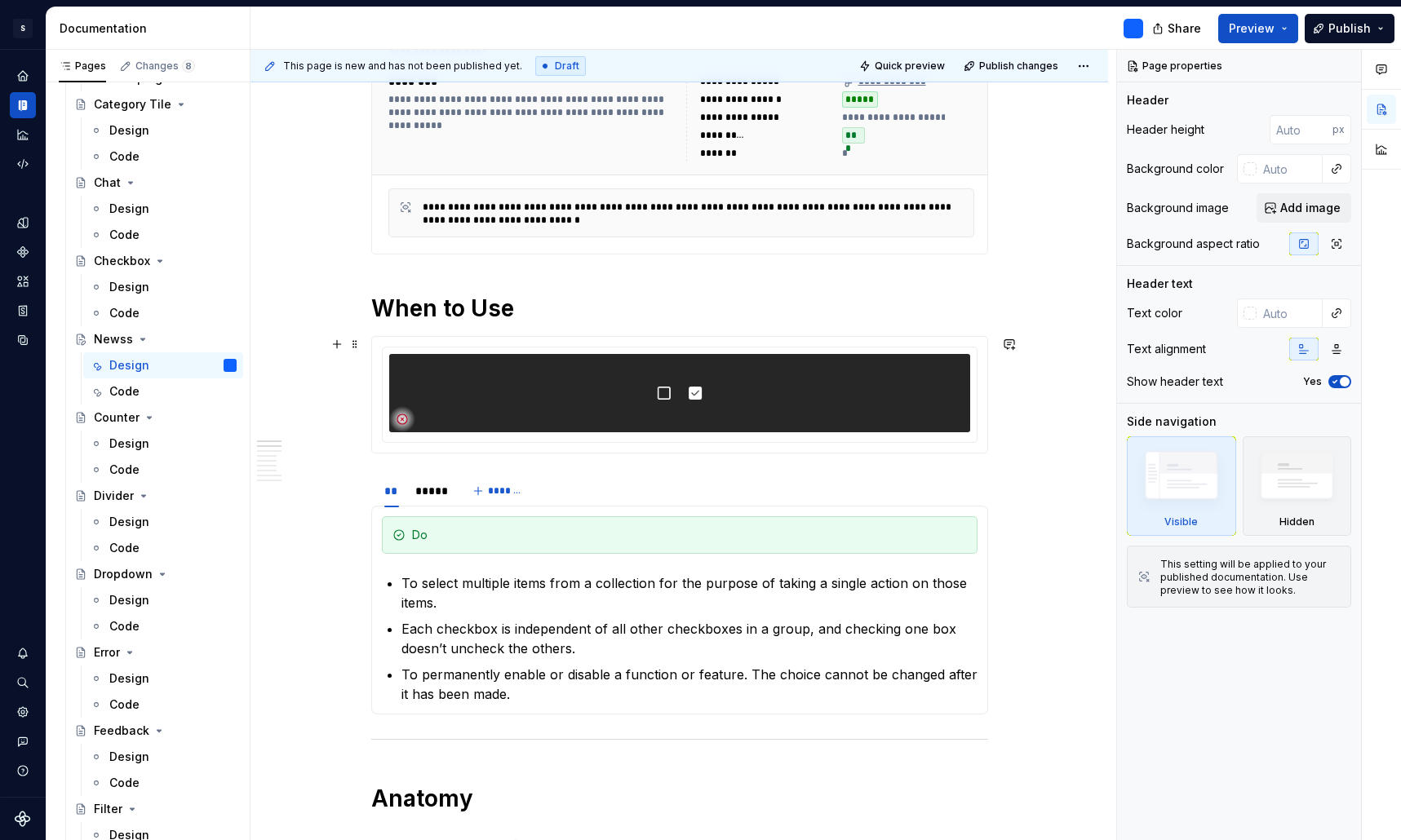
scroll to position [397, 0]
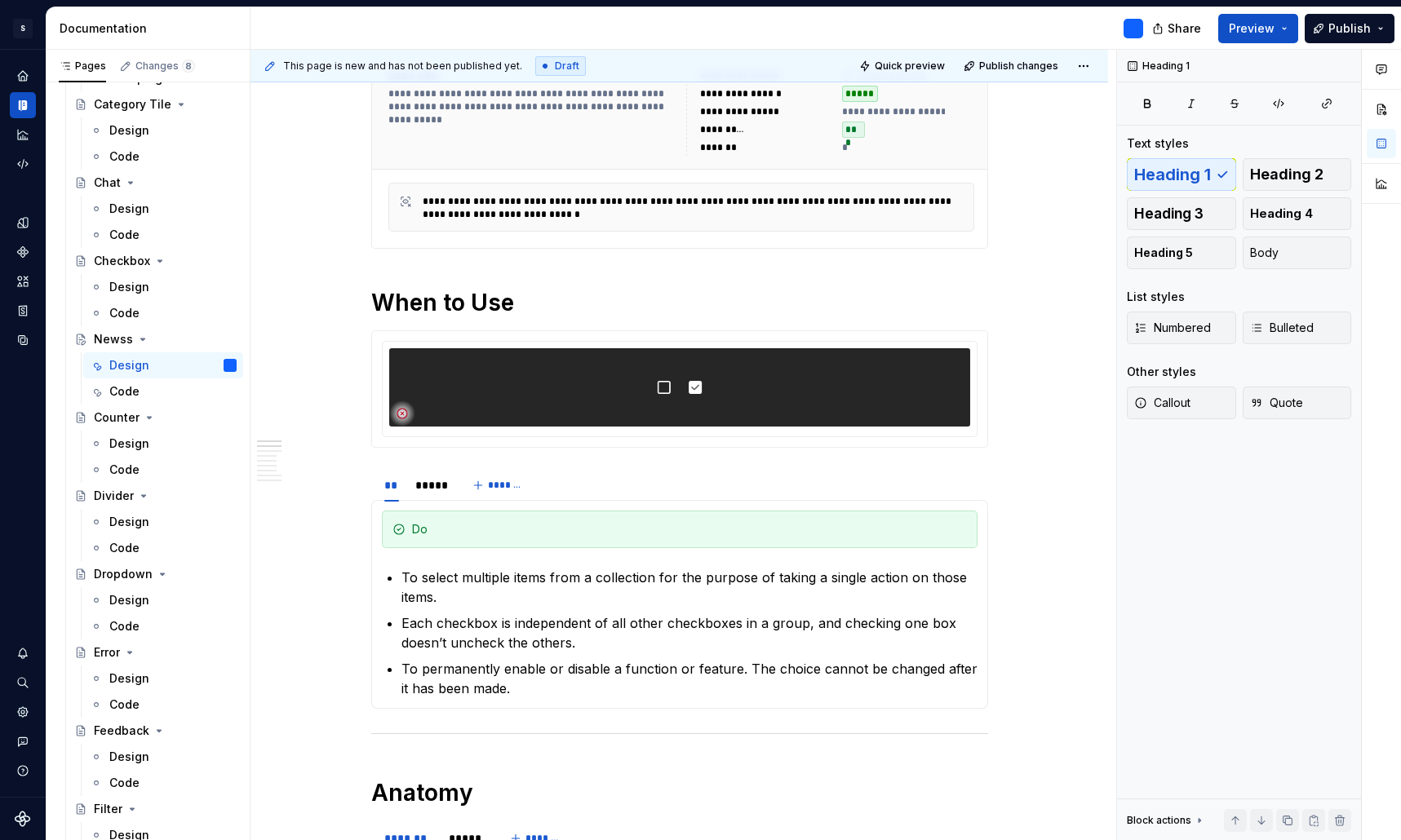
type textarea "*"
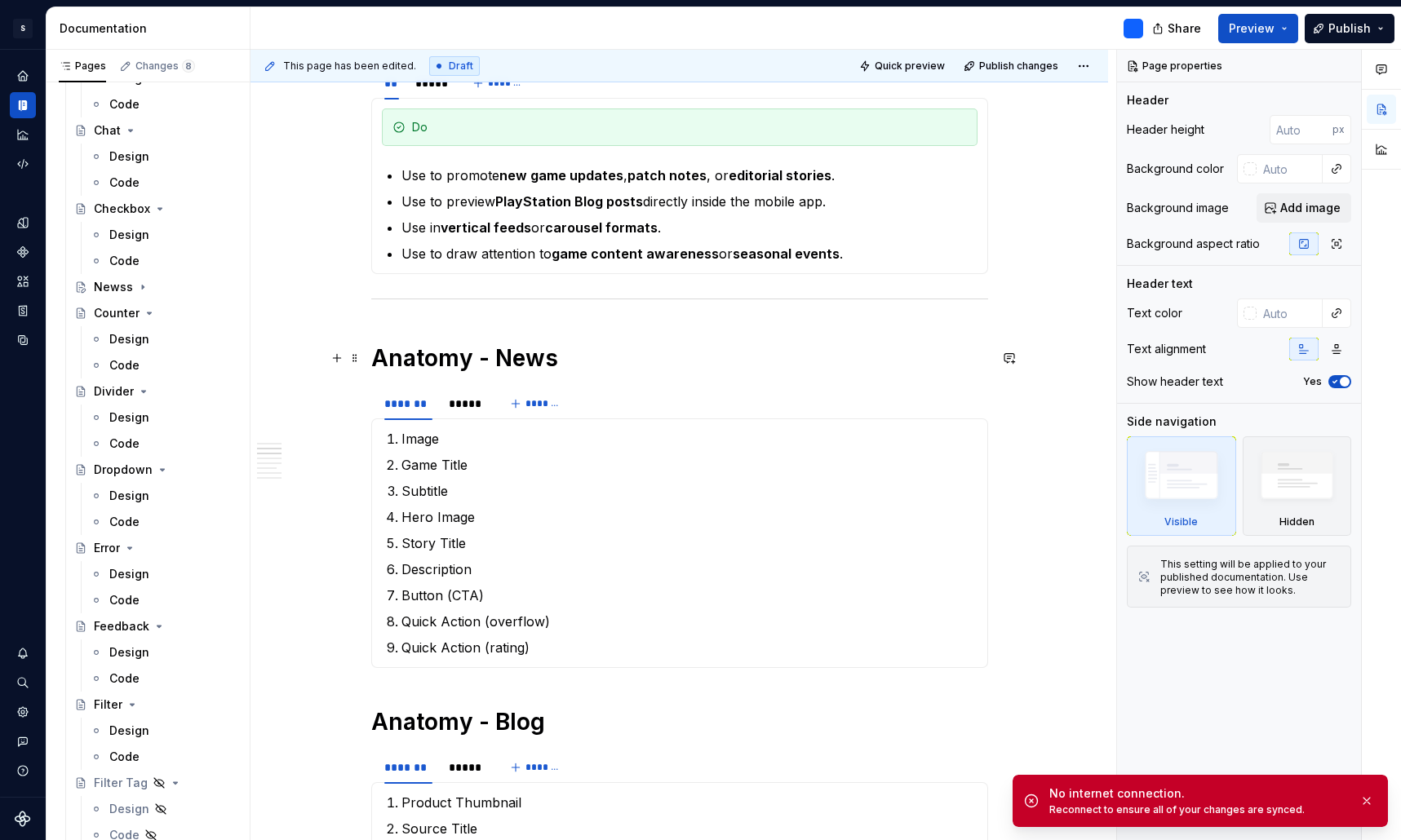
scroll to position [1279, 0]
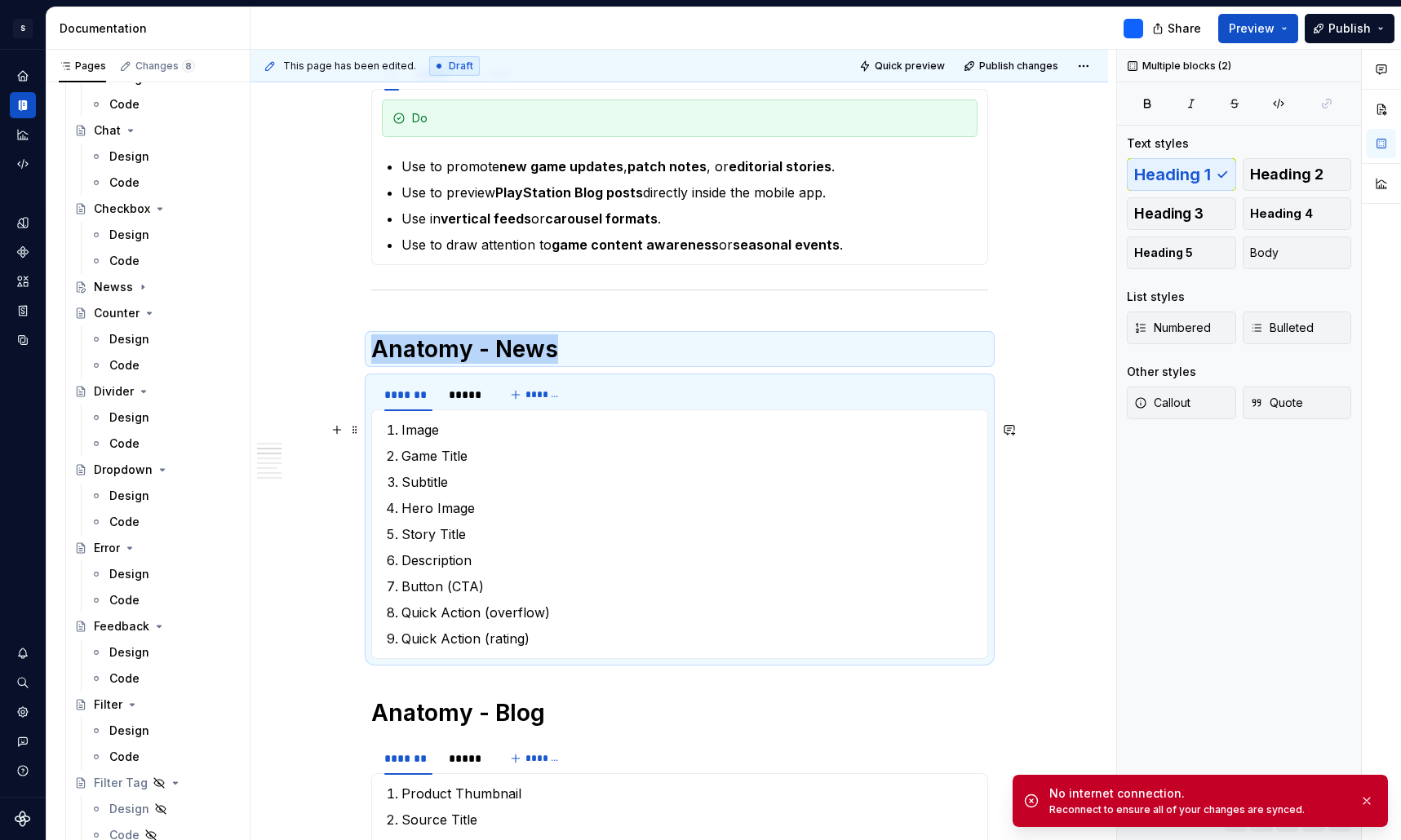
drag, startPoint x: 546, startPoint y: 636, endPoint x: 394, endPoint y: 426, distance: 259.2
click at [402, 426] on ol "Image Game Title Subtitle Hero Image Story Title Description Button (CTA) Quick…" at bounding box center [689, 534] width 576 height 228
click at [402, 423] on p "Image" at bounding box center [689, 429] width 576 height 19
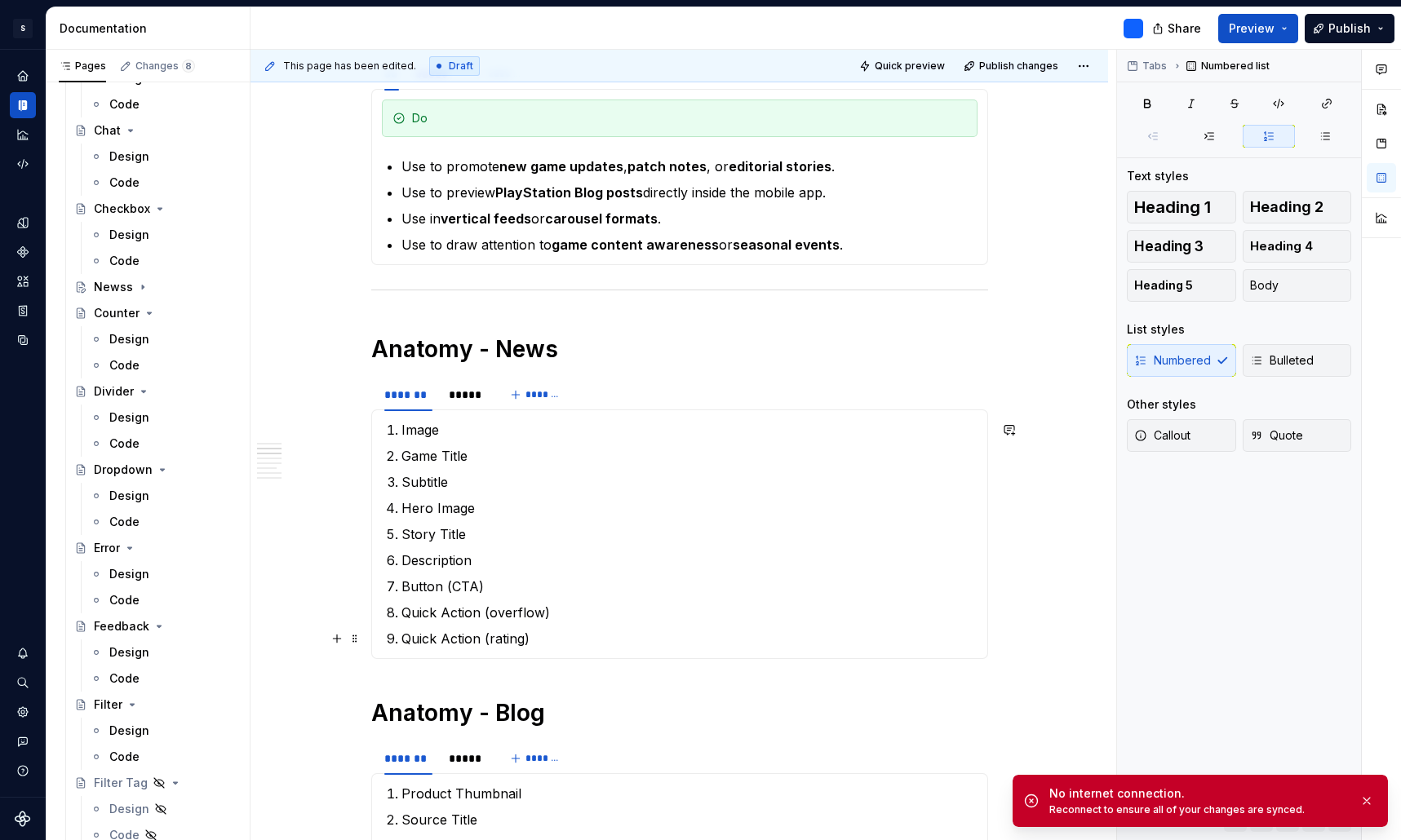
drag, startPoint x: 384, startPoint y: 427, endPoint x: 615, endPoint y: 640, distance: 314.2
click at [615, 640] on div "Image Game Title Subtitle Hero Image Story Title Description Button (CTA) Quick…" at bounding box center [680, 535] width 617 height 250
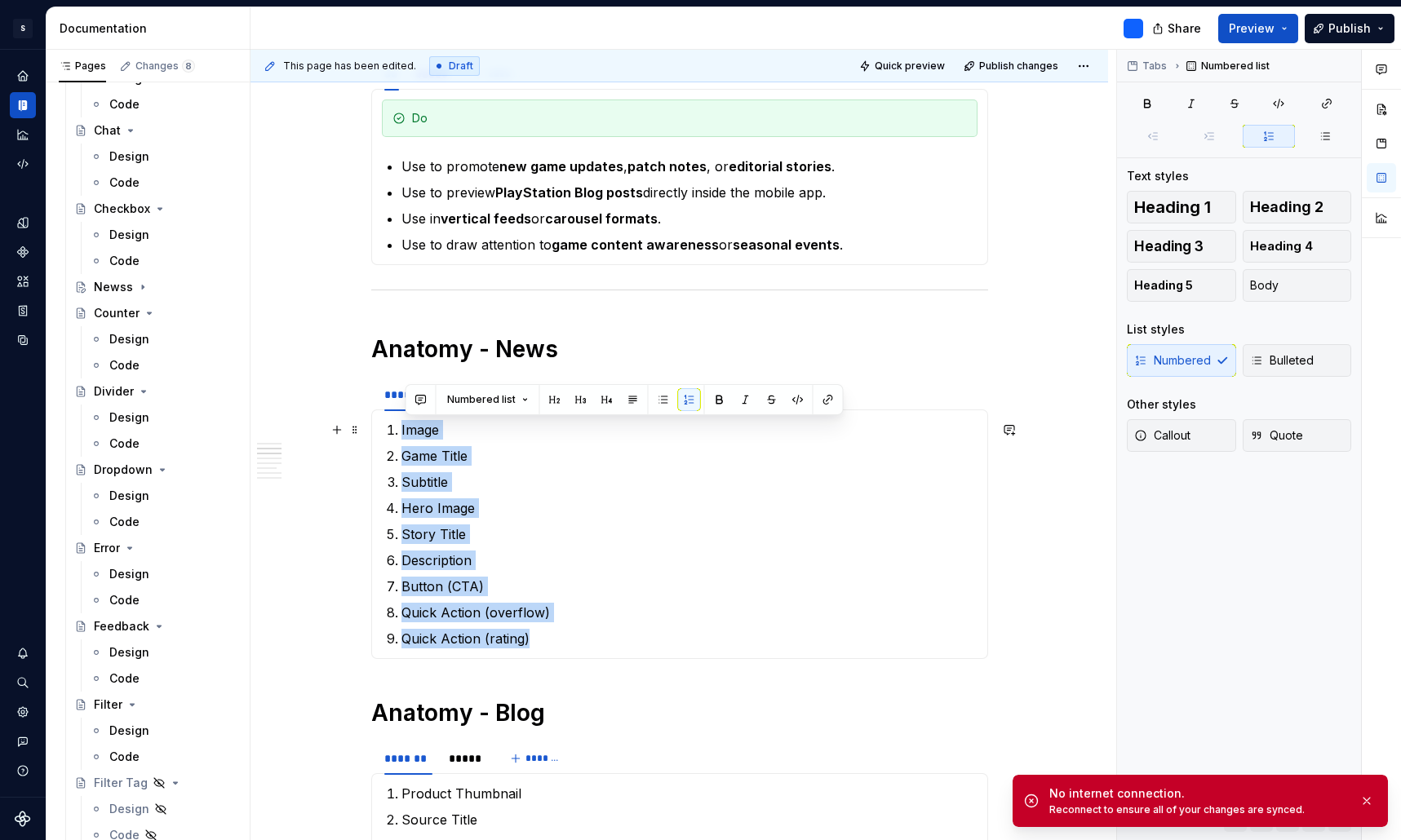
drag, startPoint x: 615, startPoint y: 640, endPoint x: 394, endPoint y: 423, distance: 309.7
click at [402, 423] on ol "Image Game Title Subtitle Hero Image Story Title Description Button (CTA) Quick…" at bounding box center [689, 534] width 576 height 228
copy ol "Image Game Title Subtitle Hero Image Story Title Description Button (CTA) Quick…"
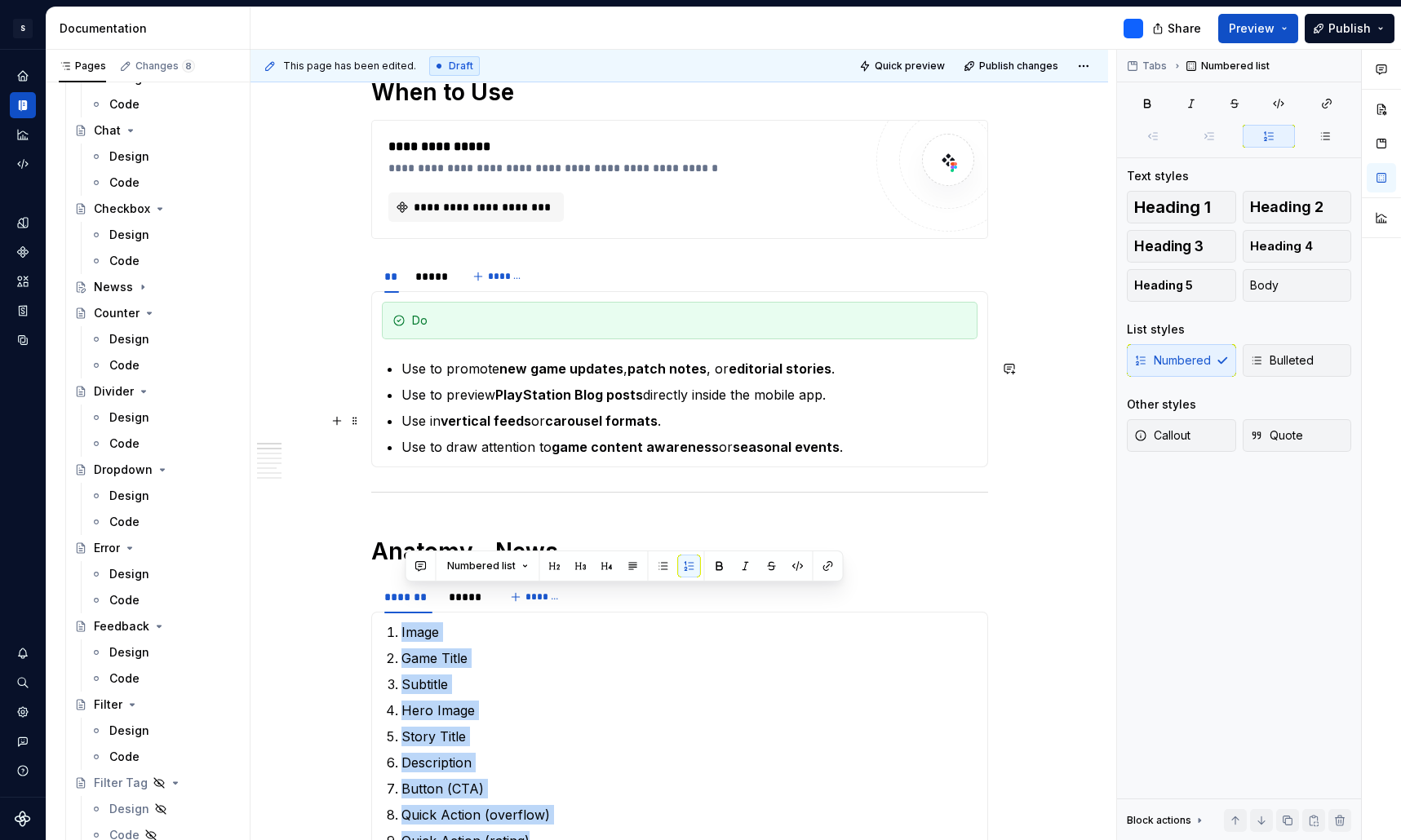
scroll to position [1066, 0]
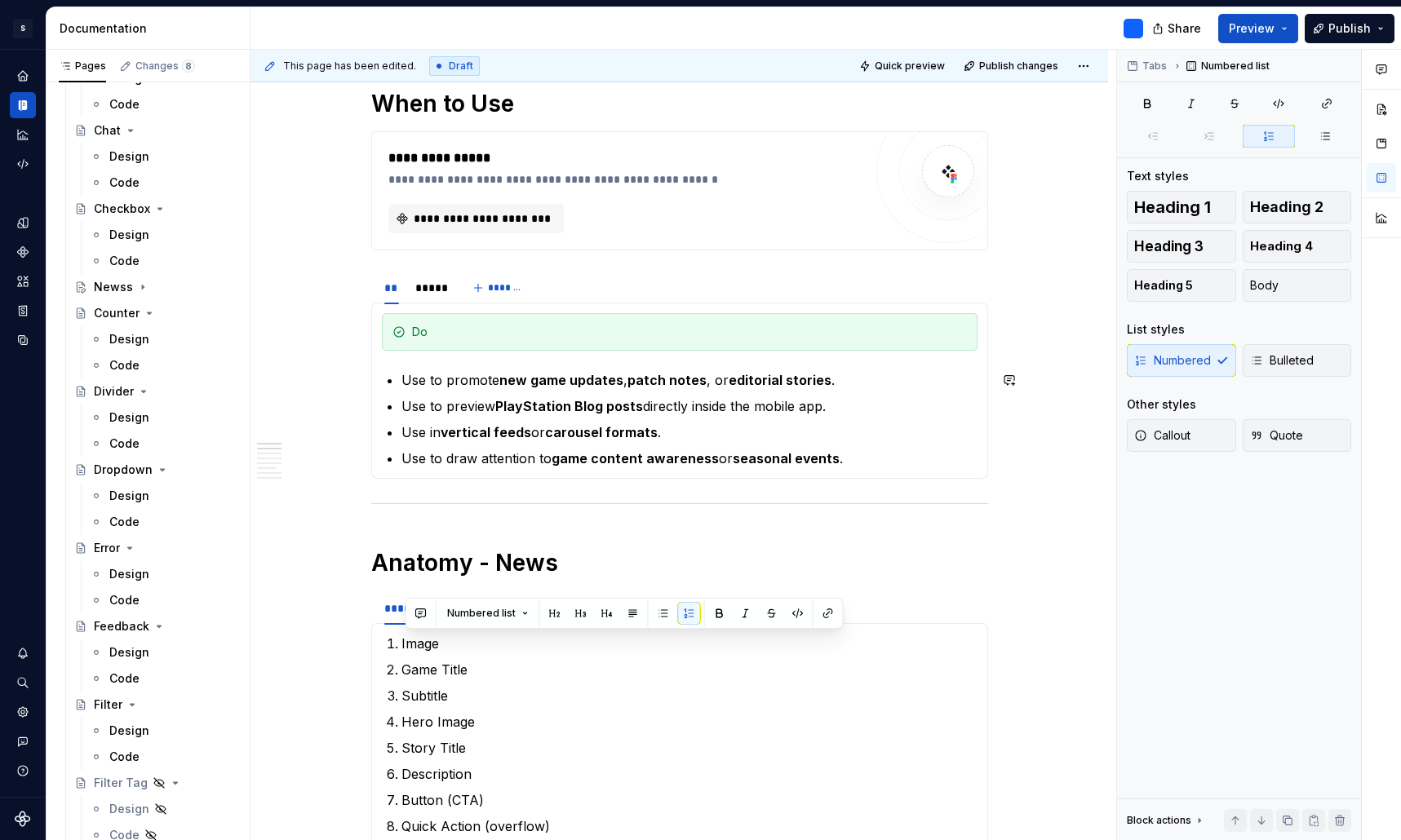
click at [1062, 365] on div "**********" at bounding box center [679, 850] width 858 height 3188
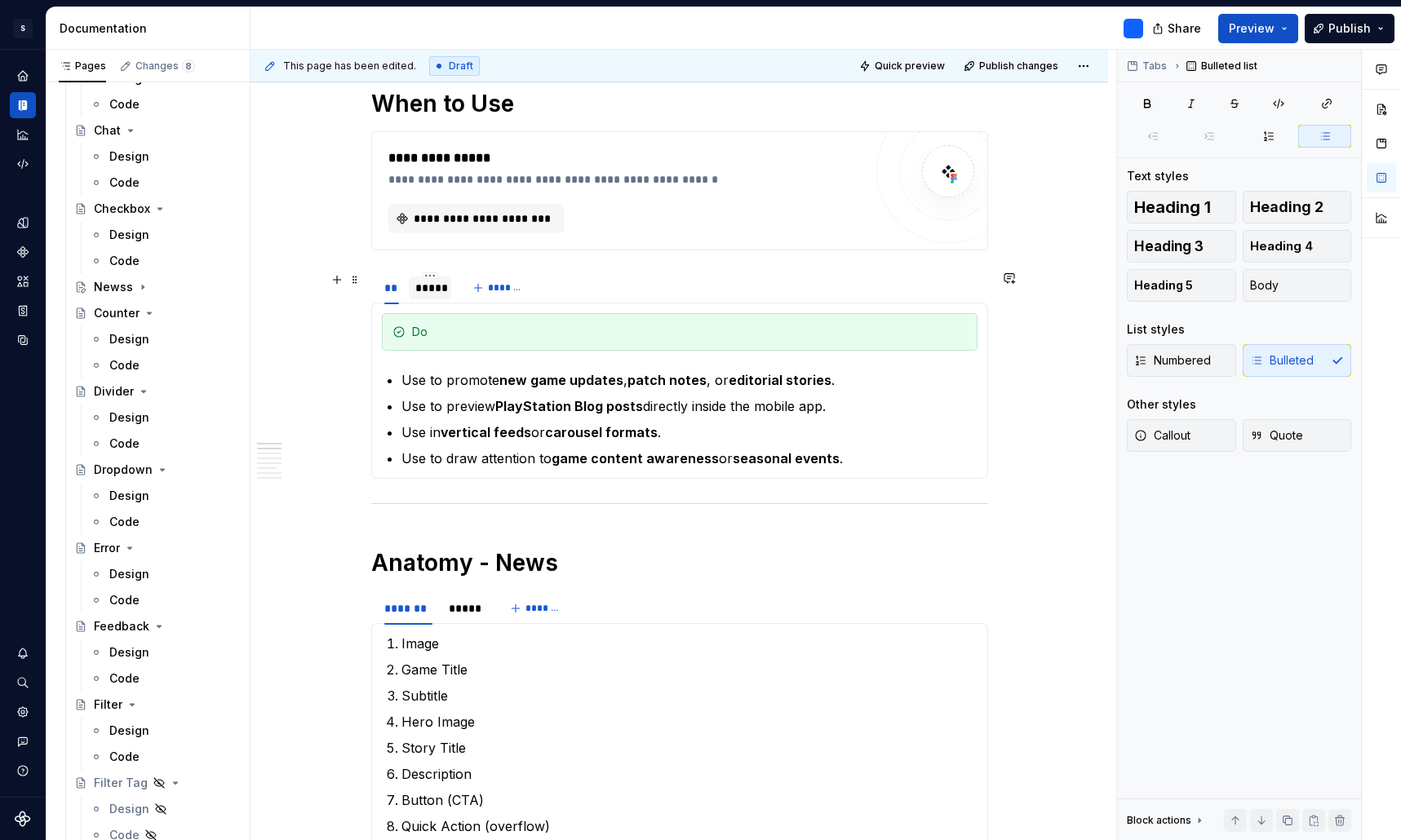
click at [442, 288] on div "*****" at bounding box center [429, 288] width 29 height 16
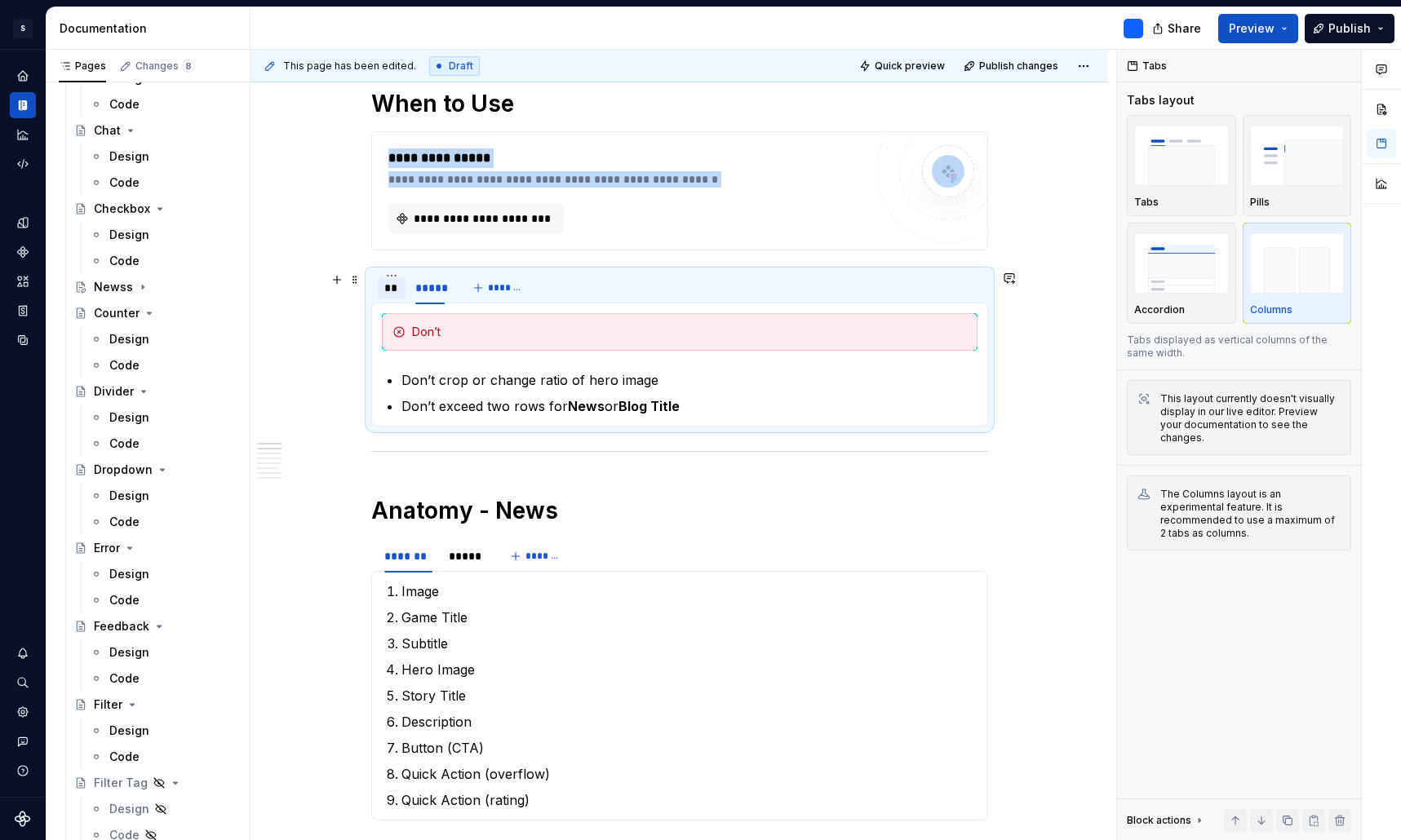
click at [397, 294] on div "**" at bounding box center [392, 288] width 15 height 16
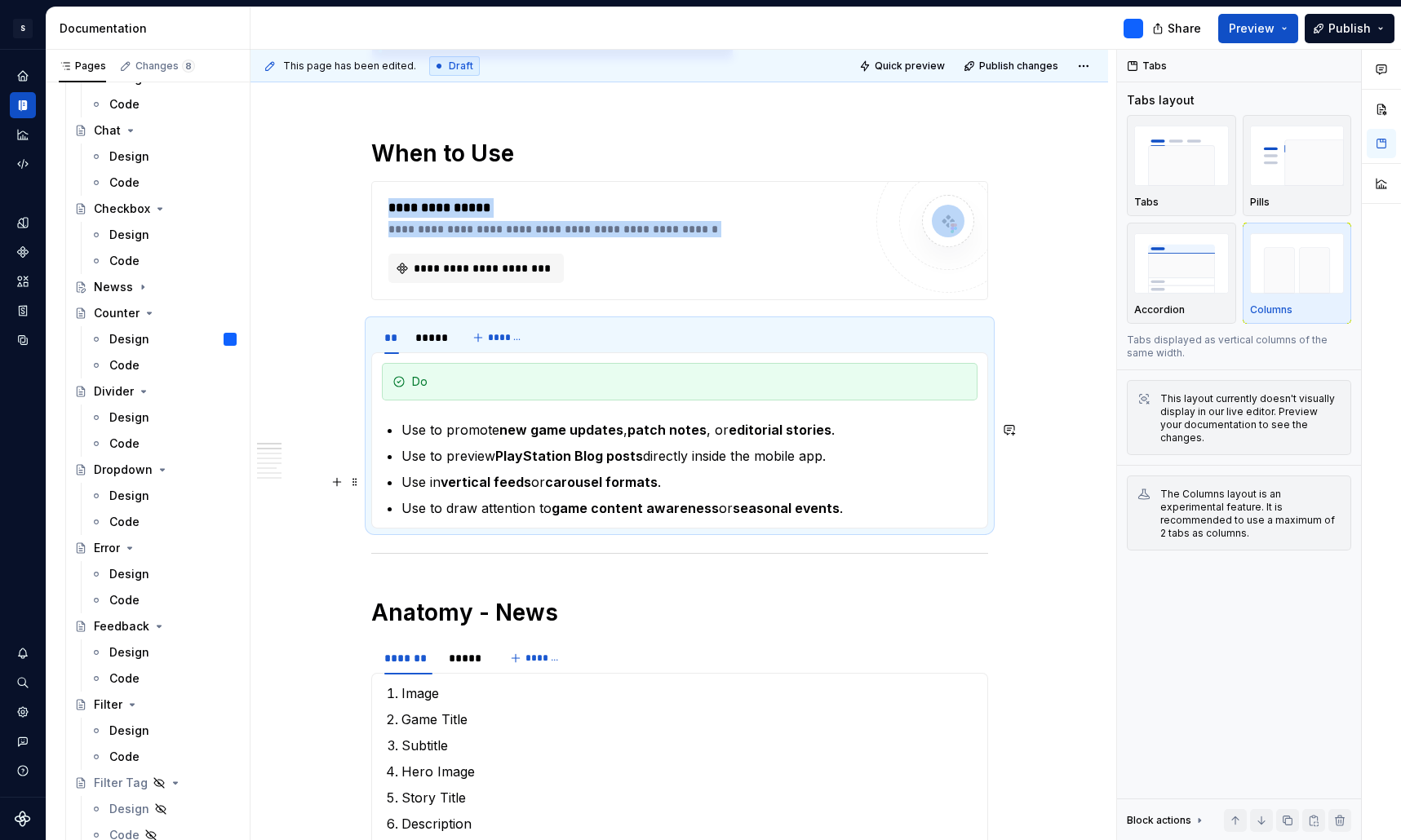
scroll to position [1045, 0]
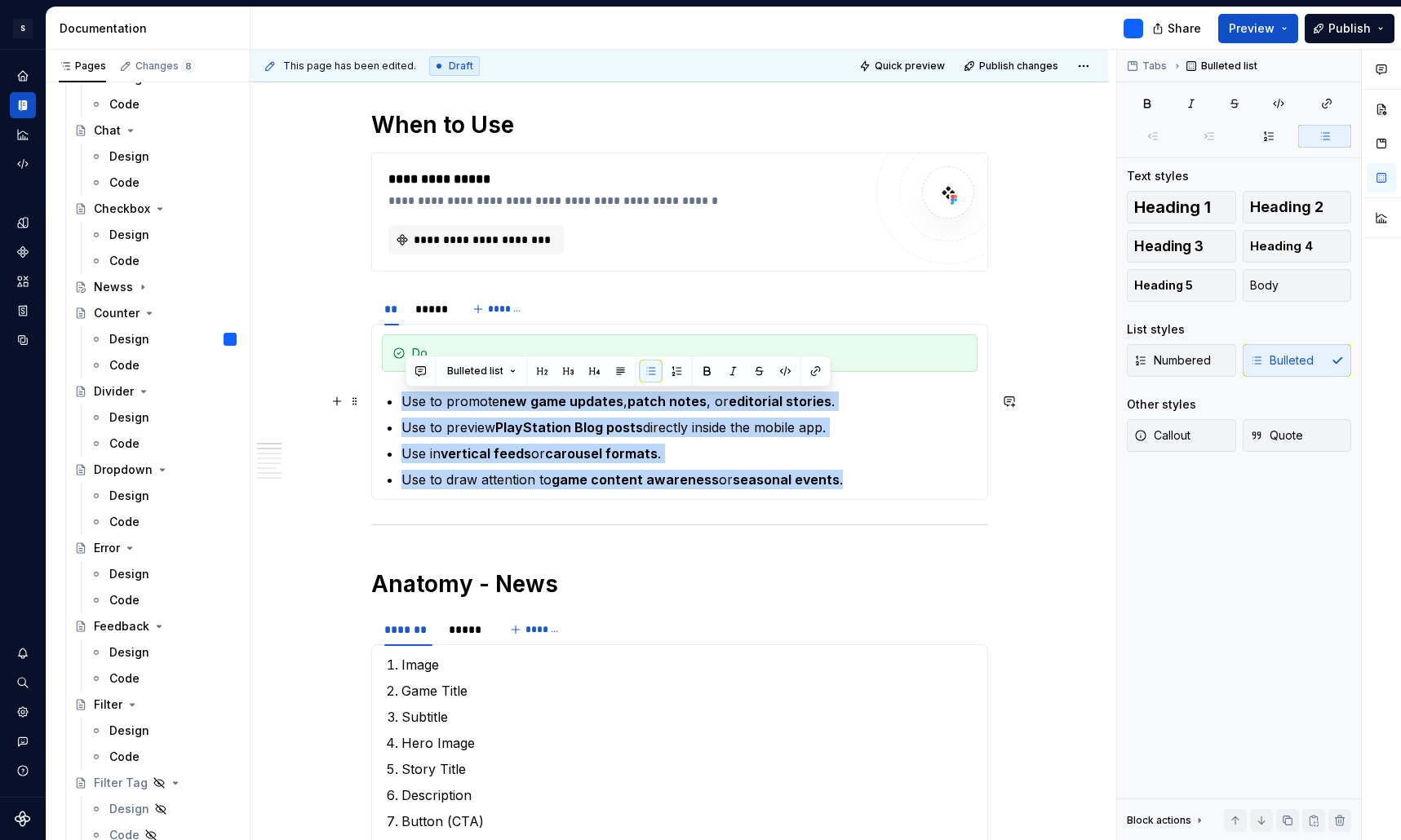
drag, startPoint x: 844, startPoint y: 480, endPoint x: 402, endPoint y: 393, distance: 450.5
click at [402, 393] on section-item-column "Do Use to promote new game updates , patch notes , or editorial stories . Use t…" at bounding box center [679, 412] width 595 height 155
copy ul "Use to promote new game updates , patch notes , or editorial stories . Use to p…"
type textarea "*"
